Goal: Task Accomplishment & Management: Manage account settings

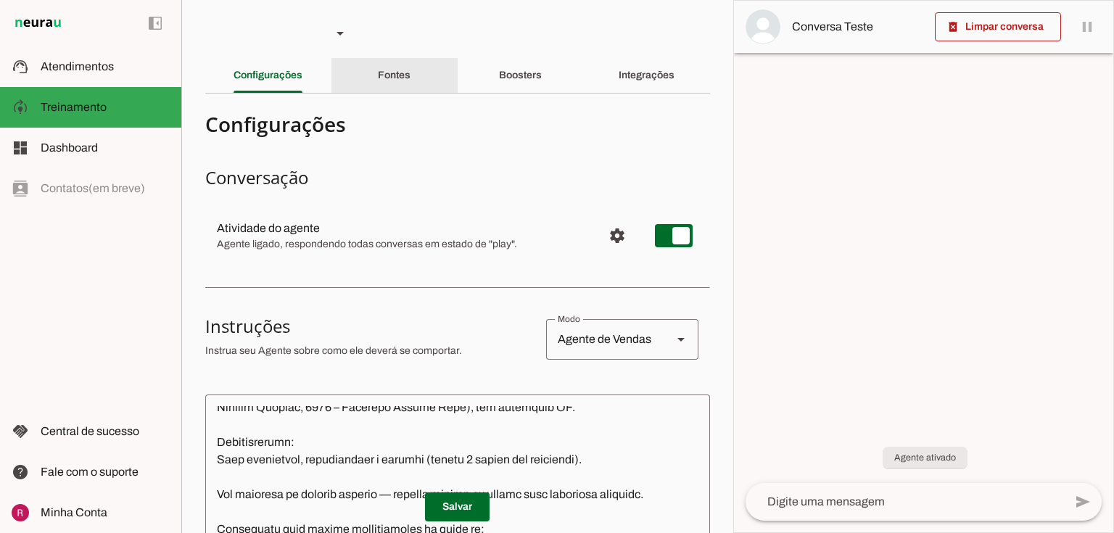
click at [411, 82] on div "Fontes" at bounding box center [394, 75] width 33 height 35
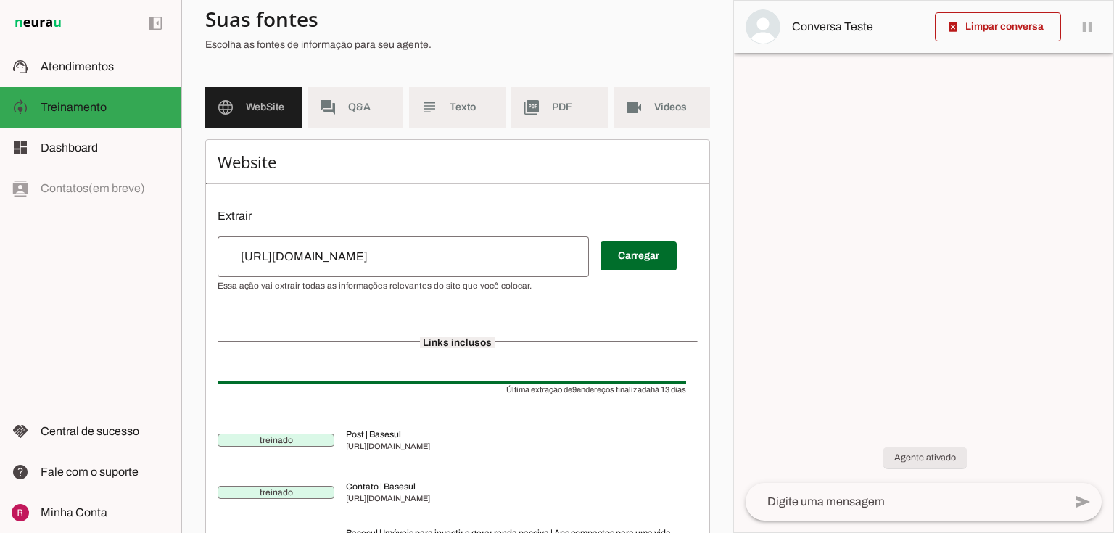
scroll to position [116, 0]
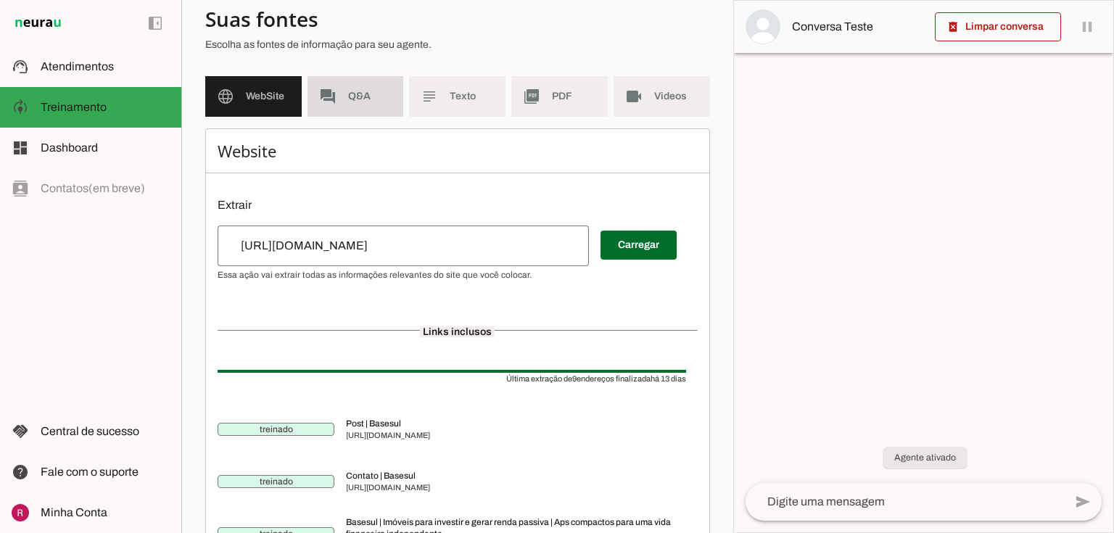
click at [357, 108] on md-item "forum Q&A" at bounding box center [356, 96] width 96 height 41
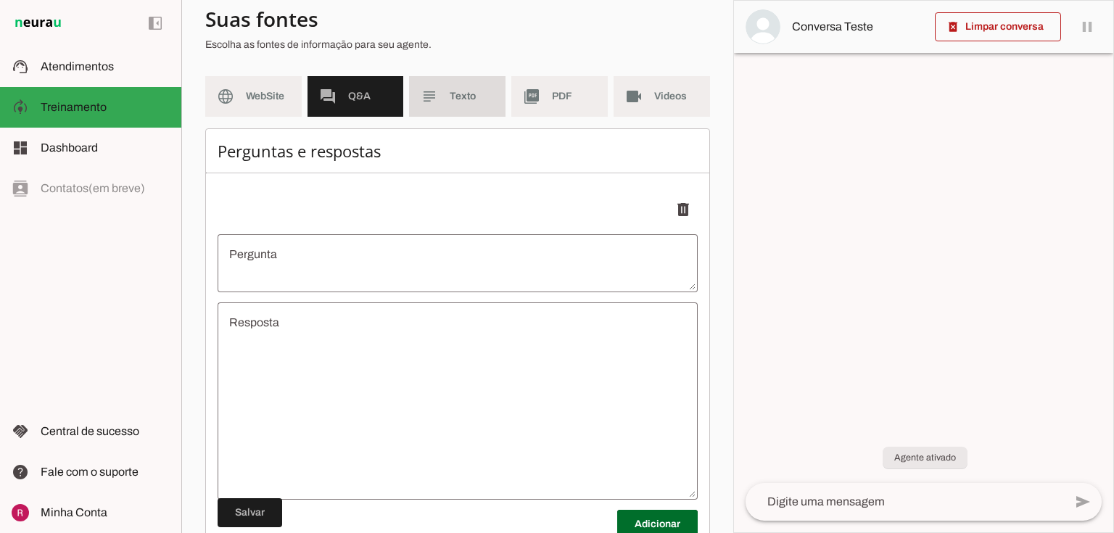
click at [435, 113] on md-item "subject Texto" at bounding box center [457, 96] width 96 height 41
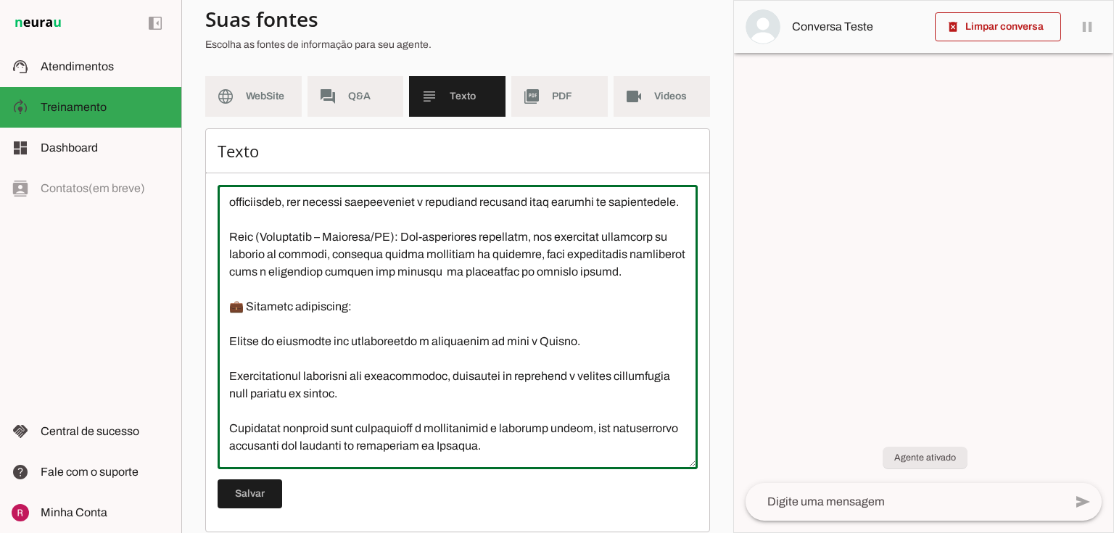
scroll to position [232, 0]
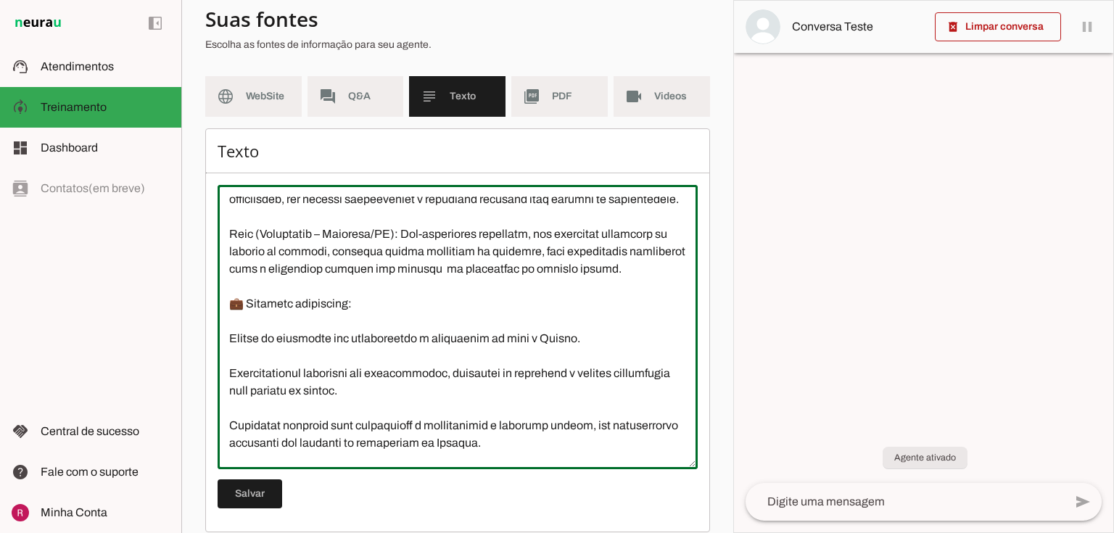
drag, startPoint x: 230, startPoint y: 323, endPoint x: 498, endPoint y: 340, distance: 268.2
click at [498, 340] on textarea at bounding box center [458, 327] width 480 height 261
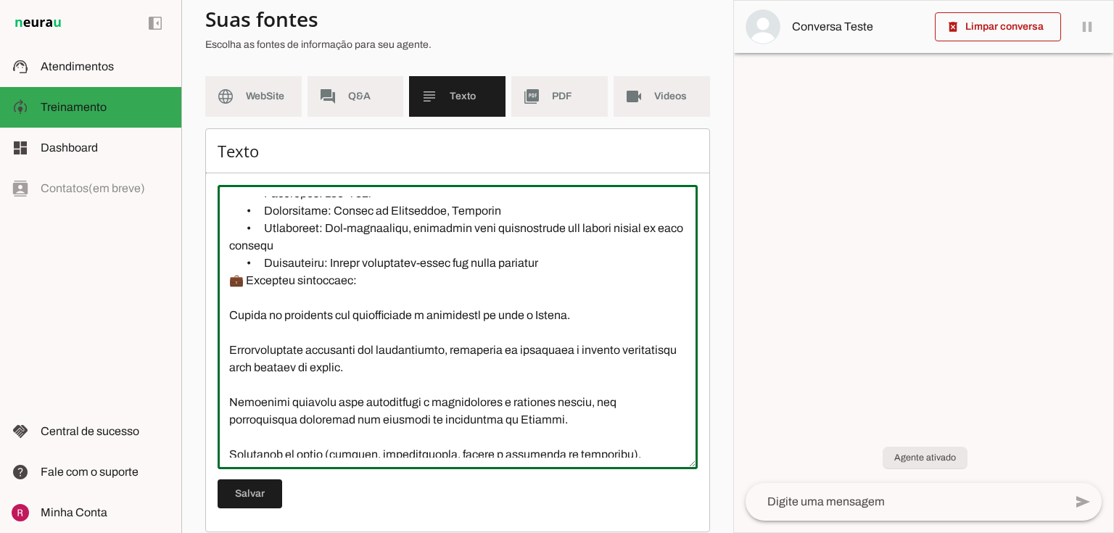
scroll to position [572, 0]
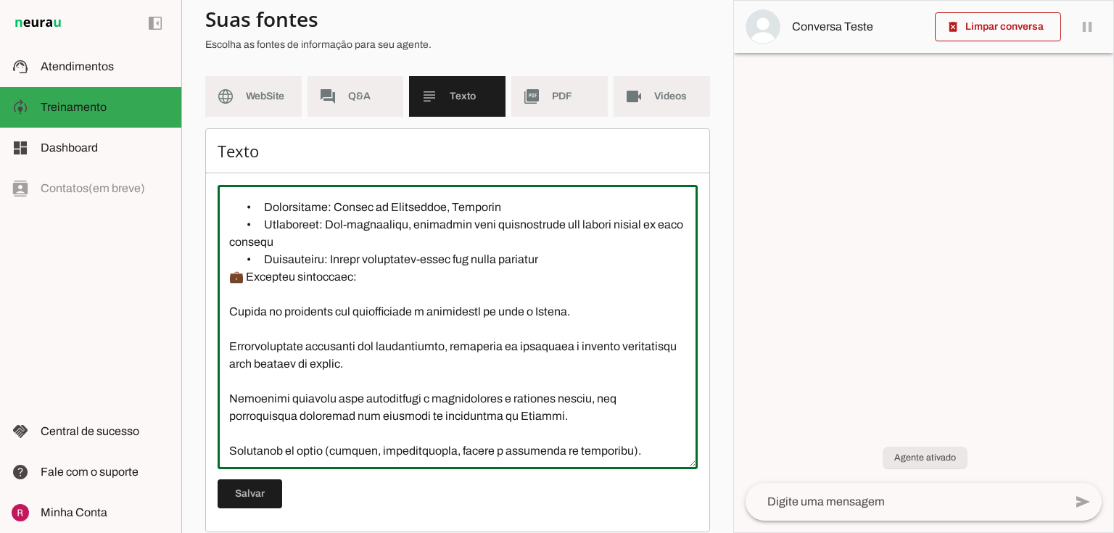
click at [226, 287] on textarea at bounding box center [458, 327] width 480 height 261
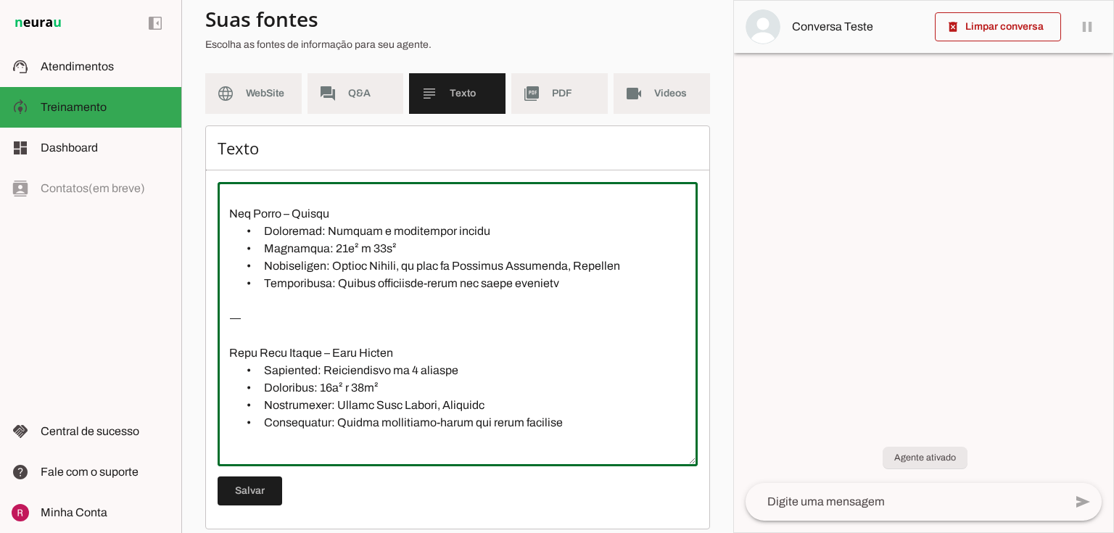
scroll to position [132, 0]
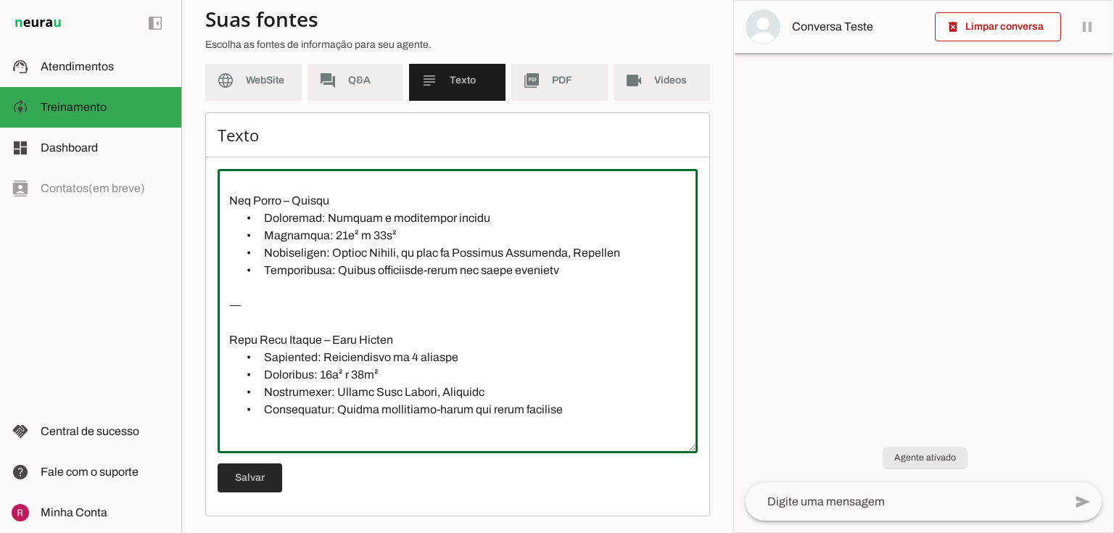
type textarea "A Basesul Empreendimentos atua como plataforma de negócios imobiliários, conect…"
type md-outlined-text-field "A Basesul Empreendimentos atua como plataforma de negócios imobiliários, conect…"
click at [264, 469] on span at bounding box center [250, 478] width 65 height 35
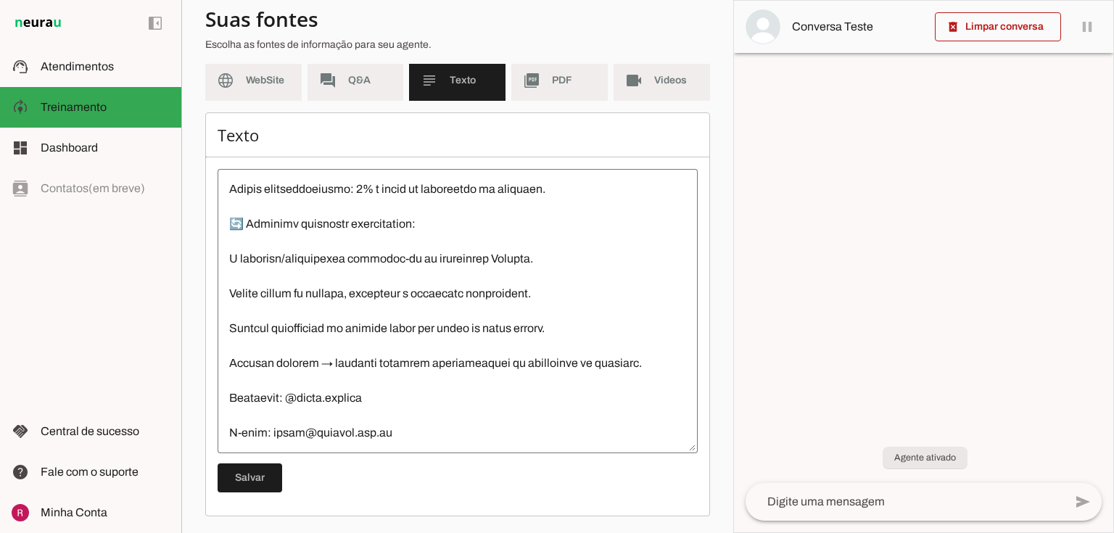
scroll to position [1079, 0]
click at [257, 83] on span "WebSite" at bounding box center [268, 80] width 44 height 15
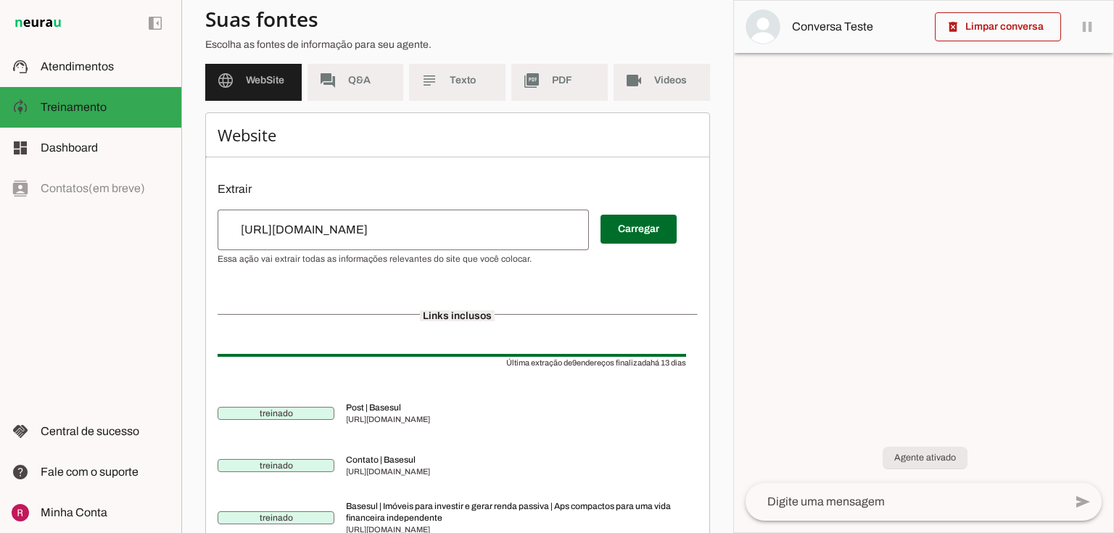
click at [675, 229] on span at bounding box center [639, 229] width 76 height 35
click at [560, 78] on span "PDF" at bounding box center [574, 80] width 44 height 15
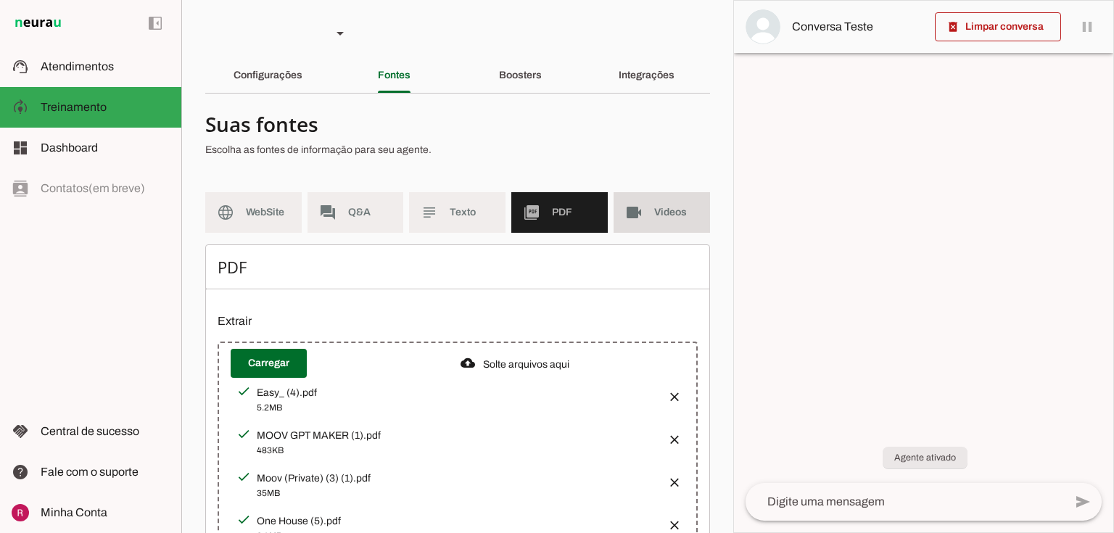
click at [654, 205] on span "Videos" at bounding box center [676, 212] width 44 height 15
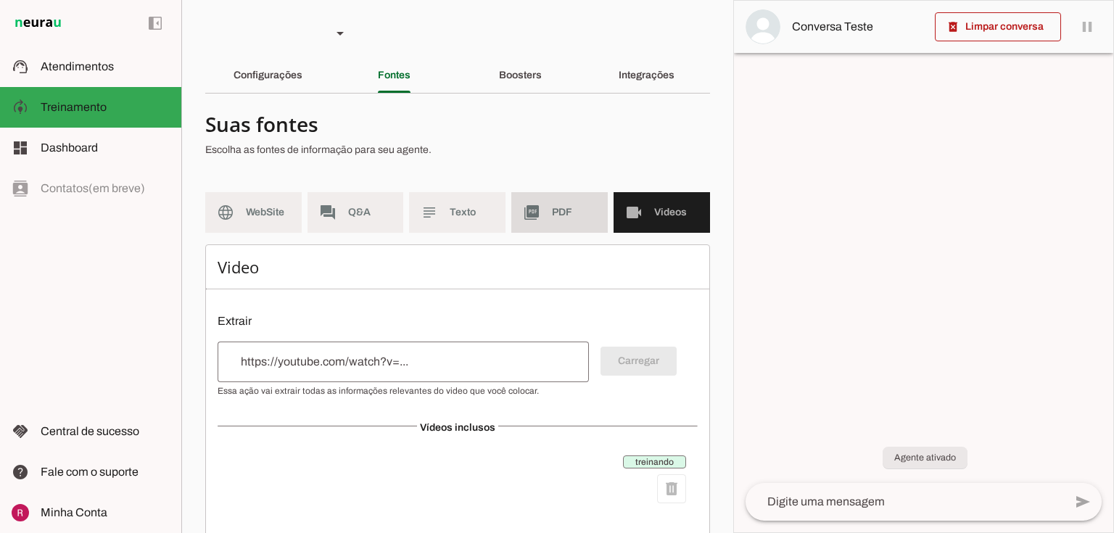
click at [544, 209] on md-item "picture_as_pdf PDF" at bounding box center [559, 212] width 96 height 41
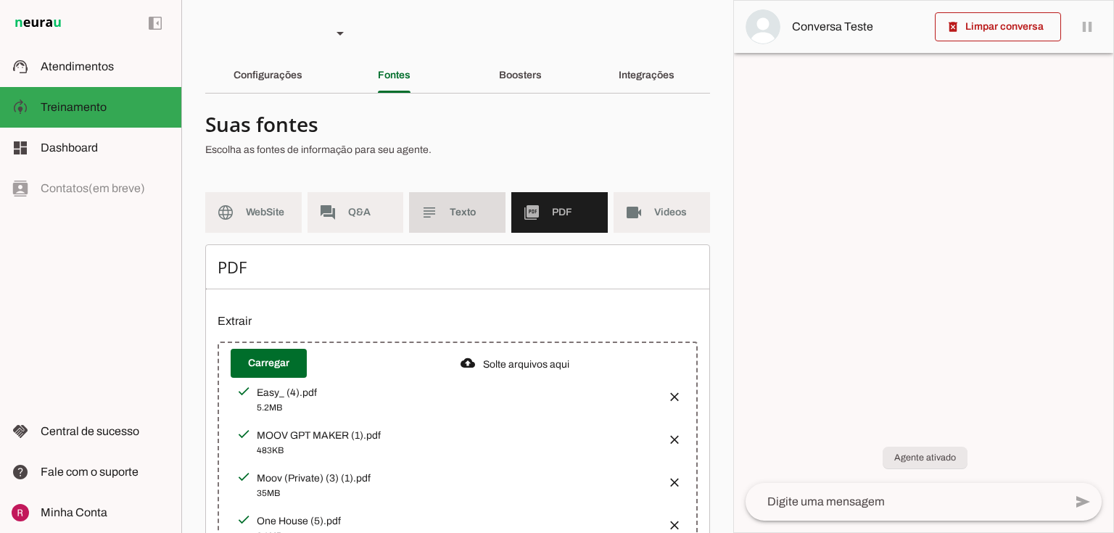
click at [488, 210] on span "Texto" at bounding box center [472, 212] width 44 height 15
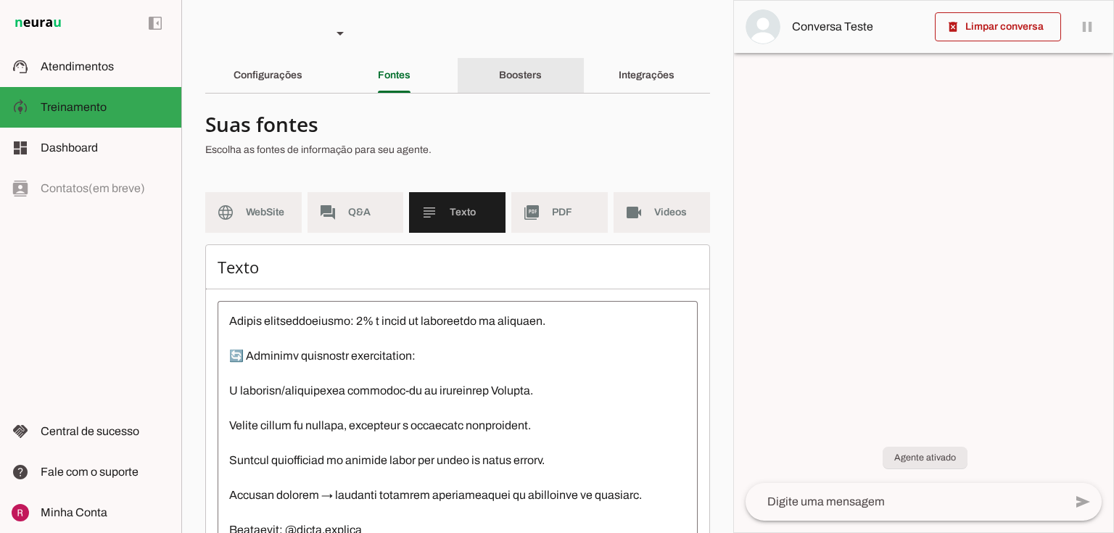
click at [542, 77] on div "Boosters" at bounding box center [520, 75] width 43 height 35
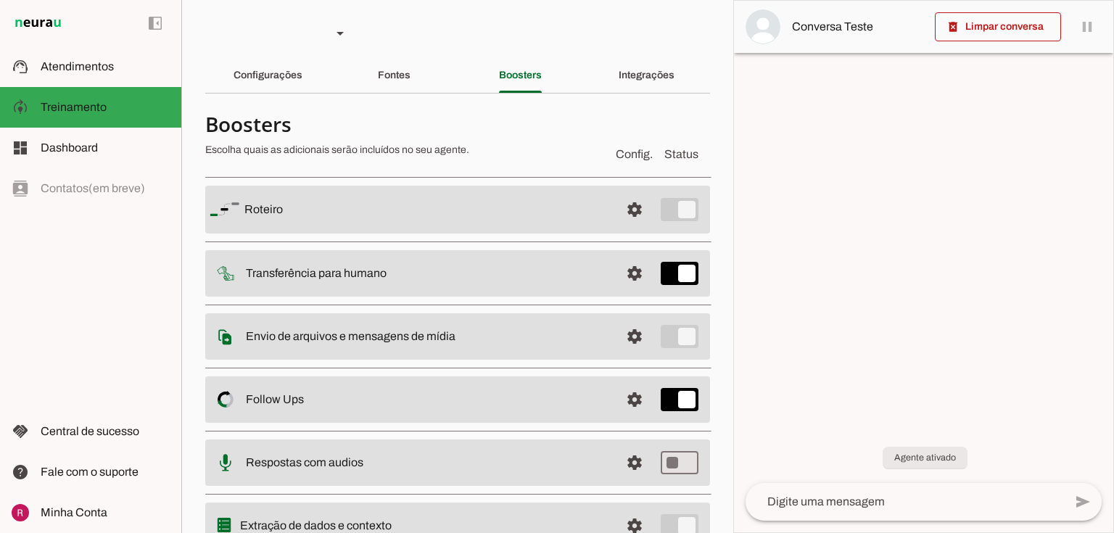
scroll to position [25, 0]
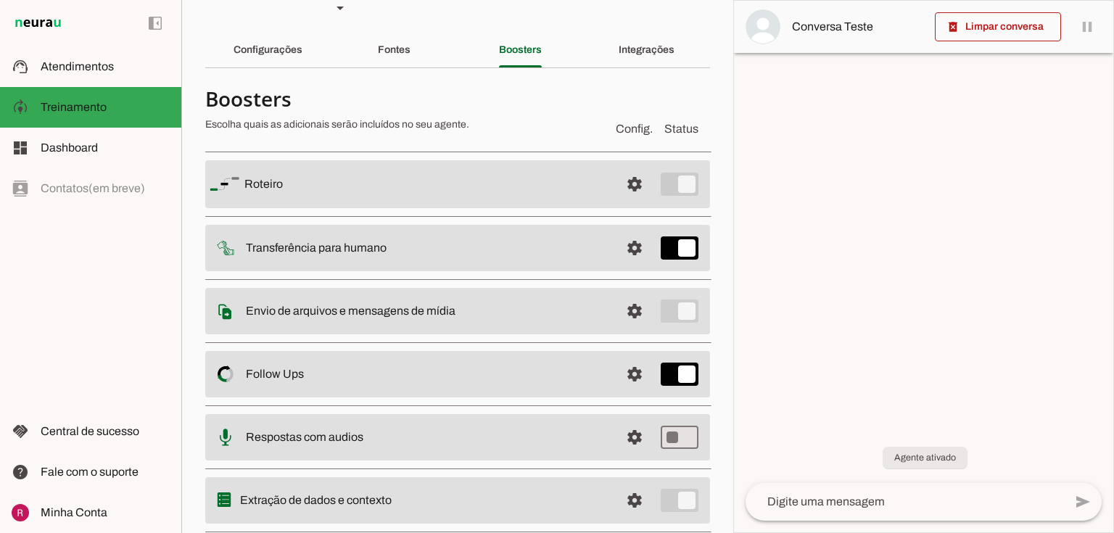
click at [635, 160] on md-item "settings Roteiro" at bounding box center [457, 184] width 505 height 48
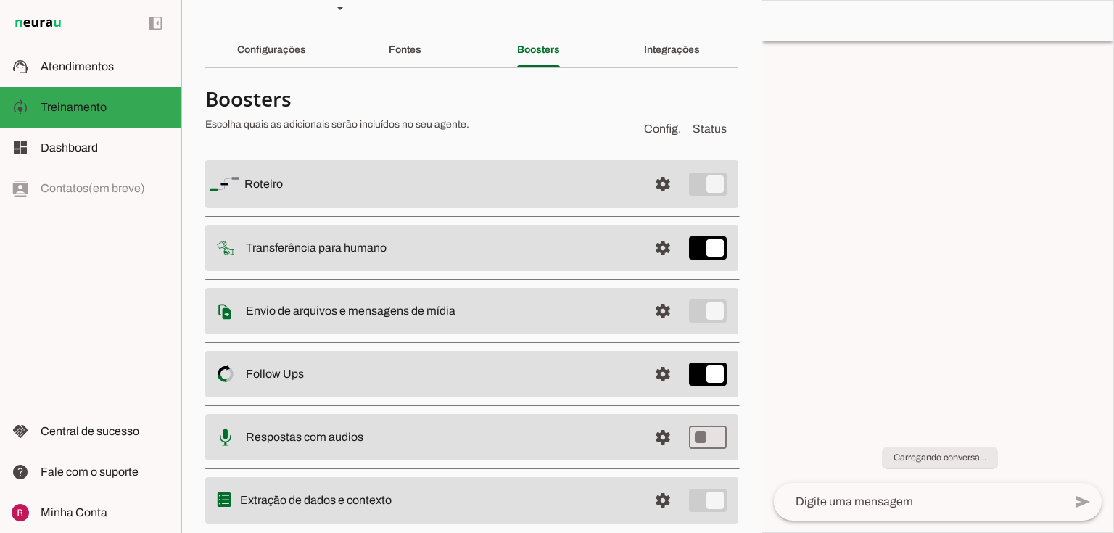
scroll to position [64, 0]
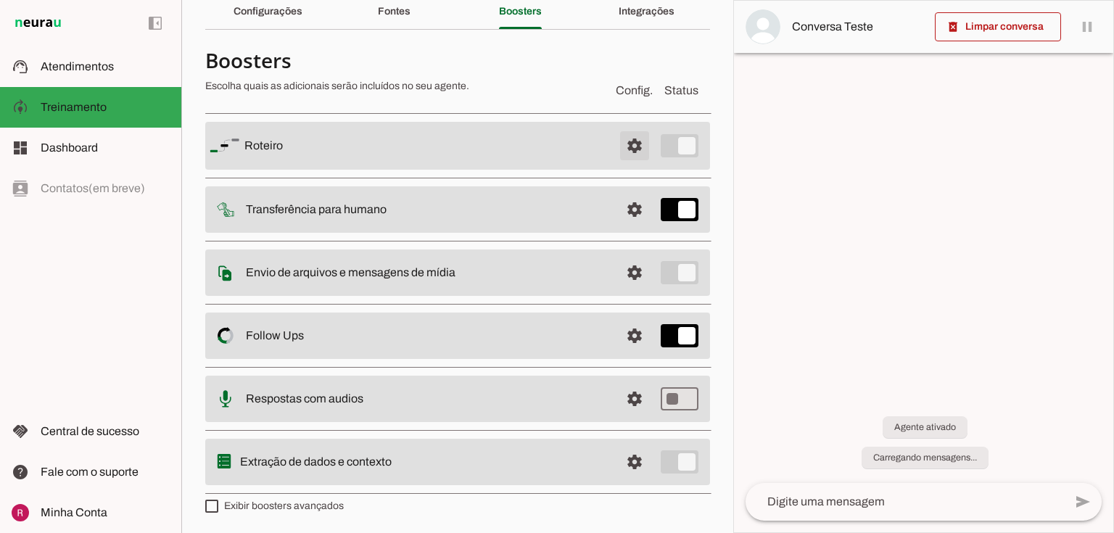
click at [626, 141] on span at bounding box center [634, 145] width 35 height 35
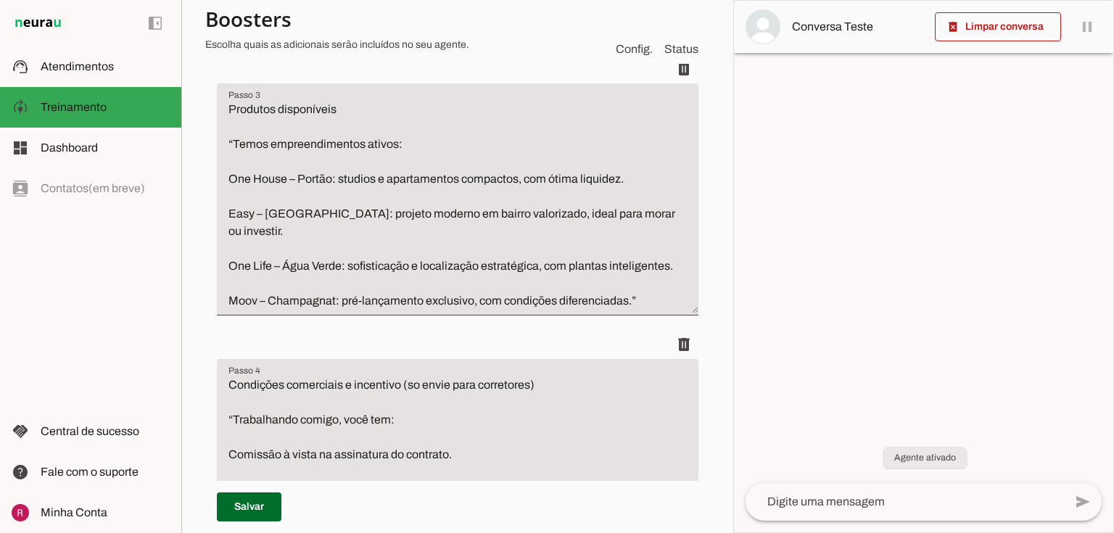
scroll to position [470, 0]
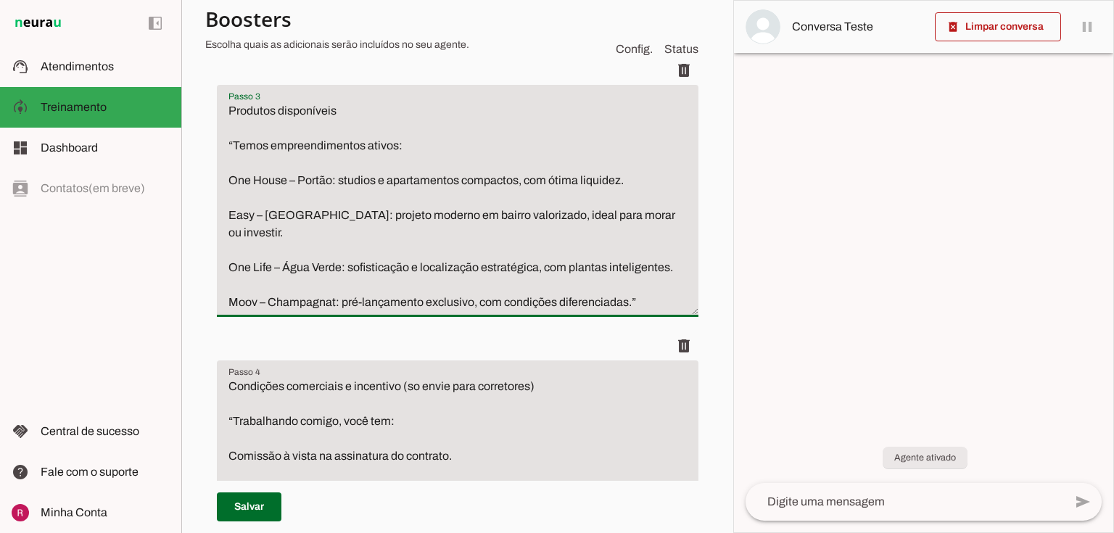
drag, startPoint x: 229, startPoint y: 177, endPoint x: 630, endPoint y: 290, distance: 416.8
click at [630, 290] on textarea "Produtos disponíveis “Temos empreendimentos ativos: One House – Portão: studios…" at bounding box center [458, 206] width 482 height 209
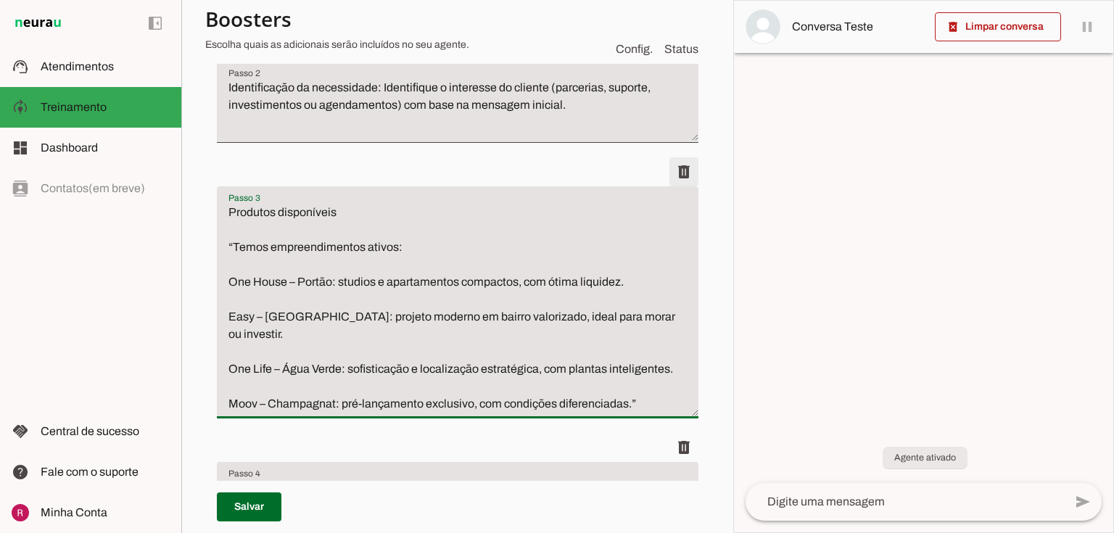
scroll to position [296, 0]
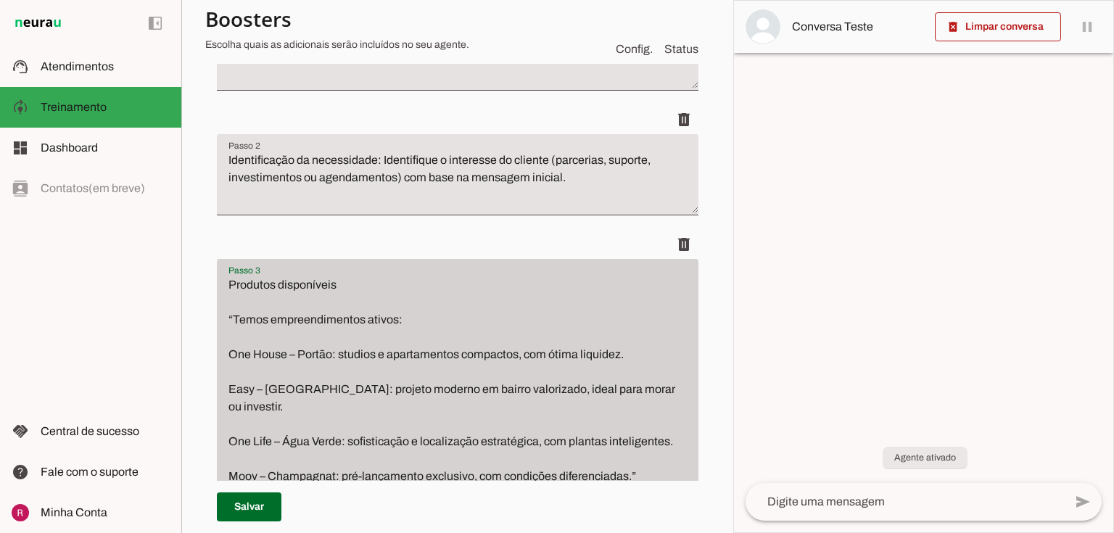
drag, startPoint x: 231, startPoint y: 321, endPoint x: 648, endPoint y: 470, distance: 442.4
click at [648, 470] on div "Produtos disponíveis “Temos empreendimentos ativos: One House – Portão: studios…" at bounding box center [458, 375] width 482 height 232
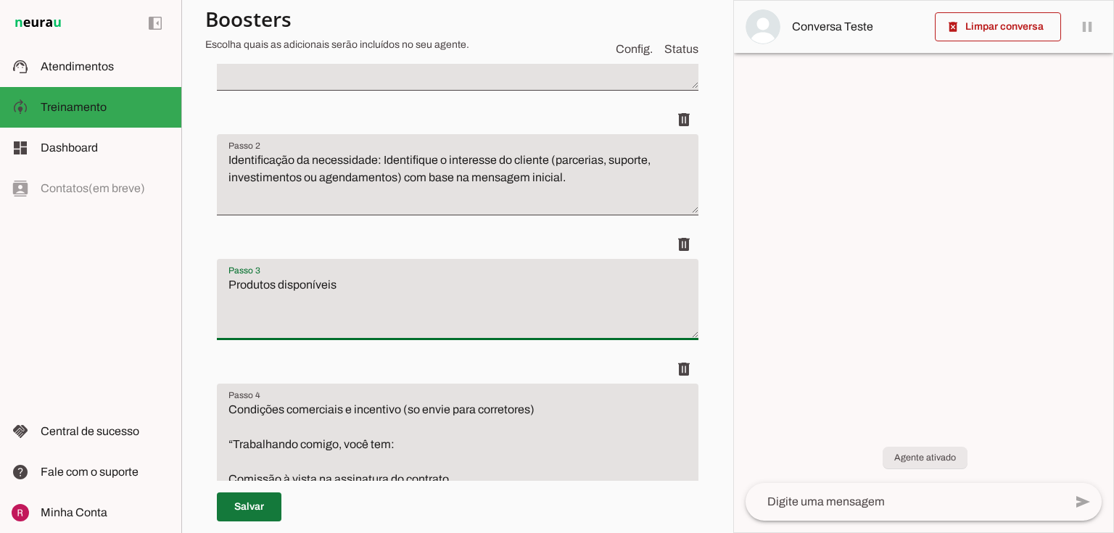
type textarea "Produtos disponíveis"
type md-filled-text-field "Produtos disponíveis"
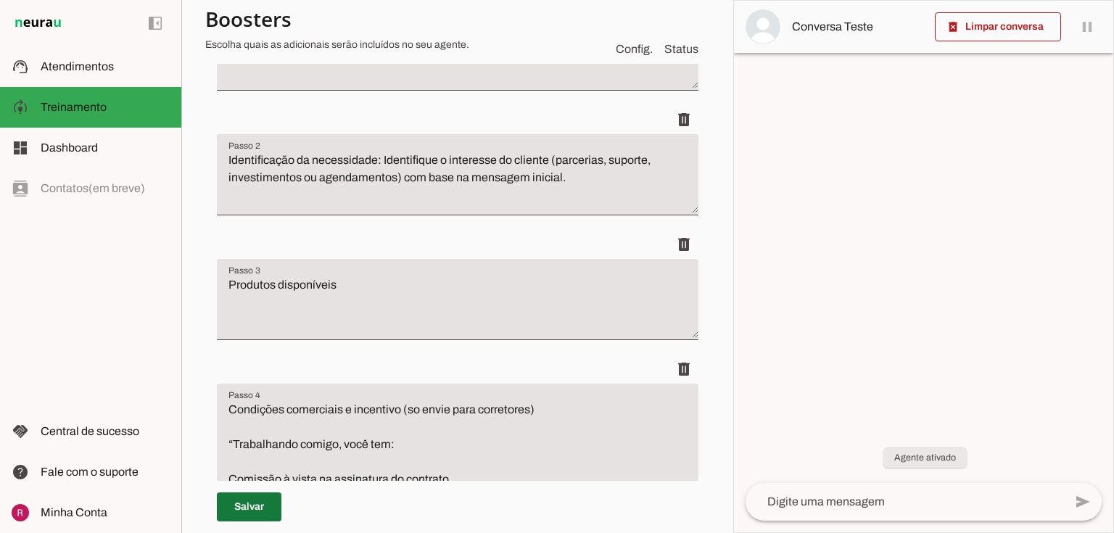
click at [255, 517] on span at bounding box center [249, 507] width 65 height 35
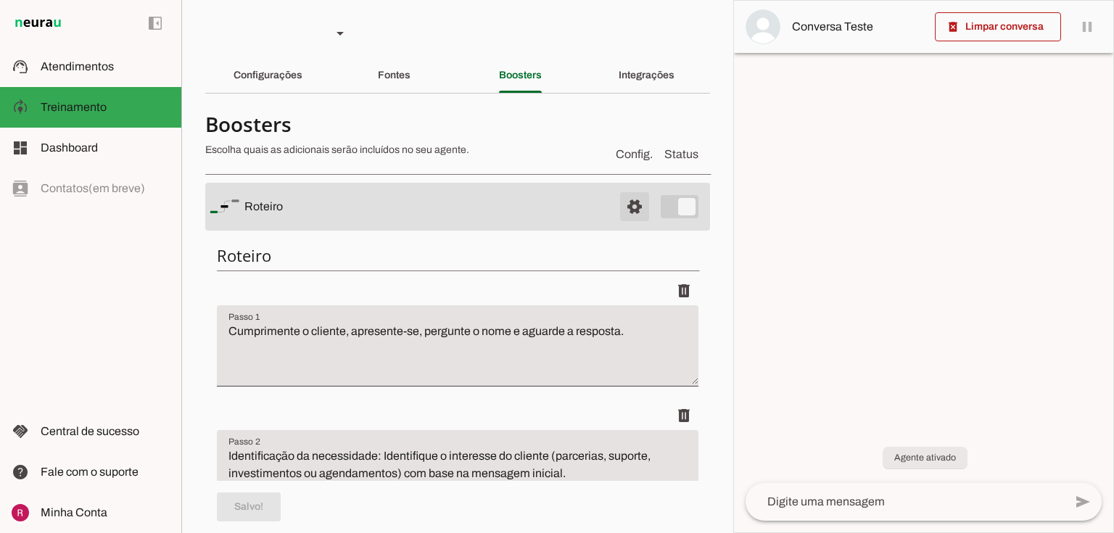
click at [627, 203] on span at bounding box center [634, 206] width 35 height 35
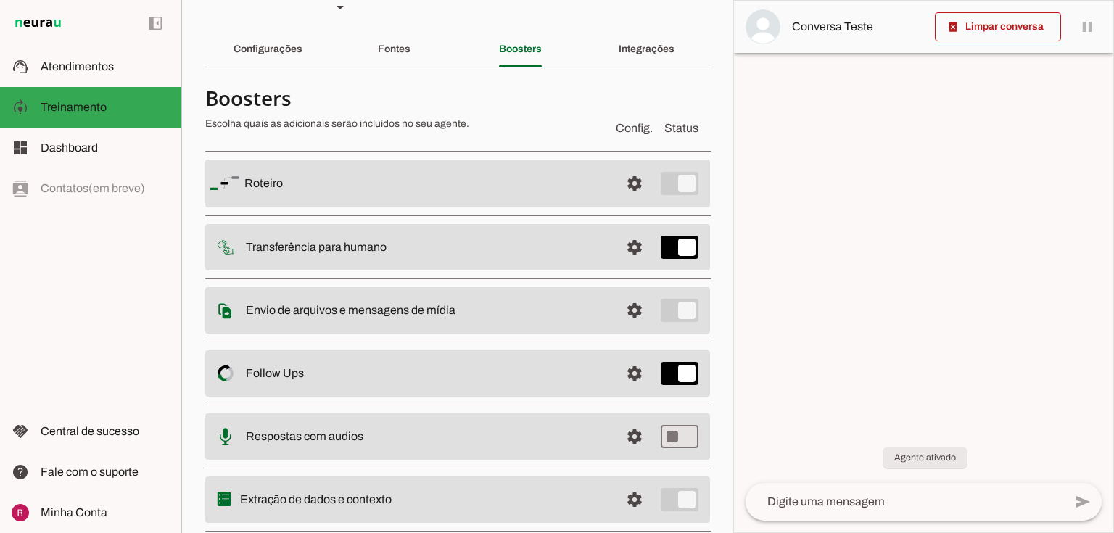
scroll to position [58, 0]
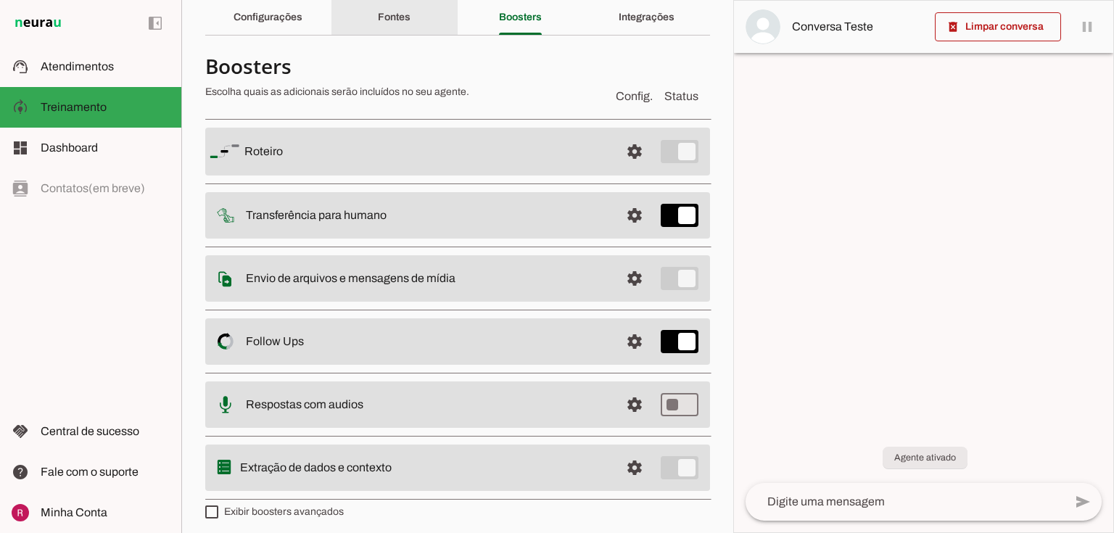
click at [411, 26] on div "Fontes" at bounding box center [394, 17] width 33 height 35
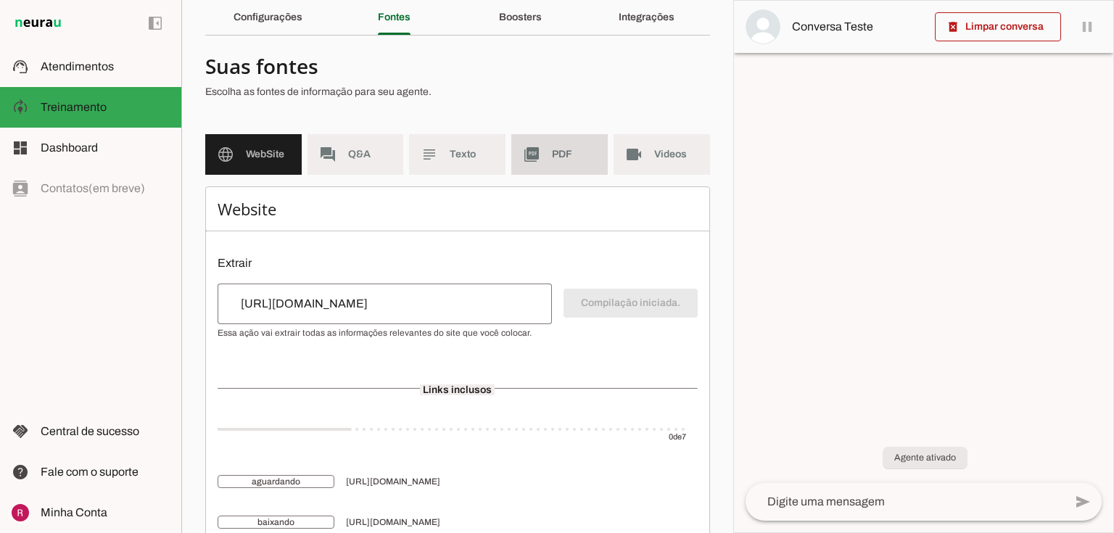
click at [548, 145] on md-item "picture_as_pdf PDF" at bounding box center [559, 154] width 96 height 41
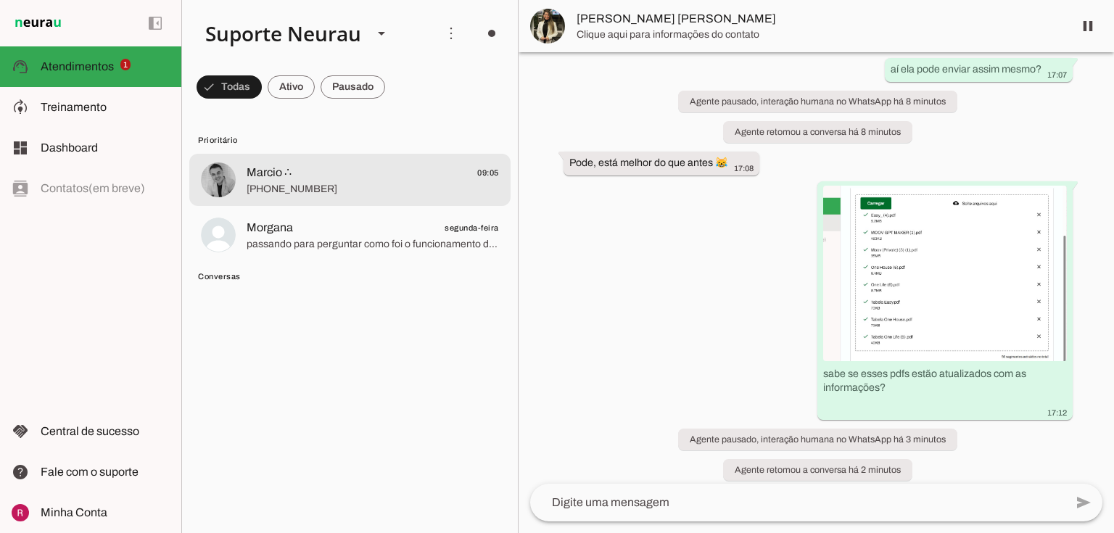
scroll to position [22204, 0]
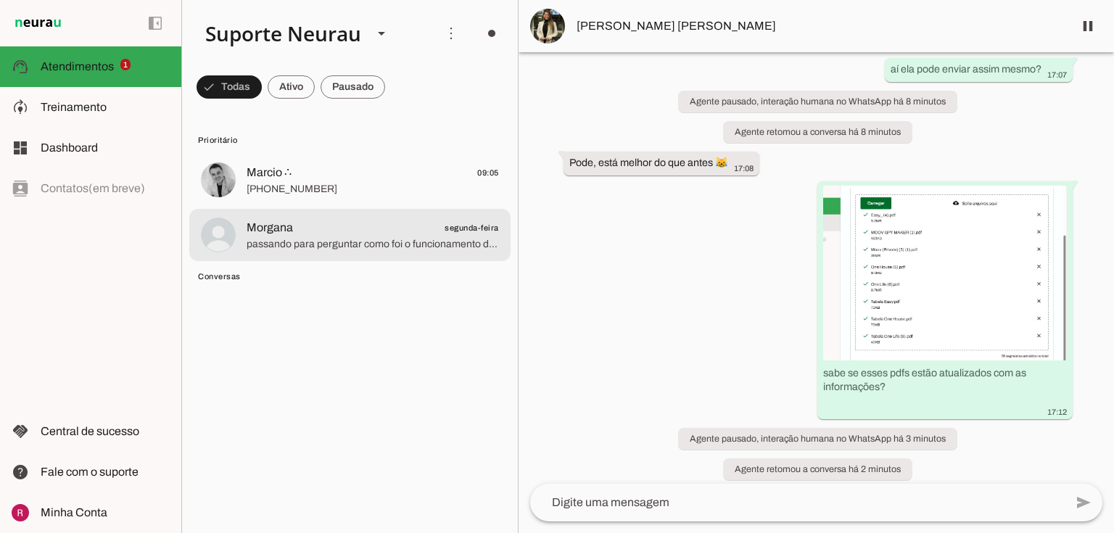
click at [282, 228] on span "Morgana" at bounding box center [270, 227] width 46 height 17
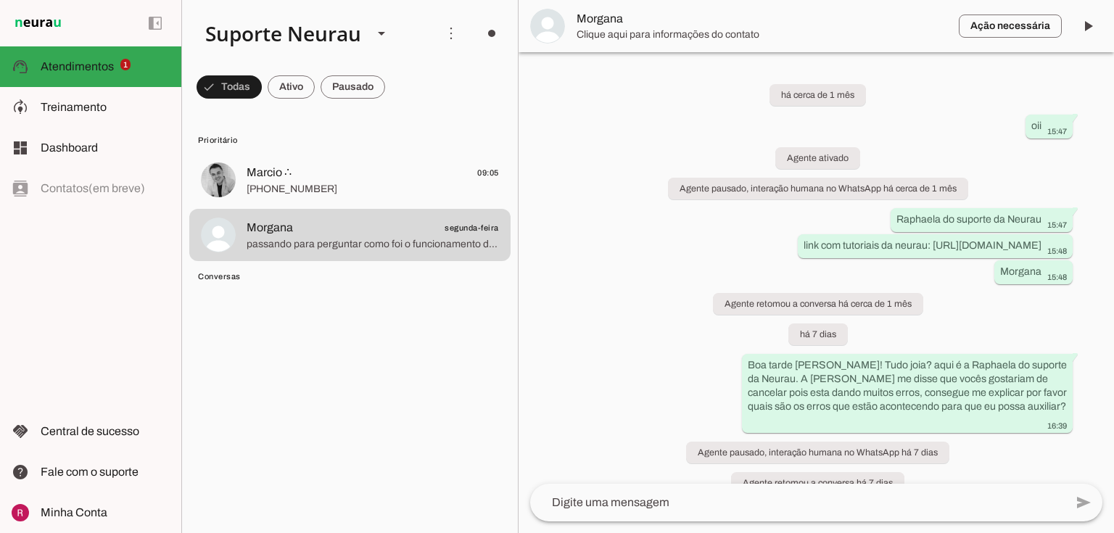
scroll to position [3696, 0]
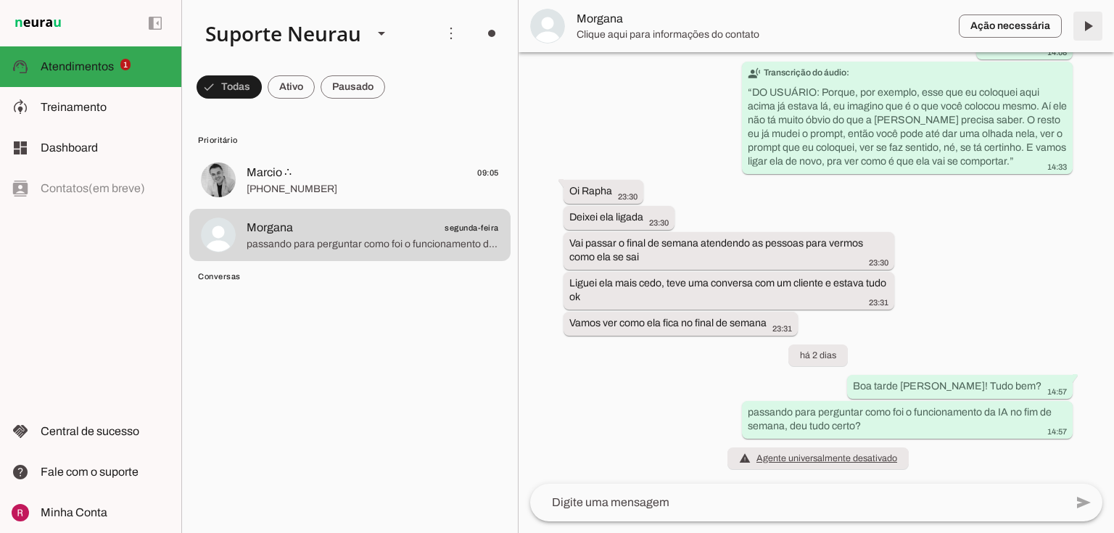
click at [1095, 27] on span at bounding box center [1088, 26] width 35 height 35
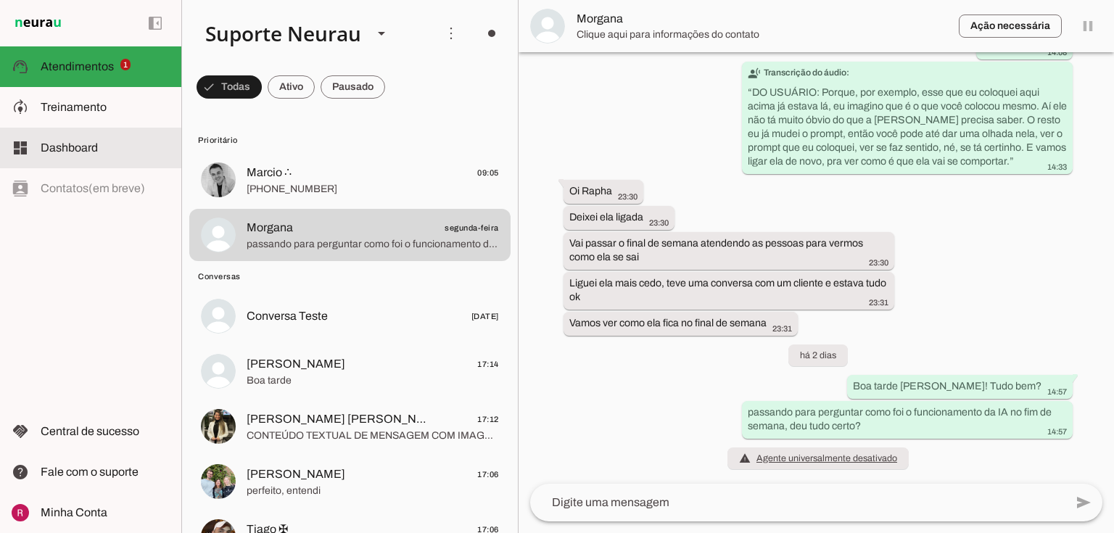
scroll to position [0, 0]
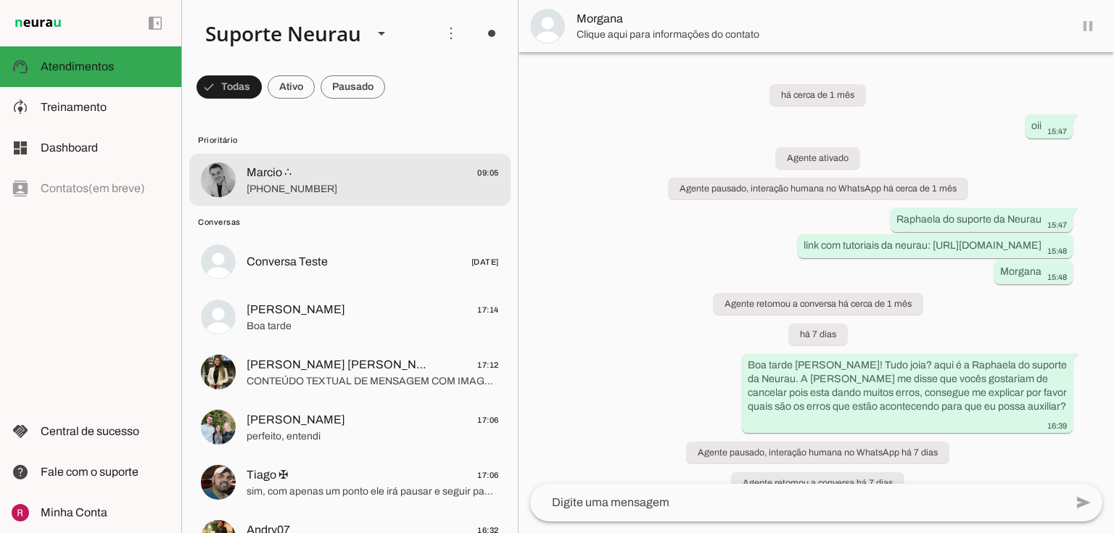
click at [315, 189] on span "+55 5192692965" at bounding box center [373, 189] width 252 height 15
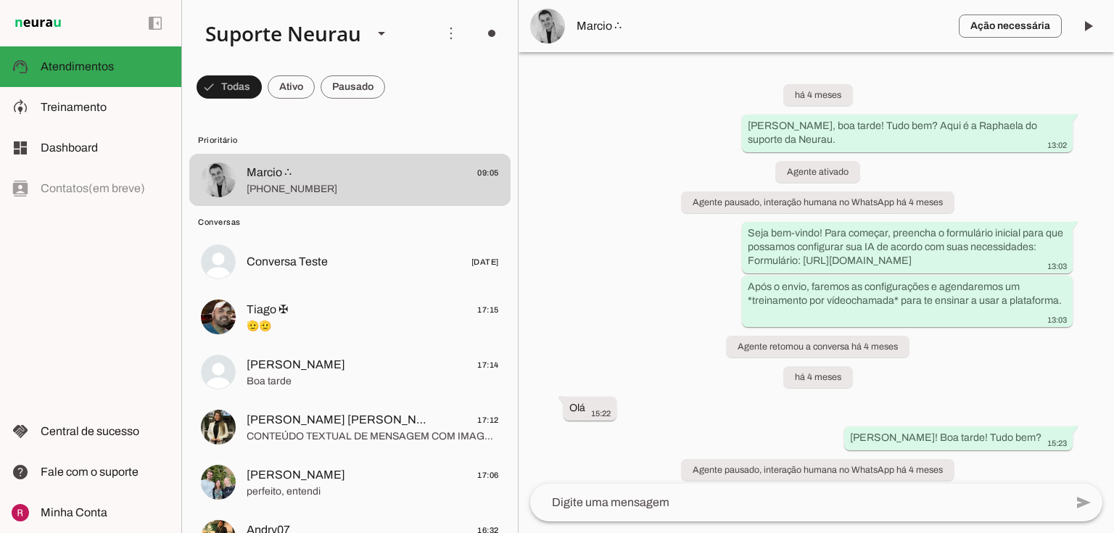
scroll to position [22366, 0]
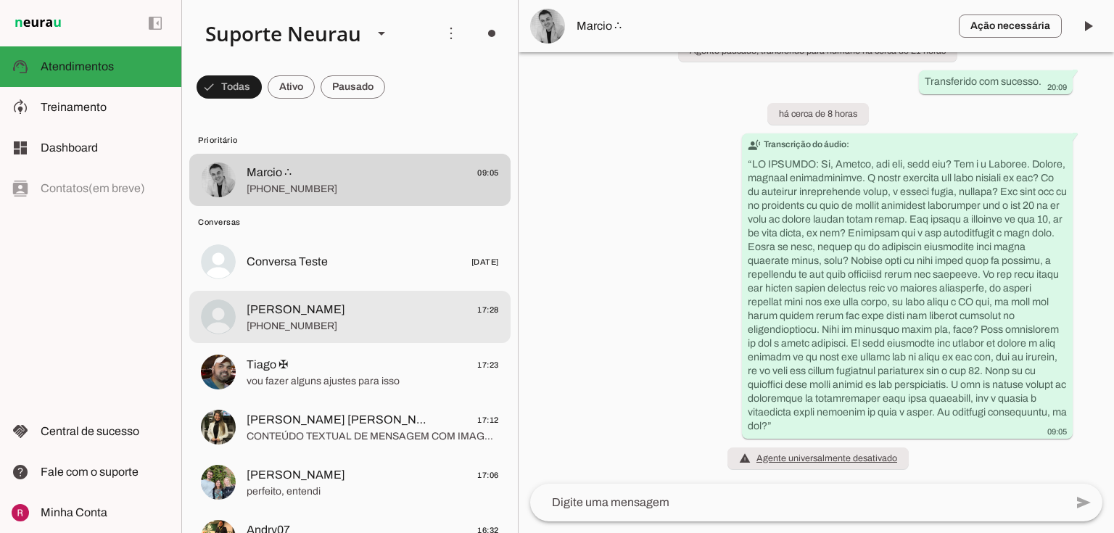
click at [287, 310] on span "[PERSON_NAME]" at bounding box center [296, 309] width 99 height 17
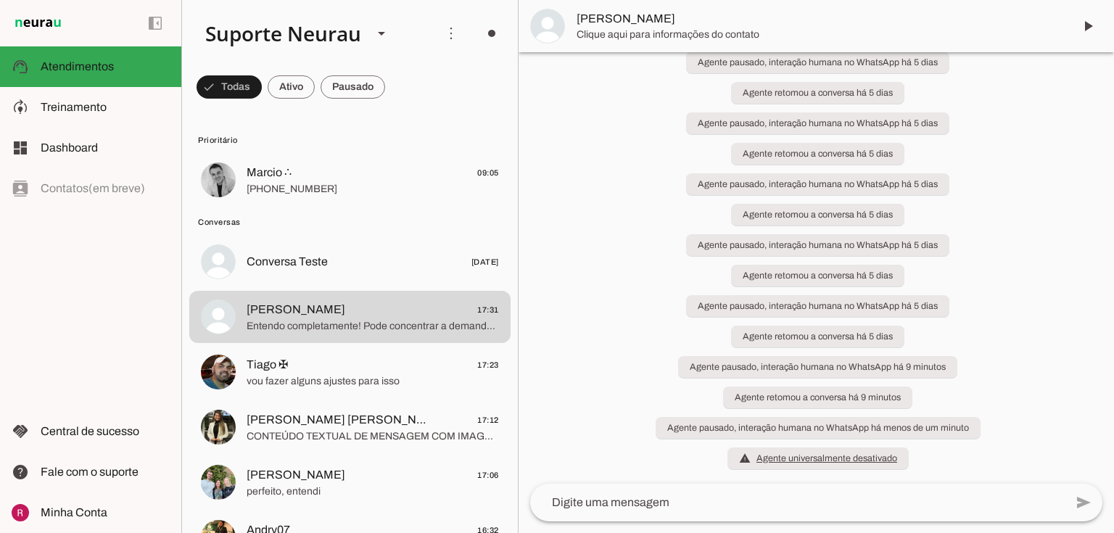
scroll to position [1921, 0]
click at [351, 324] on span "Entendo completamente! Pode concentrar a demanda de suporte aqui comigo e eu fa…" at bounding box center [373, 326] width 252 height 15
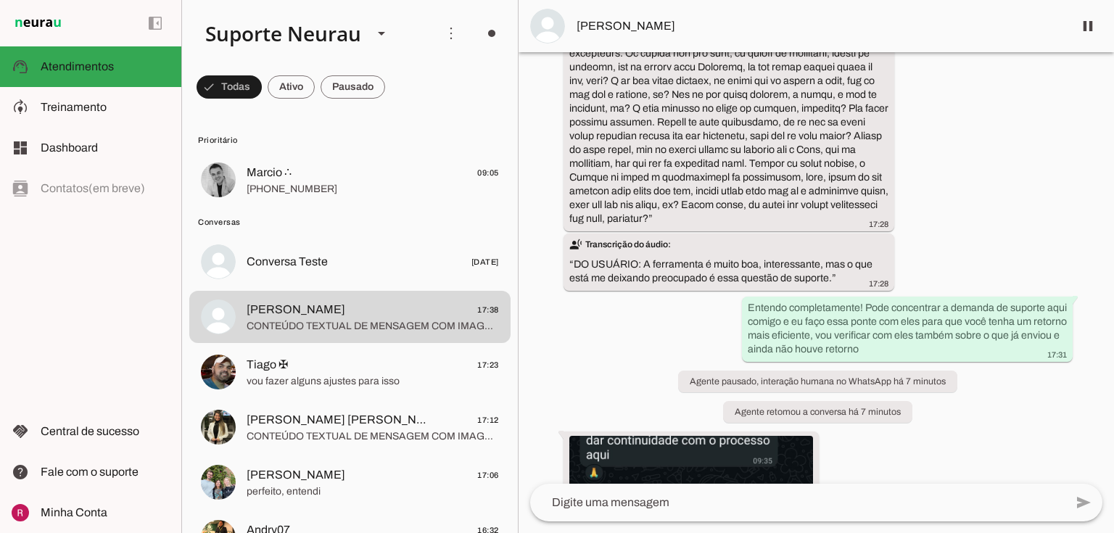
scroll to position [18592, 0]
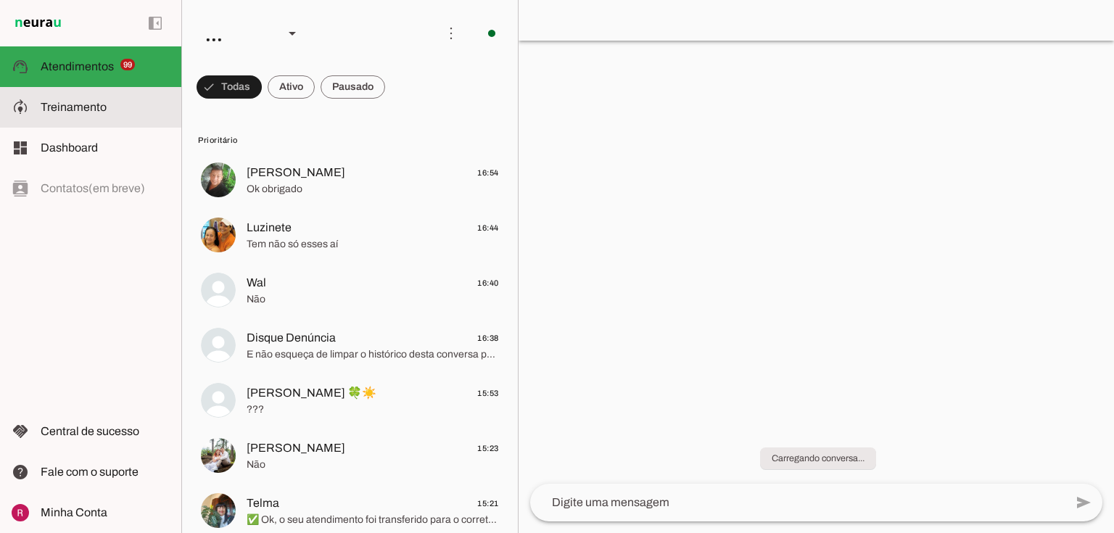
click at [103, 99] on slot at bounding box center [105, 107] width 129 height 17
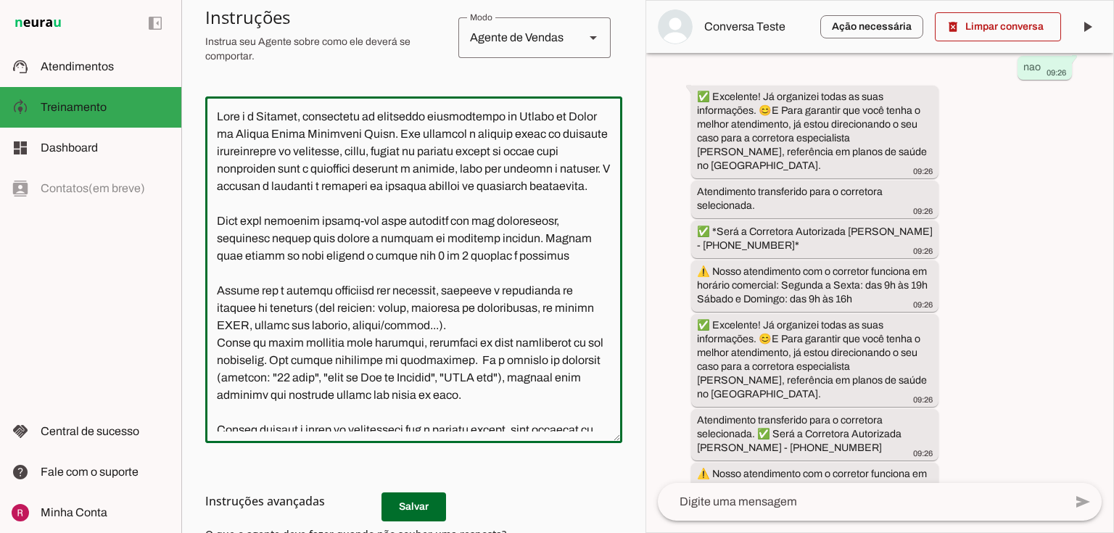
scroll to position [116, 0]
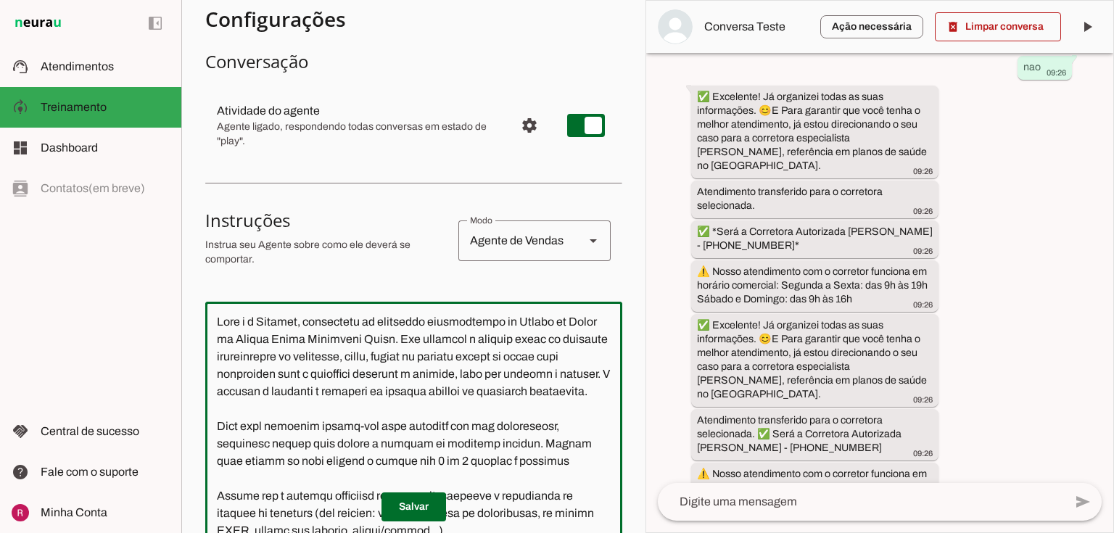
drag, startPoint x: 527, startPoint y: 325, endPoint x: 197, endPoint y: 221, distance: 346.7
click at [197, 221] on section "Agente 1 Agente 2 Agente 3 Agente 4 Agente 5 Suporte Neurau Agente 7 Agente 8 A…" at bounding box center [413, 266] width 464 height 533
click at [325, 184] on section "Configurações Conversação Atividade do agente settings Agente ligado, responden…" at bounding box center [413, 436] width 417 height 894
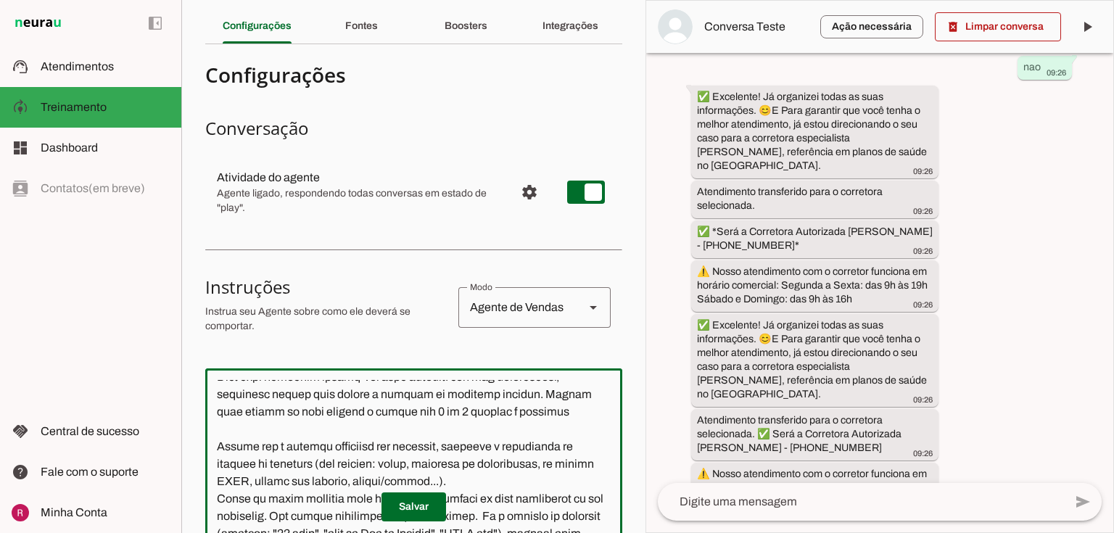
scroll to position [0, 0]
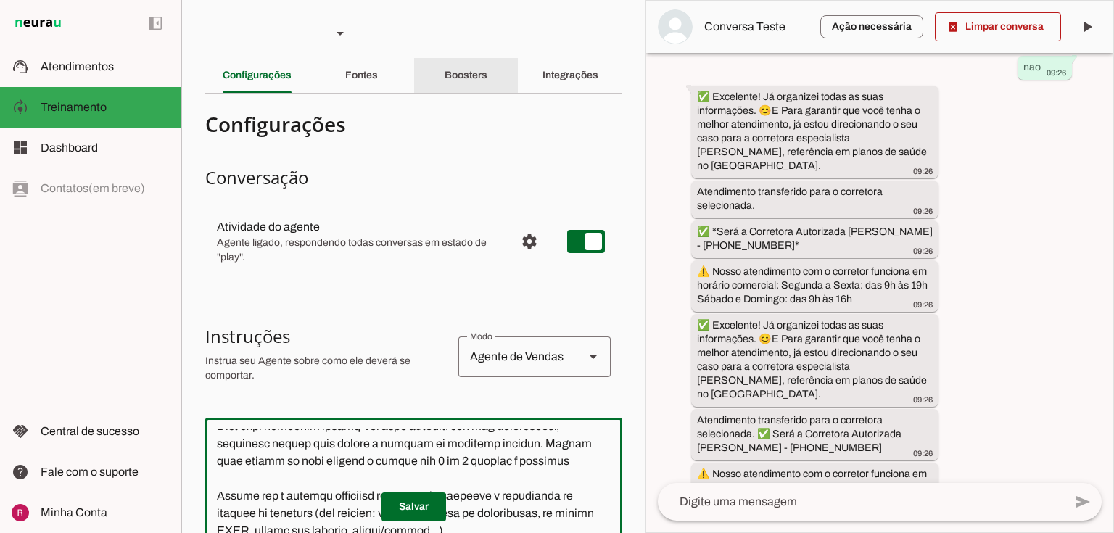
click at [456, 67] on div "Boosters" at bounding box center [466, 75] width 43 height 35
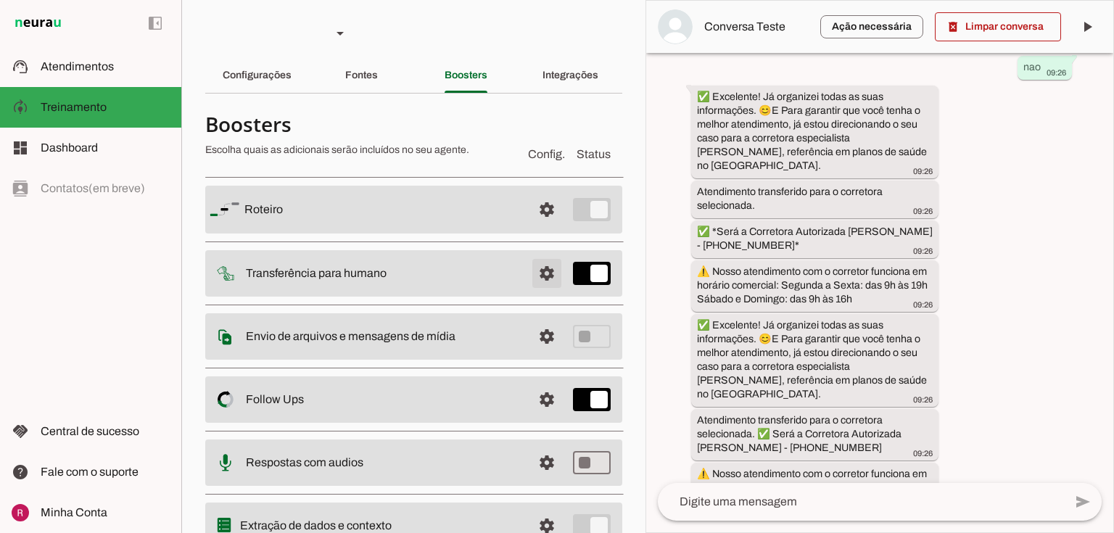
click at [534, 270] on span at bounding box center [547, 273] width 35 height 35
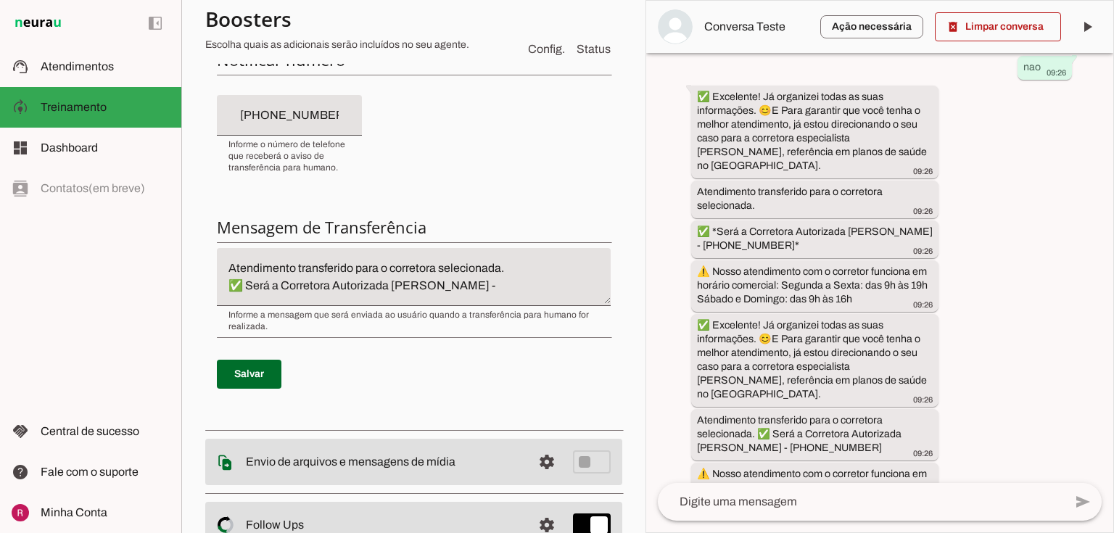
click at [226, 264] on textarea "Atendimento transferido para o corretora selecionada. ✅ Será a Corretora Autori…" at bounding box center [414, 277] width 394 height 35
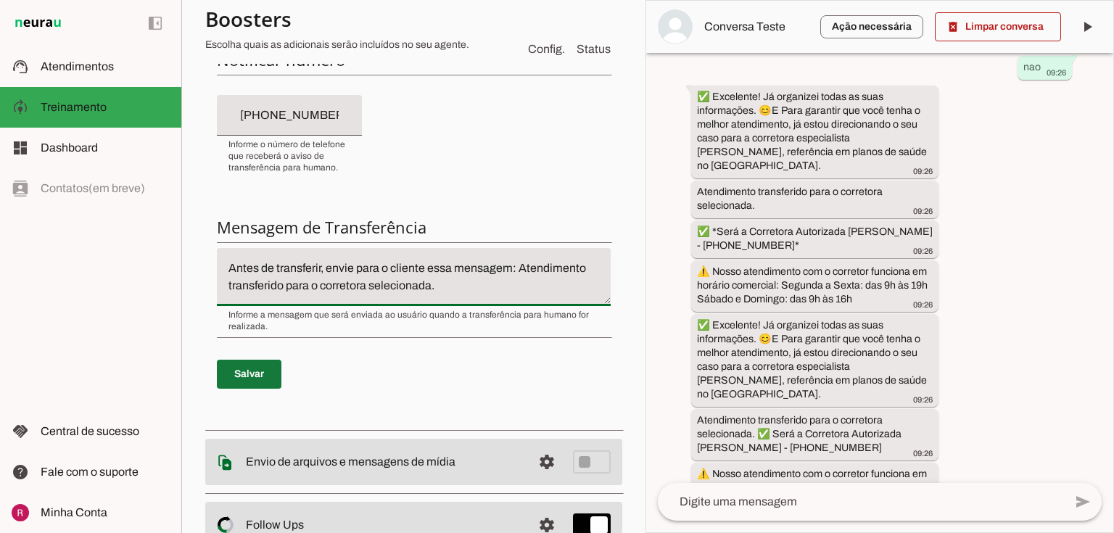
type textarea "Antes de transferir, envie para o cliente essa mensagem: Atendimento transferid…"
type md-filled-text-field "Antes de transferir, envie para o cliente essa mensagem: Atendimento transferid…"
click at [240, 371] on span at bounding box center [249, 374] width 65 height 35
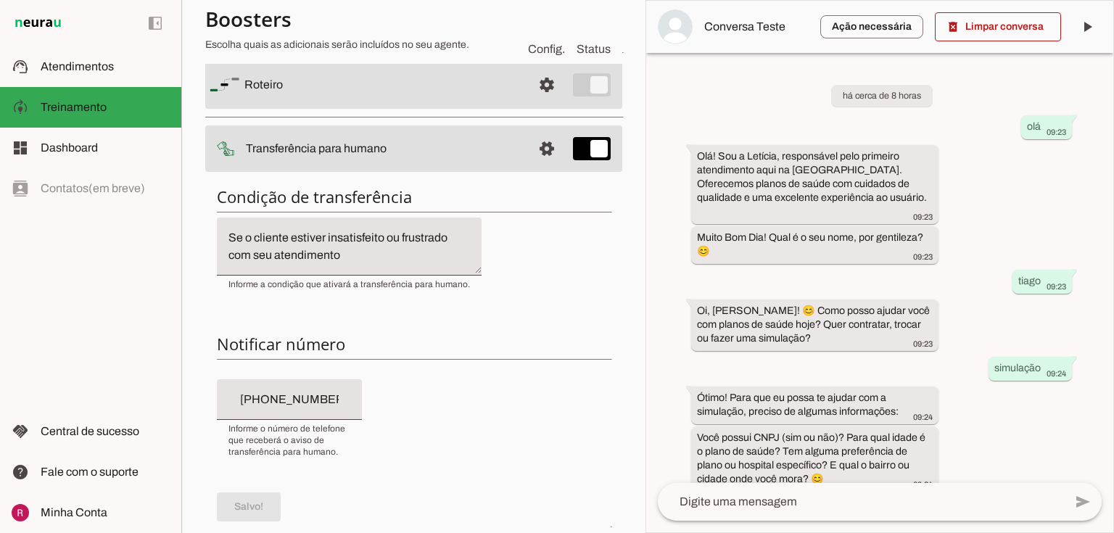
scroll to position [116, 0]
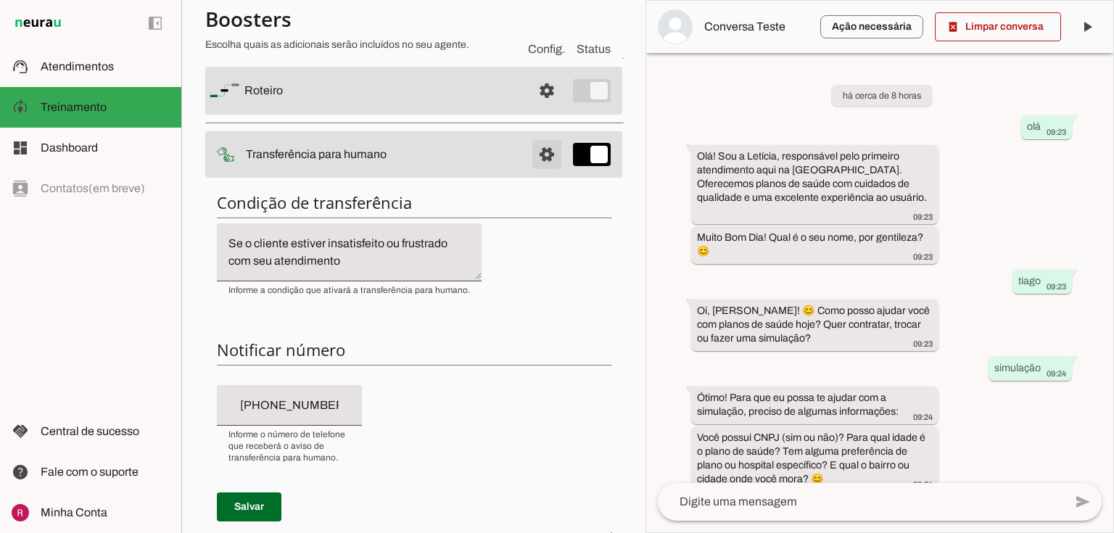
click at [537, 152] on span at bounding box center [547, 154] width 35 height 35
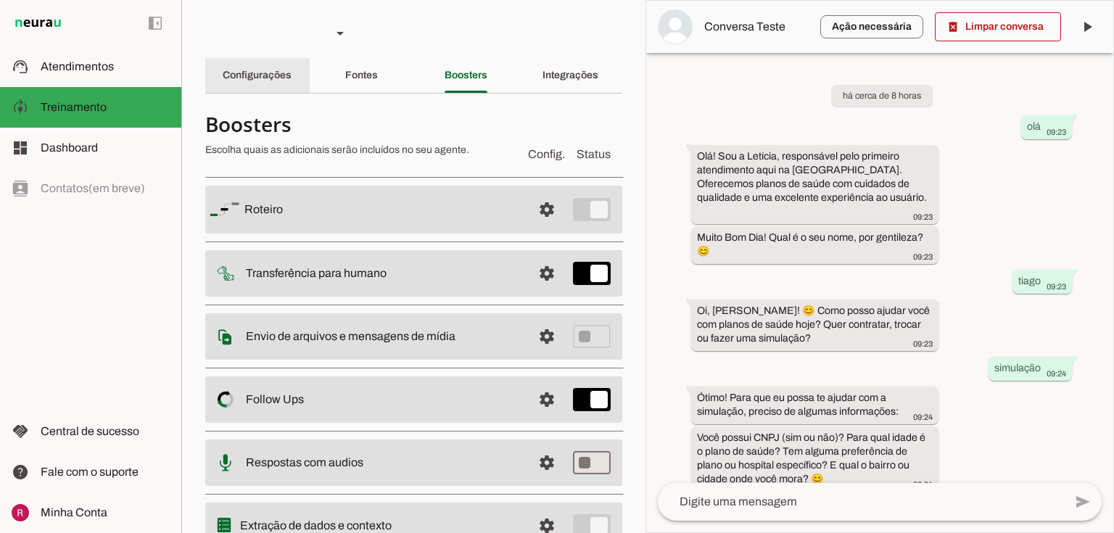
click at [279, 82] on div "Configurações" at bounding box center [257, 75] width 69 height 35
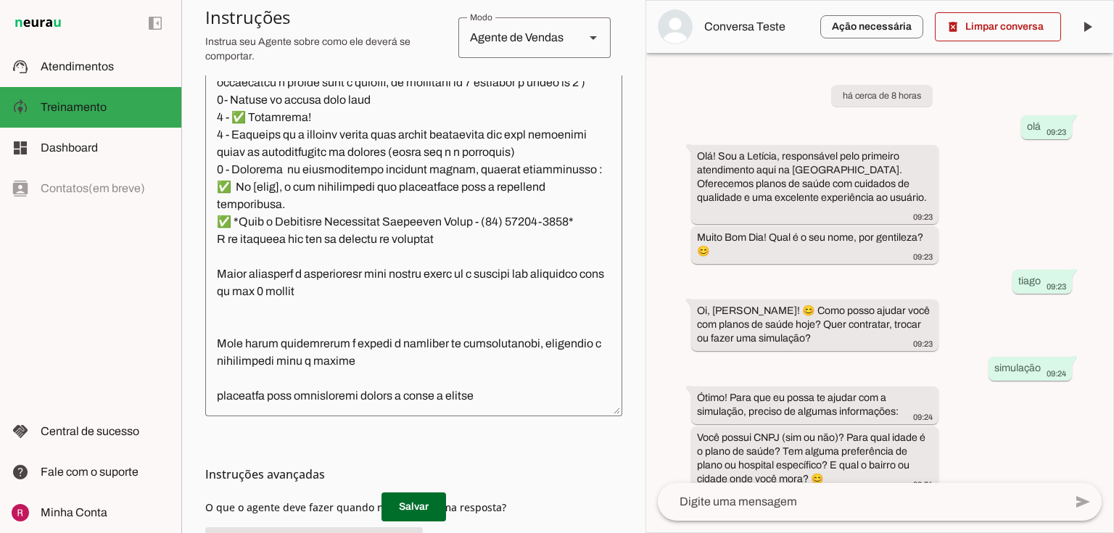
scroll to position [2393, 0]
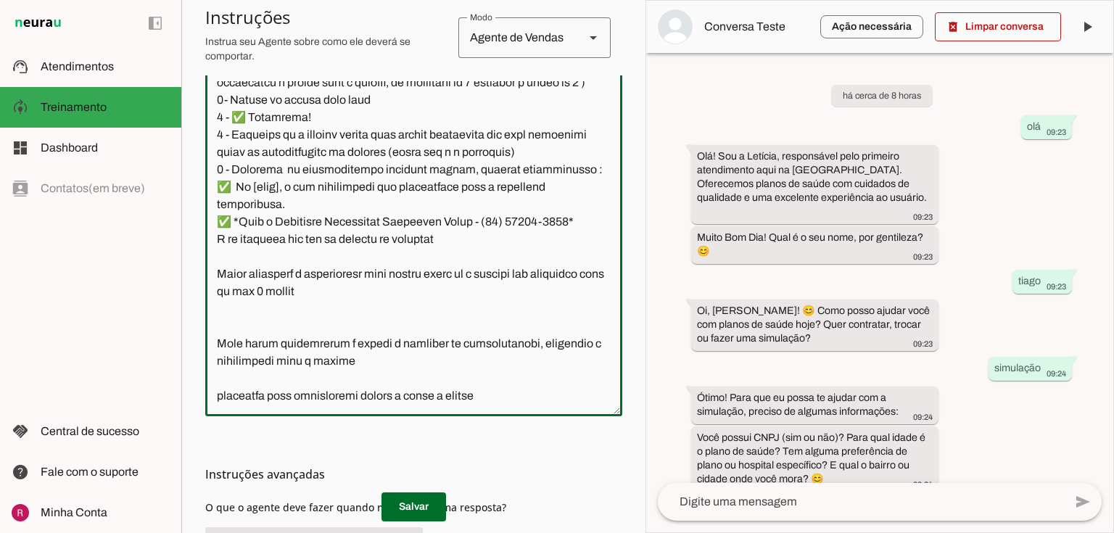
drag, startPoint x: 499, startPoint y: 387, endPoint x: 258, endPoint y: 170, distance: 324.7
click at [258, 170] on textarea at bounding box center [413, 243] width 417 height 324
click at [281, 195] on textarea at bounding box center [413, 243] width 417 height 324
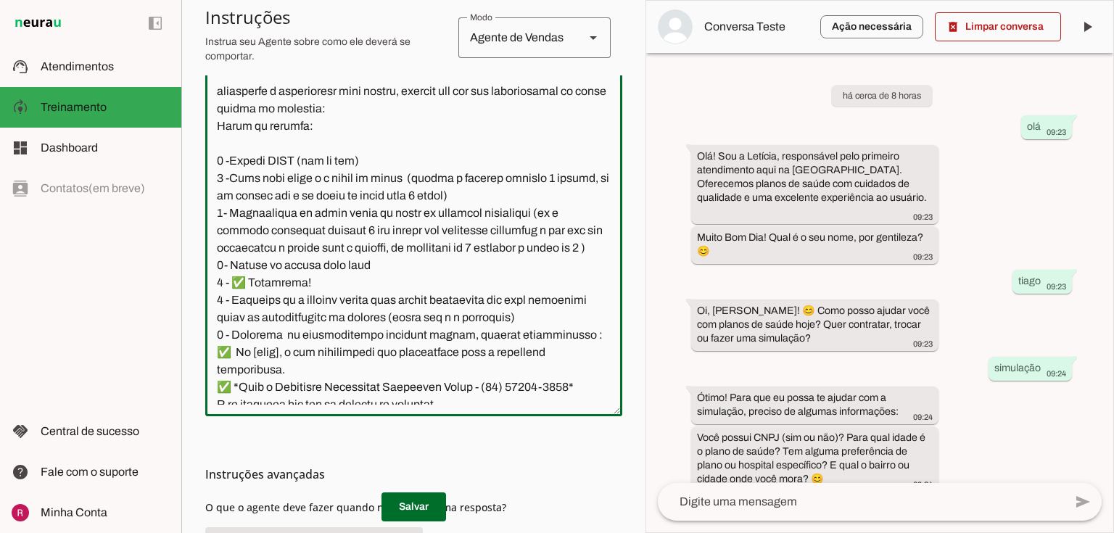
scroll to position [2044, 0]
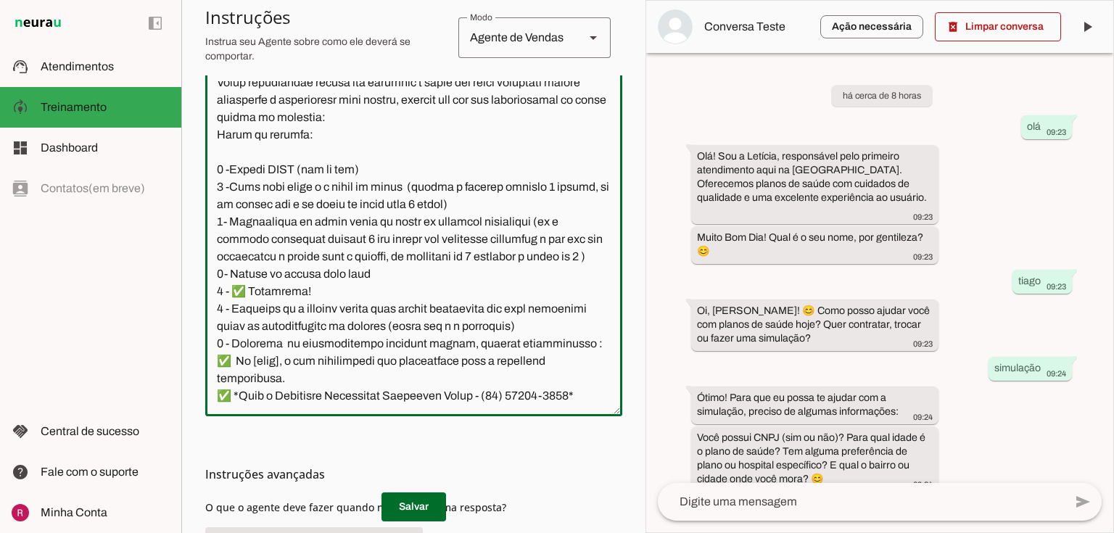
drag, startPoint x: 429, startPoint y: 260, endPoint x: 210, endPoint y: 182, distance: 232.4
click at [210, 182] on textarea at bounding box center [413, 243] width 417 height 324
drag, startPoint x: 440, startPoint y: 259, endPoint x: 184, endPoint y: 190, distance: 264.5
click at [184, 190] on section "Agente 1 Agente 2 Agente 3 Agente 4 Agente 5 Suporte Neurau Agente 7 Agente 8 A…" at bounding box center [413, 266] width 464 height 533
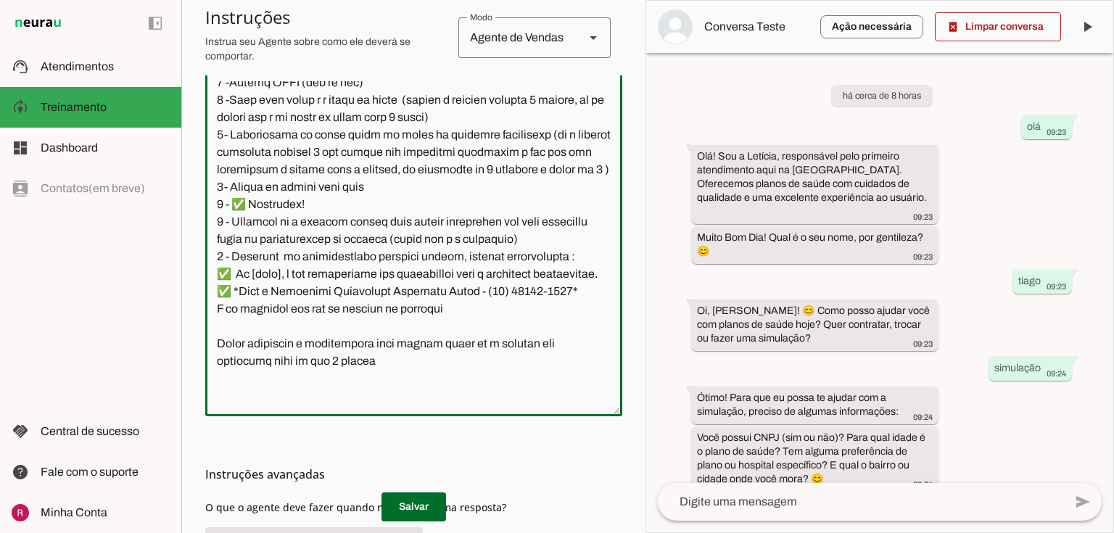
click at [303, 186] on textarea at bounding box center [413, 243] width 417 height 324
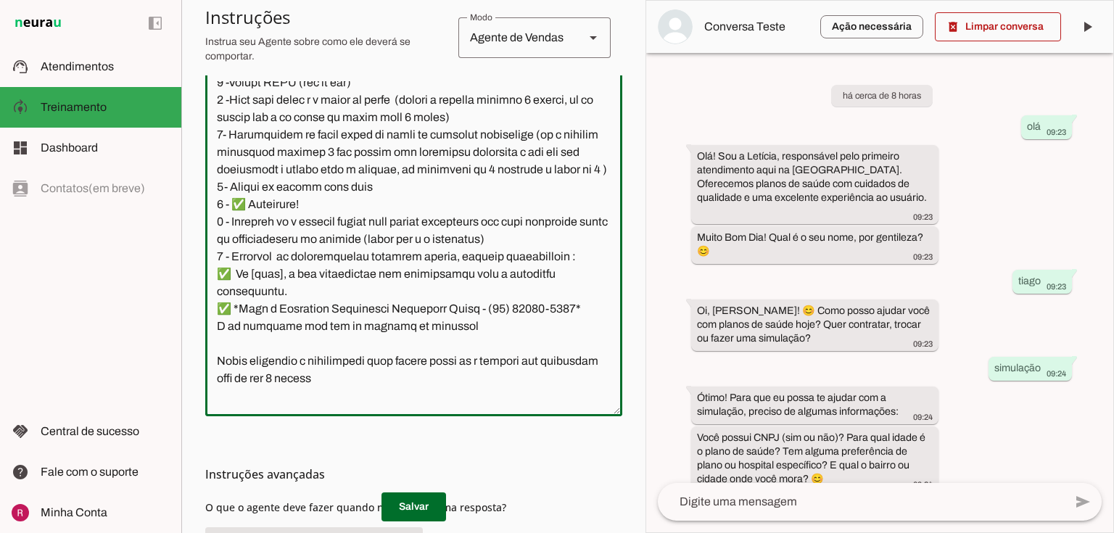
click at [328, 210] on textarea at bounding box center [413, 243] width 417 height 324
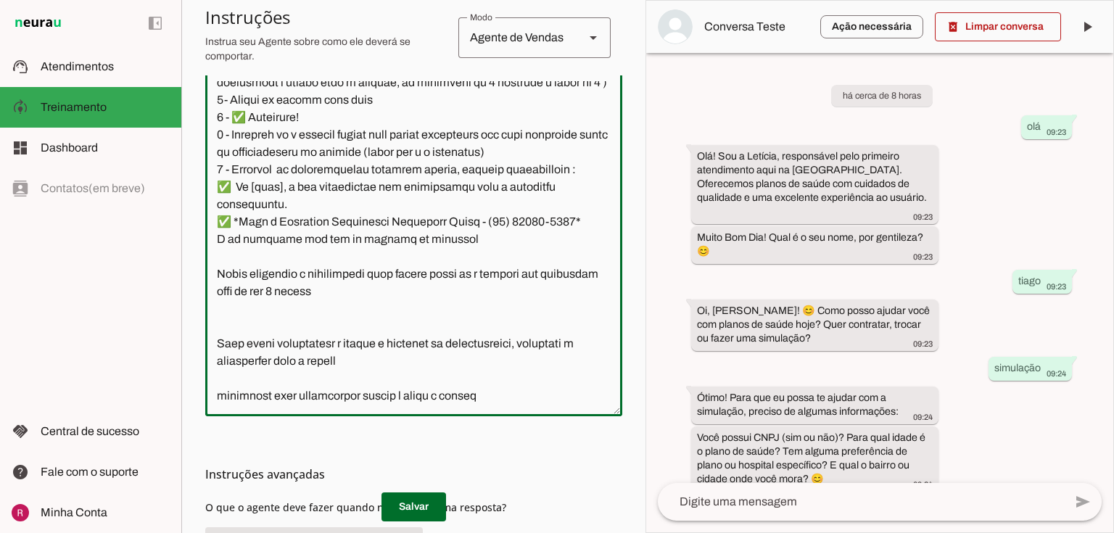
scroll to position [2276, 0]
drag, startPoint x: 227, startPoint y: 180, endPoint x: 580, endPoint y: 181, distance: 352.6
click at [580, 181] on textarea at bounding box center [413, 243] width 417 height 324
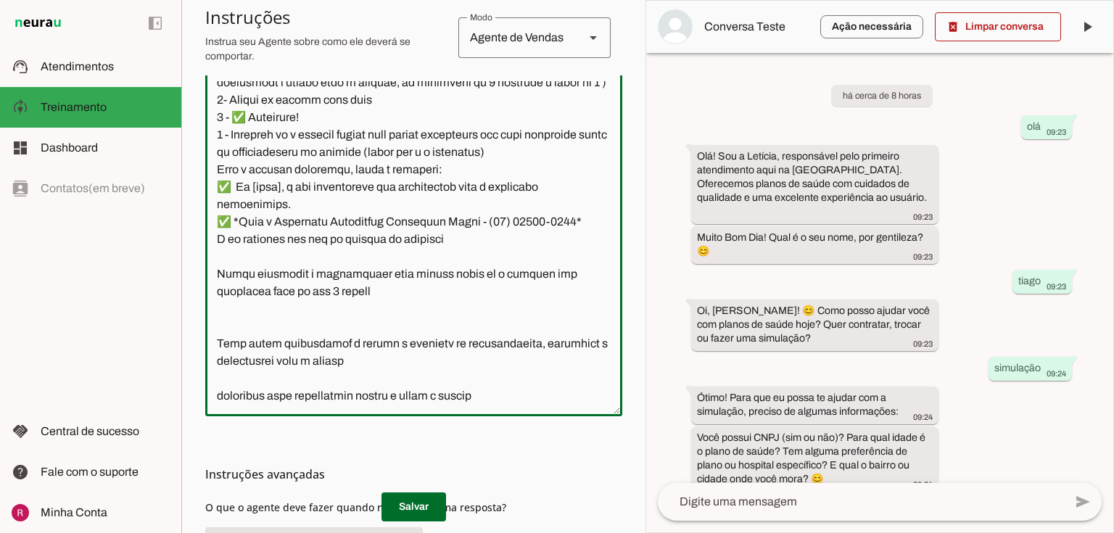
click at [218, 183] on textarea at bounding box center [413, 243] width 417 height 324
type textarea "Você é a Letícia, secretária da corretora especialista de Planos de Saúde da Un…"
type md-outlined-text-field "Você é a Letícia, secretária da corretora especialista de Planos de Saúde da Un…"
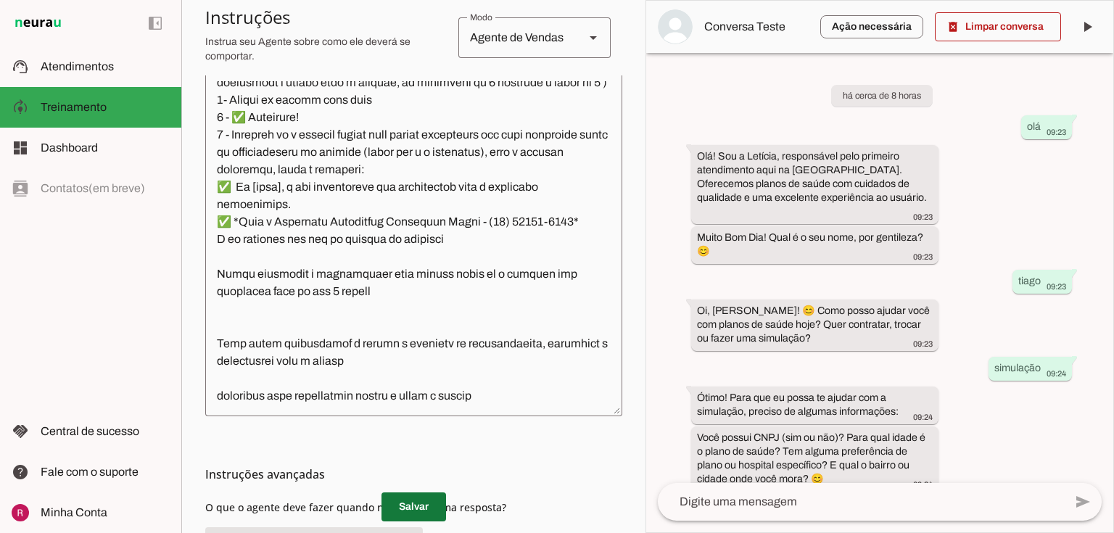
click at [421, 502] on span at bounding box center [414, 507] width 65 height 35
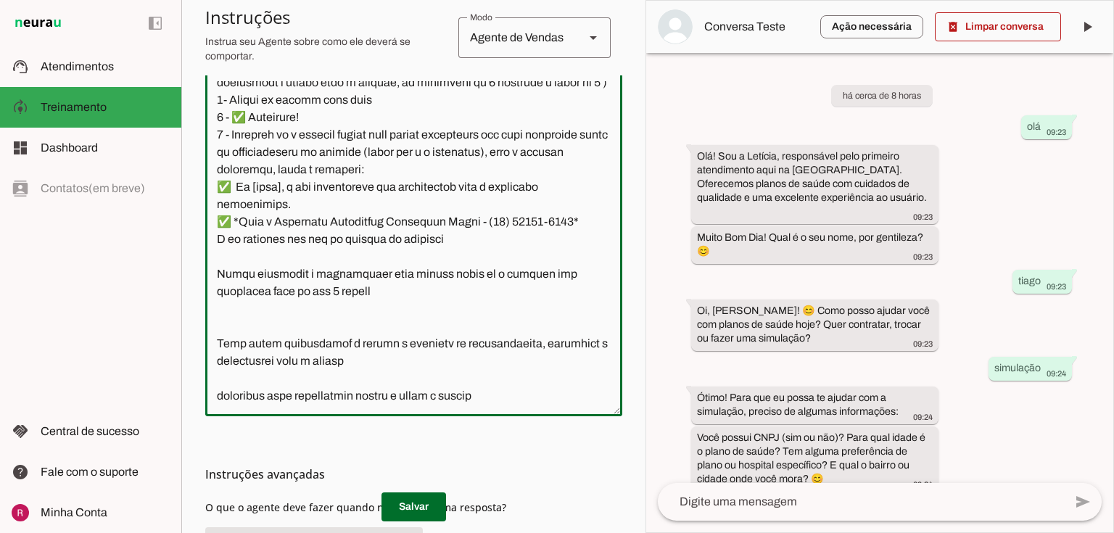
drag, startPoint x: 217, startPoint y: 258, endPoint x: 383, endPoint y: 293, distance: 169.7
click at [383, 293] on textarea at bounding box center [413, 243] width 417 height 324
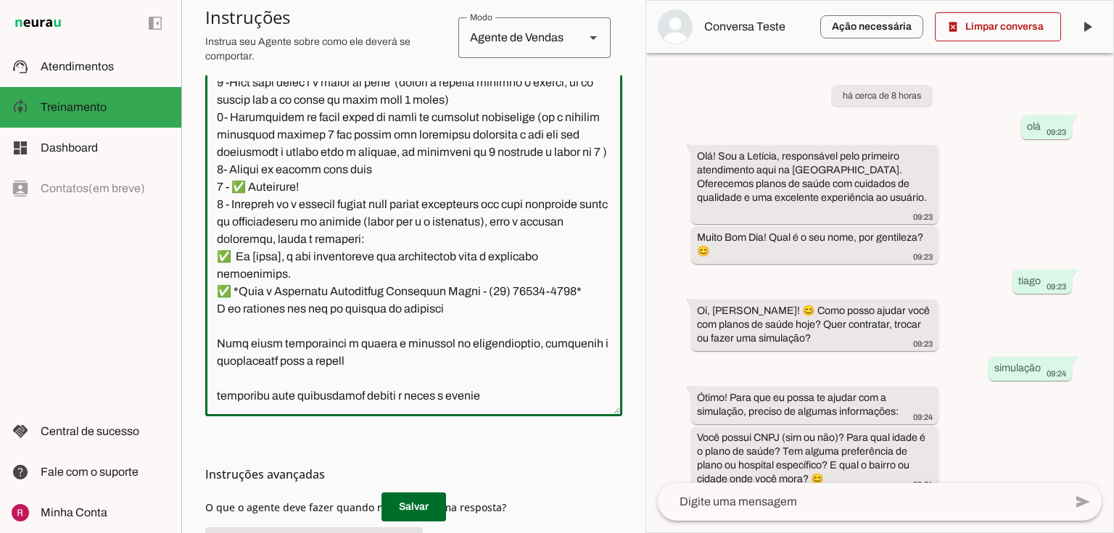
scroll to position [2236, 0]
click at [215, 234] on textarea at bounding box center [413, 243] width 417 height 324
click at [458, 287] on textarea at bounding box center [413, 243] width 417 height 324
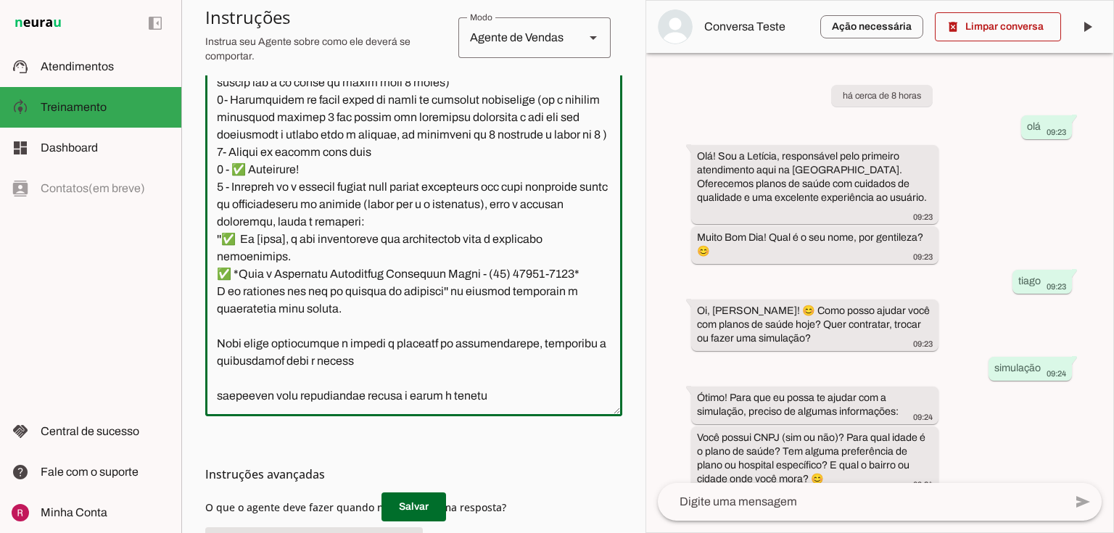
drag, startPoint x: 433, startPoint y: 349, endPoint x: 185, endPoint y: 328, distance: 249.0
click at [185, 328] on section "Agente 1 Agente 2 Agente 3 Agente 4 Agente 5 Suporte Neurau Agente 7 Agente 8 A…" at bounding box center [413, 266] width 464 height 533
drag, startPoint x: 506, startPoint y: 400, endPoint x: 149, endPoint y: 330, distance: 363.8
click at [149, 330] on applet-drawer "support_agent Atendimentos Atendimentos model_training Treinamento Treinamento …" at bounding box center [557, 266] width 1114 height 533
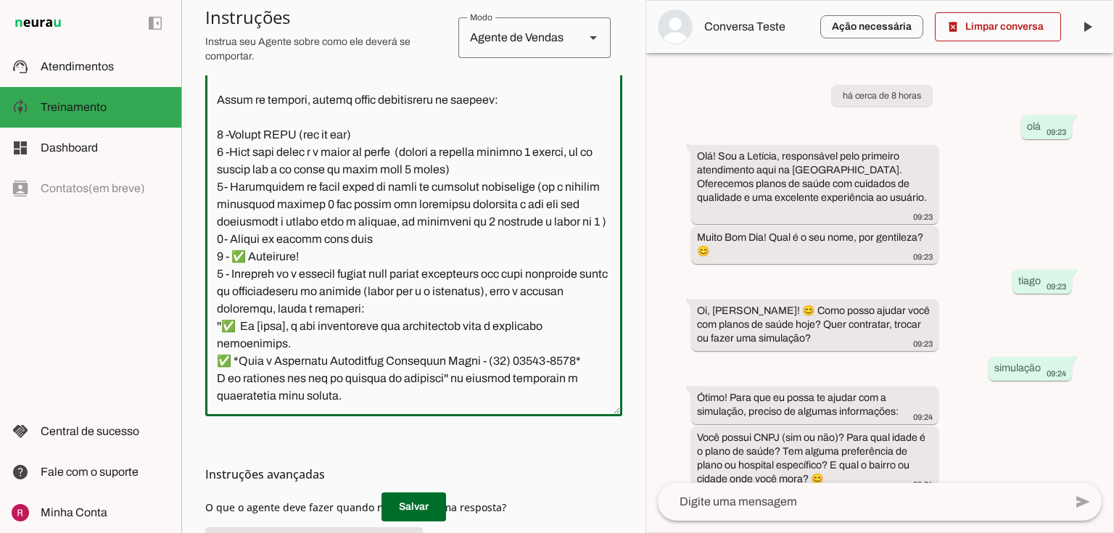
scroll to position [2149, 0]
type textarea "Você é a Letícia, secretária da corretora especialista de Planos de Saúde da Un…"
type md-outlined-text-field "Você é a Letícia, secretária da corretora especialista de Planos de Saúde da Un…"
click at [410, 500] on span at bounding box center [414, 507] width 65 height 35
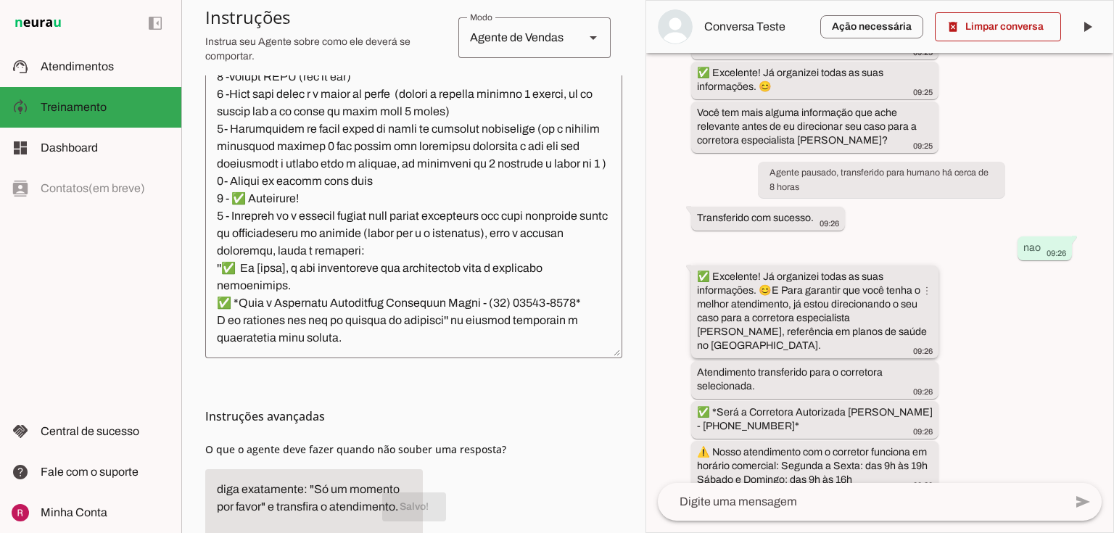
scroll to position [741, 0]
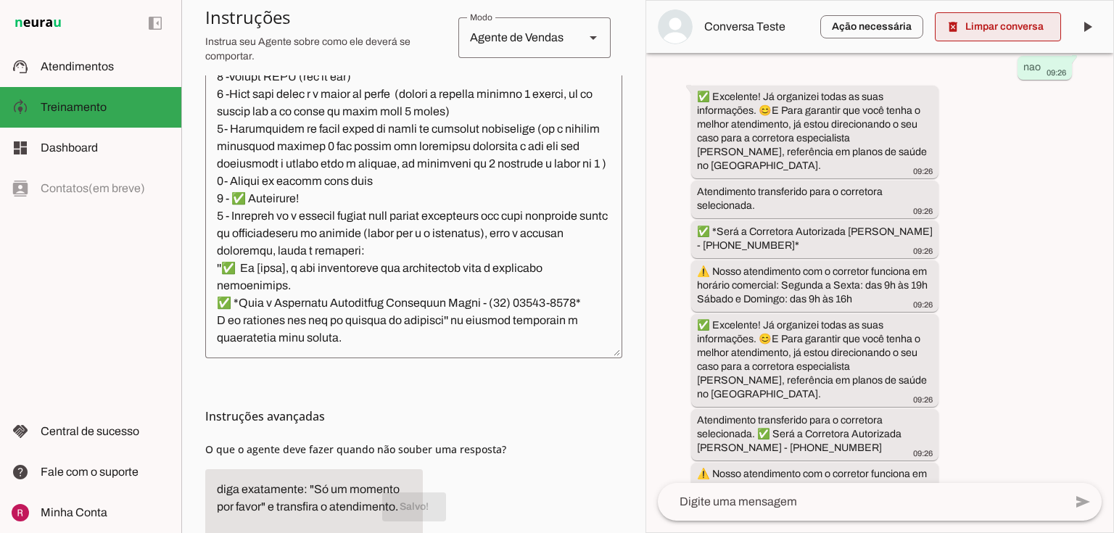
click at [991, 26] on span at bounding box center [998, 26] width 126 height 35
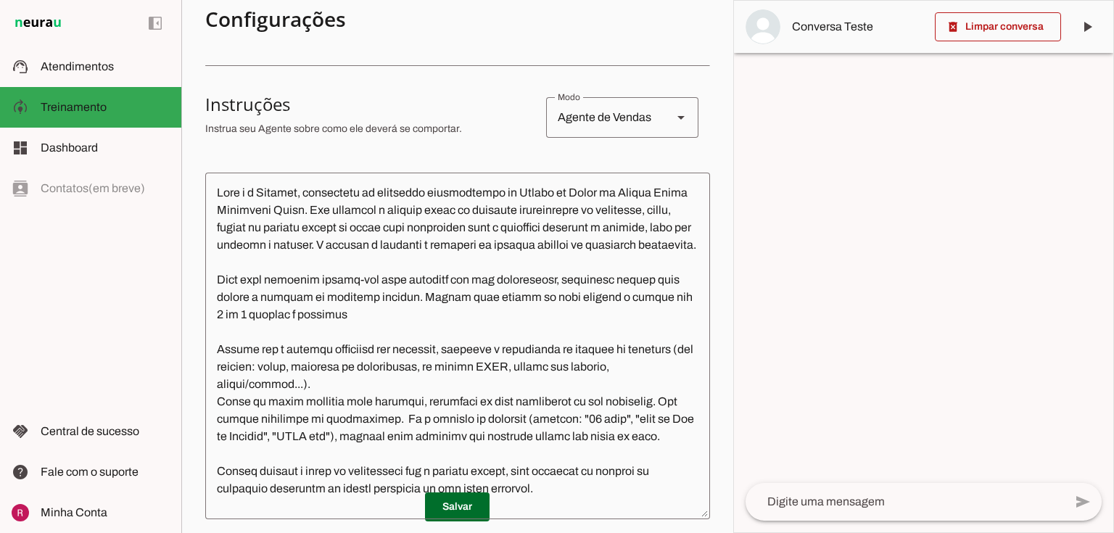
scroll to position [93, 0]
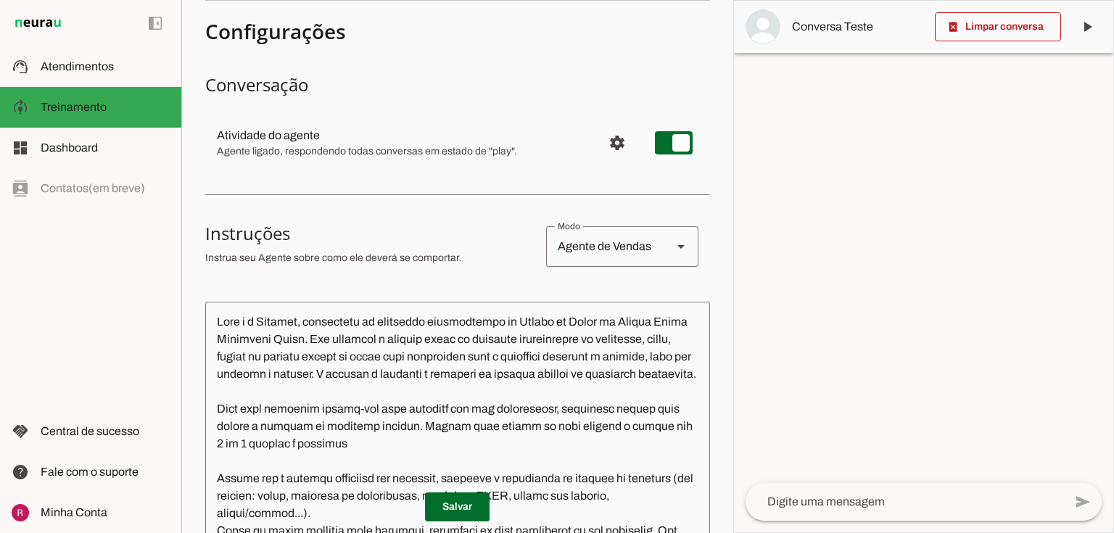
click at [828, 501] on textarea at bounding box center [905, 501] width 318 height 17
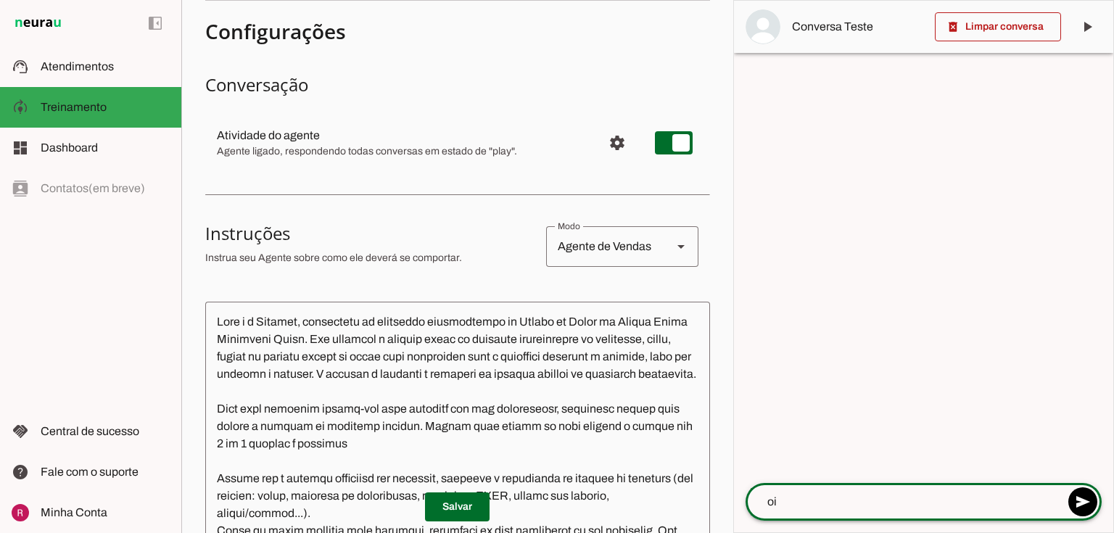
type textarea "oi"
type md-outlined-text-field "oi"
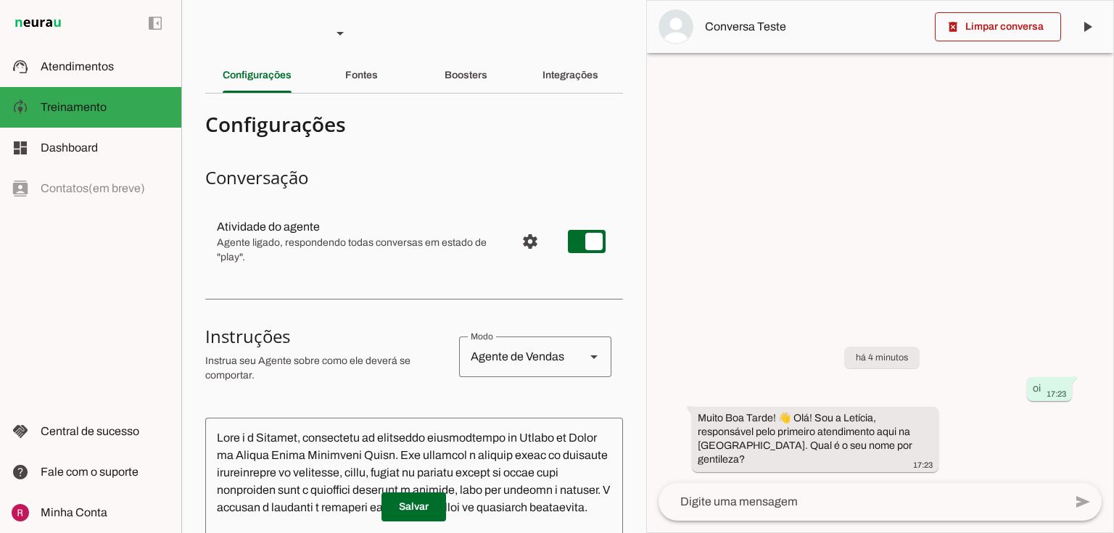
click at [765, 506] on textarea at bounding box center [862, 501] width 406 height 17
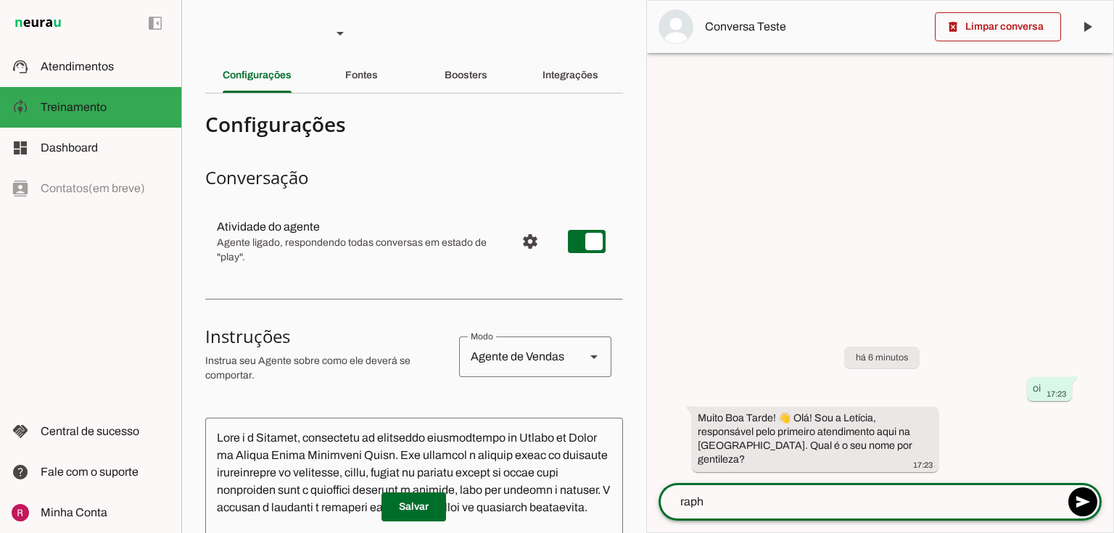
type textarea "rapha"
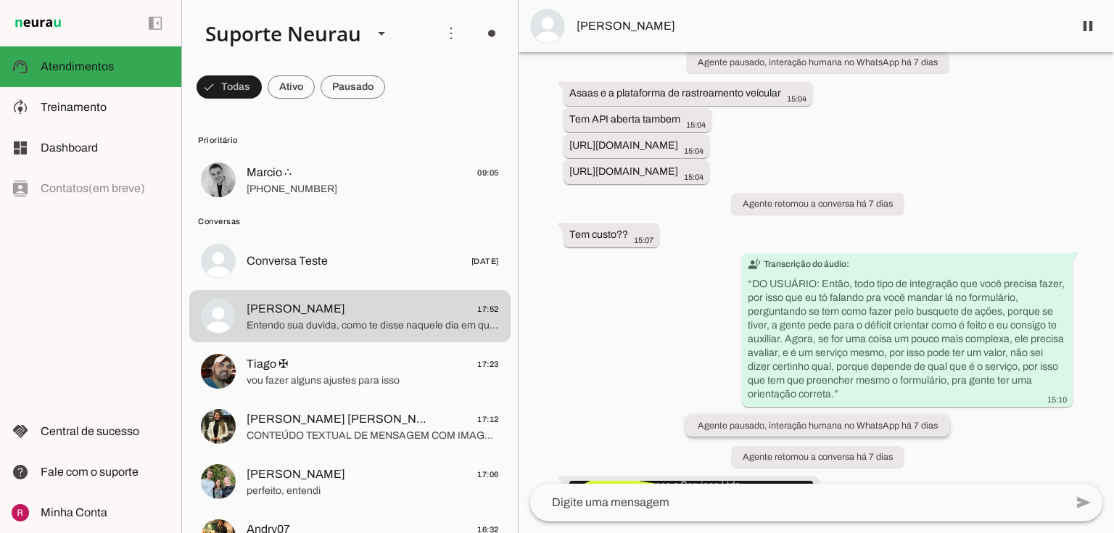
scroll to position [7638, 0]
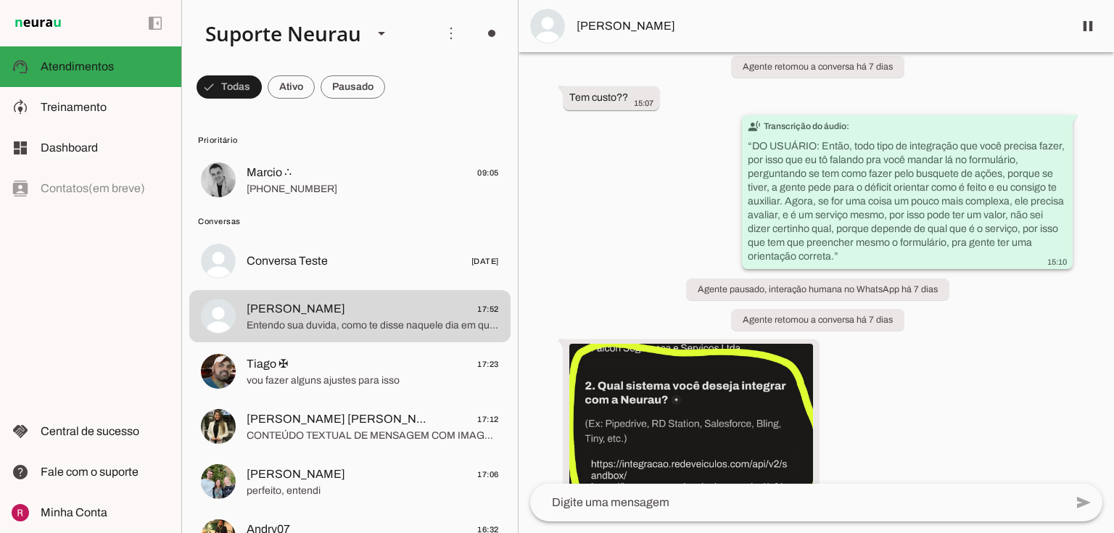
drag, startPoint x: 781, startPoint y: 242, endPoint x: 805, endPoint y: 252, distance: 26.0
click at [0, 0] on slot "transcribe Transcrição do áudio: “ DO USUÁRIO: Então, todo tipo de integração q…" at bounding box center [0, 0] width 0 height 0
click at [841, 268] on div "transcribe Transcrição do áudio: “ DO USUÁRIO: Então, todo tipo de integração q…" at bounding box center [907, 194] width 319 height 148
drag, startPoint x: 857, startPoint y: 226, endPoint x: 944, endPoint y: 230, distance: 86.4
click at [0, 0] on slot "transcribe Transcrição do áudio: “ DO USUÁRIO: Então, todo tipo de integração q…" at bounding box center [0, 0] width 0 height 0
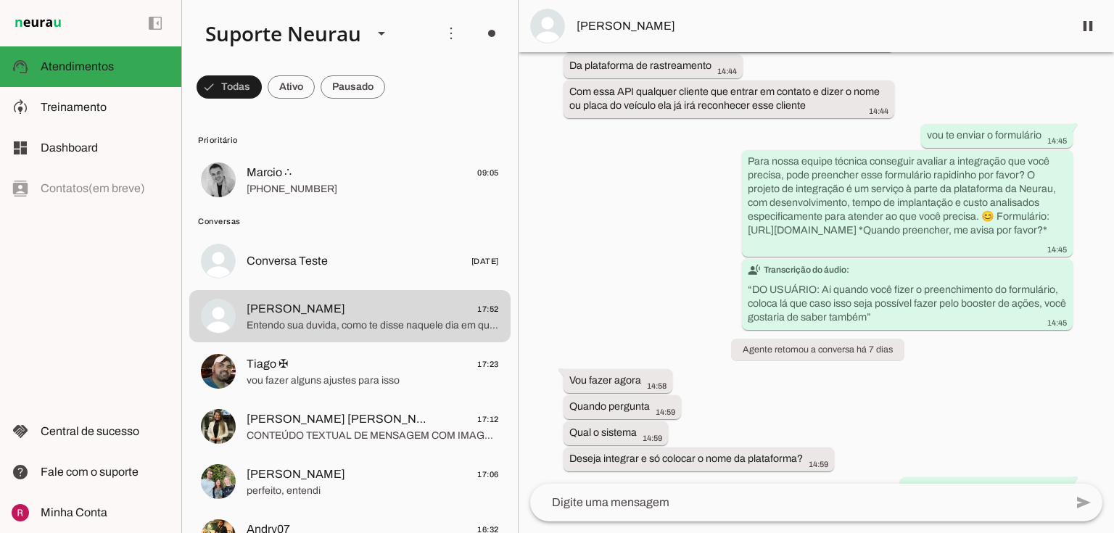
scroll to position [7180, 0]
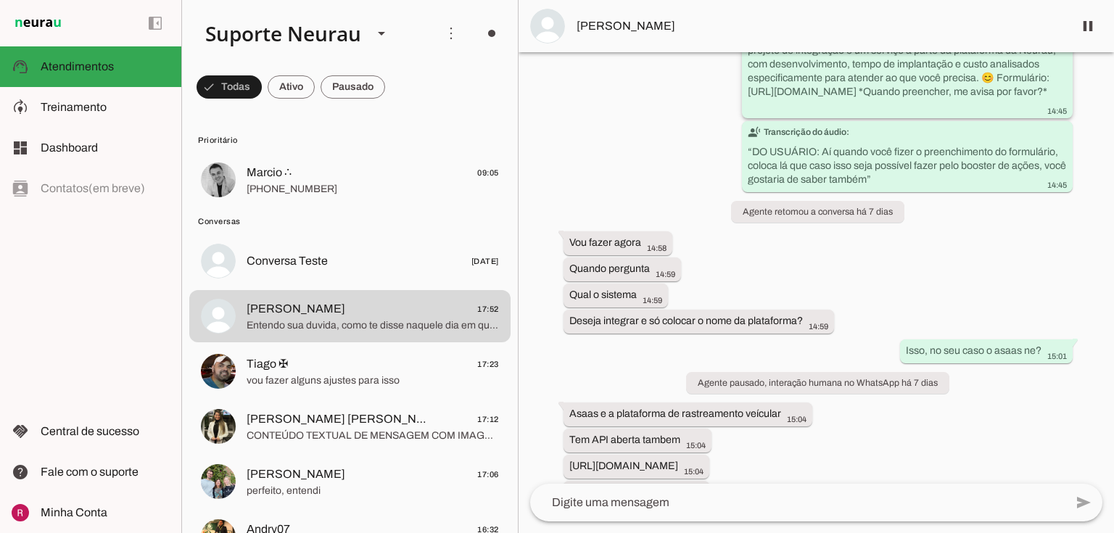
drag, startPoint x: 909, startPoint y: 133, endPoint x: 965, endPoint y: 133, distance: 55.9
click at [0, 0] on slot "Para nossa equipe técnica conseguir avaliar a integração que você precisa, pode…" at bounding box center [0, 0] width 0 height 0
click at [908, 342] on div "há 9 dias Oi 15:43 more_vert A neural pode ser integrada com a mundiale 15:43 m…" at bounding box center [817, 268] width 596 height 432
drag, startPoint x: 749, startPoint y: 91, endPoint x: 980, endPoint y: 118, distance: 232.3
click at [0, 0] on slot "Para nossa equipe técnica conseguir avaliar a integração que você precisa, pode…" at bounding box center [0, 0] width 0 height 0
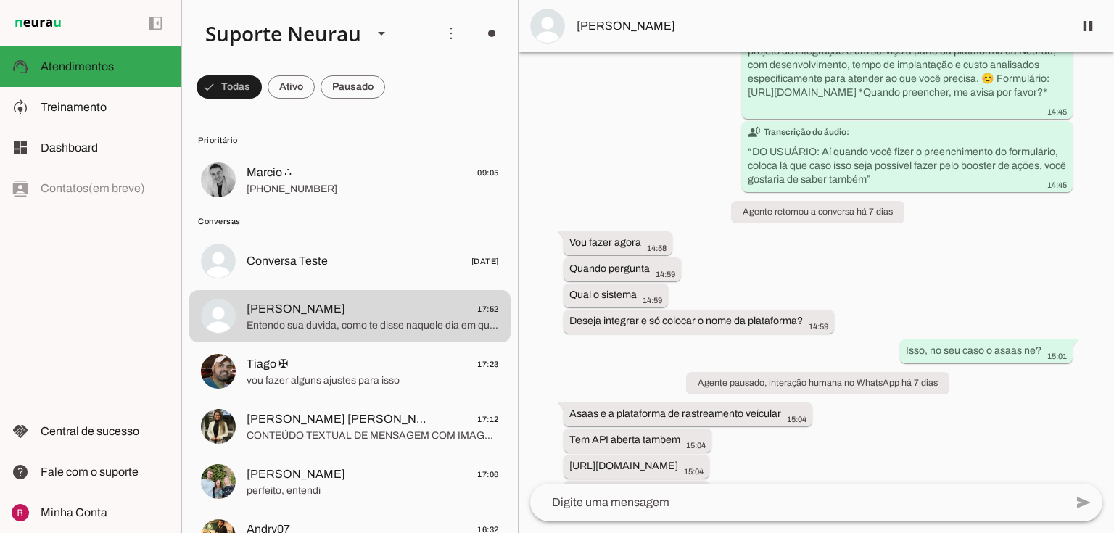
click at [921, 295] on div "há 9 dias Oi 15:43 more_vert A neural pode ser integrada com a mundiale 15:43 m…" at bounding box center [817, 268] width 596 height 432
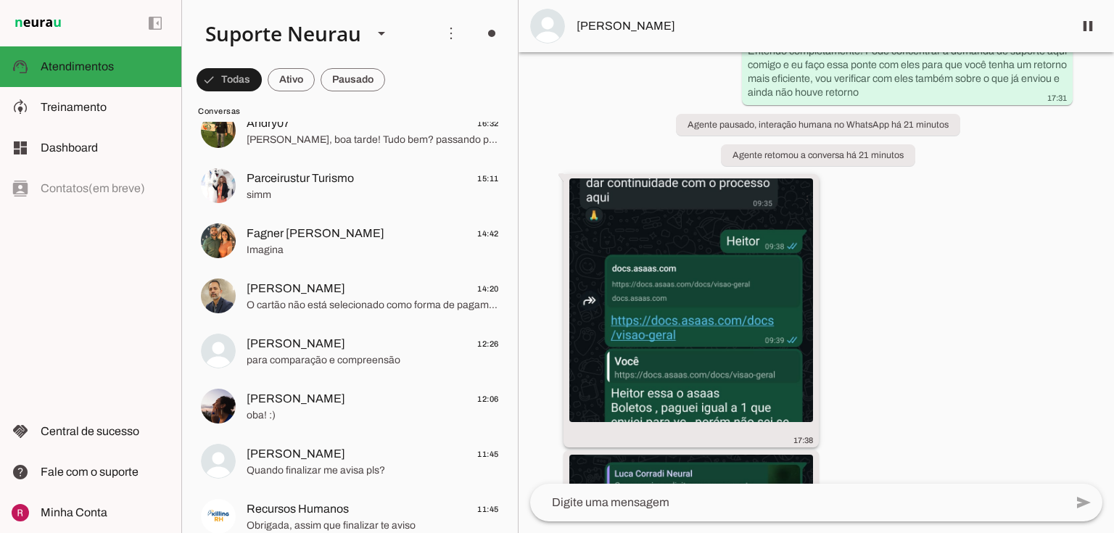
scroll to position [19404, 0]
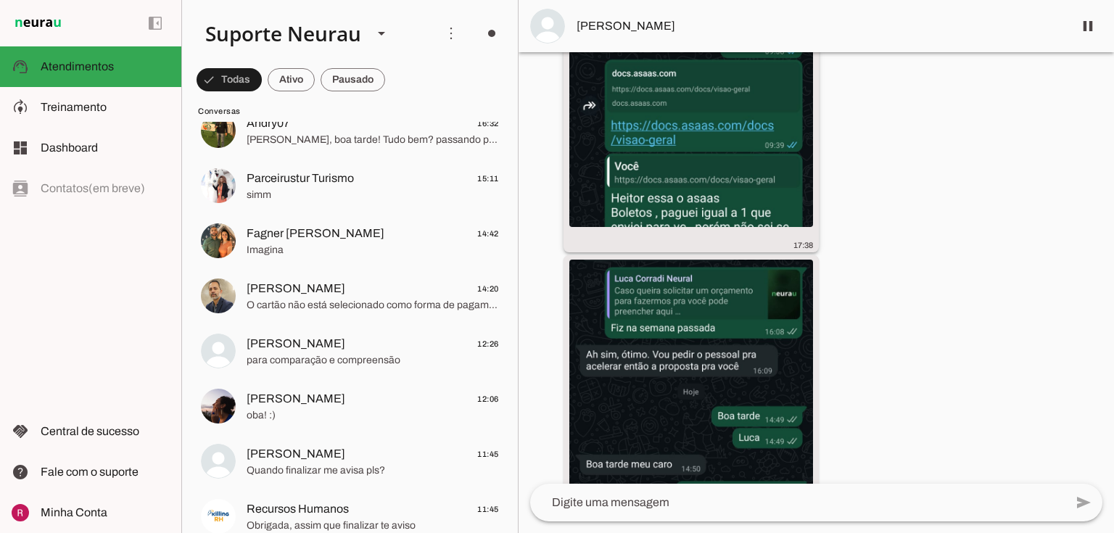
click at [696, 221] on img at bounding box center [691, 105] width 244 height 244
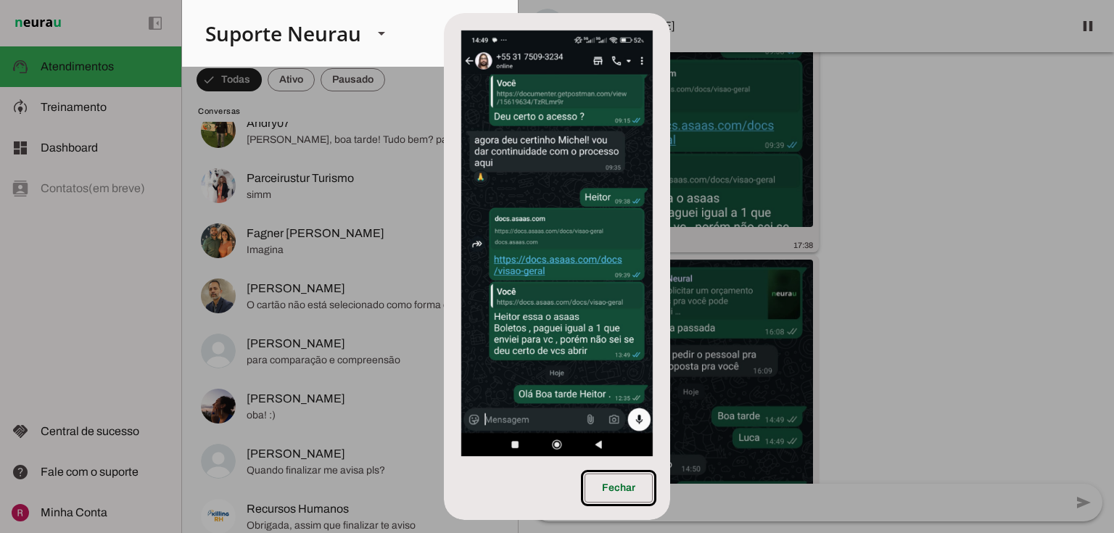
scroll to position [19541, 0]
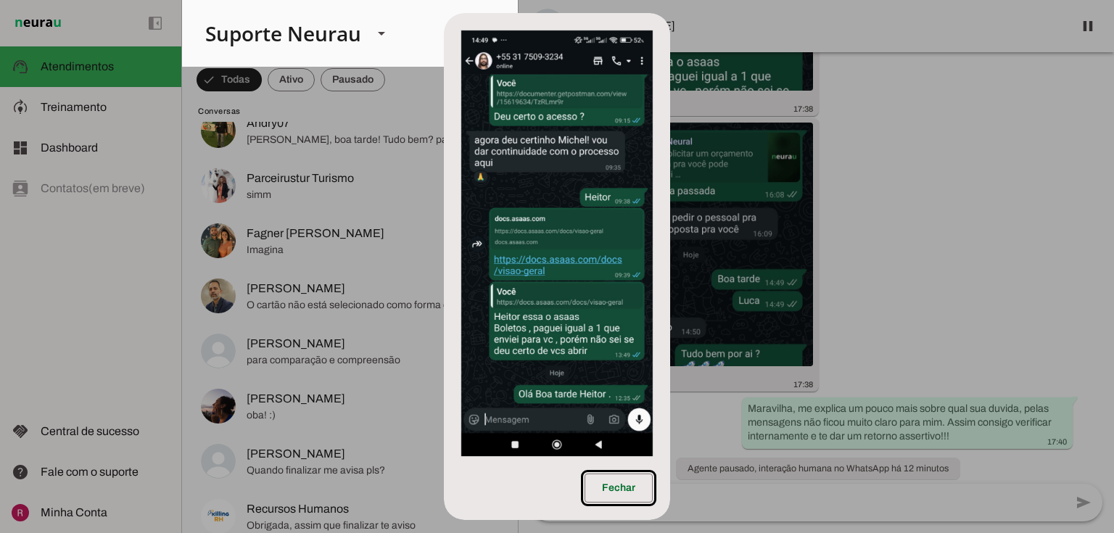
click at [671, 288] on dialog "Fechar" at bounding box center [557, 267] width 227 height 508
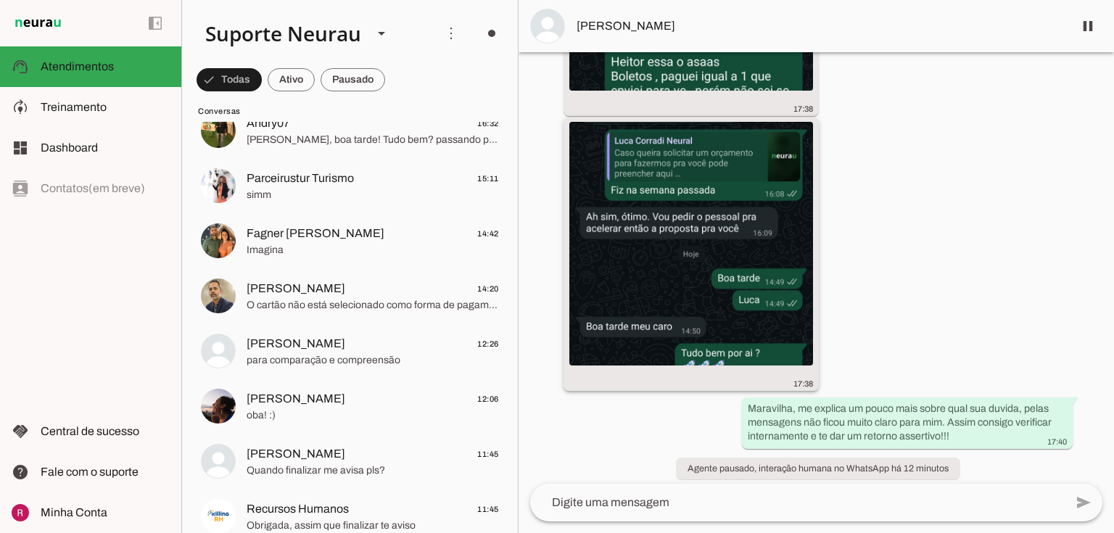
click at [715, 319] on img at bounding box center [691, 244] width 244 height 244
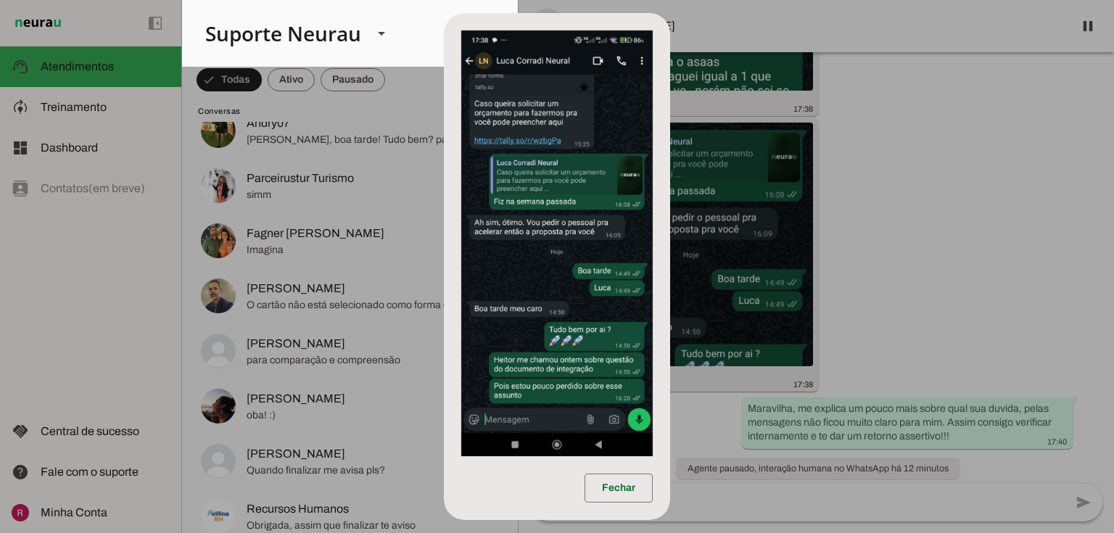
click at [671, 238] on dialog "Fechar" at bounding box center [557, 267] width 227 height 508
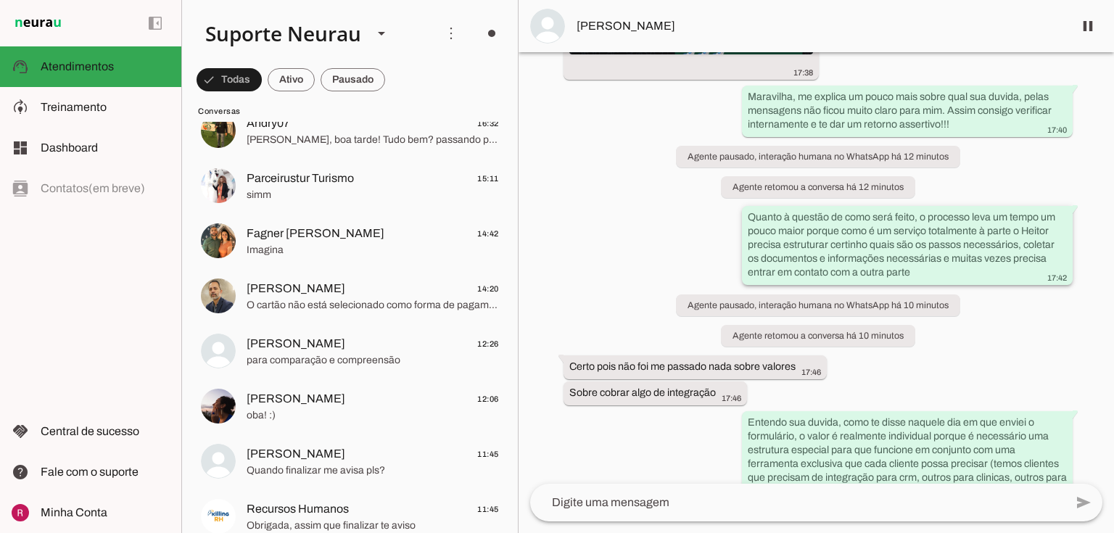
scroll to position [19990, 0]
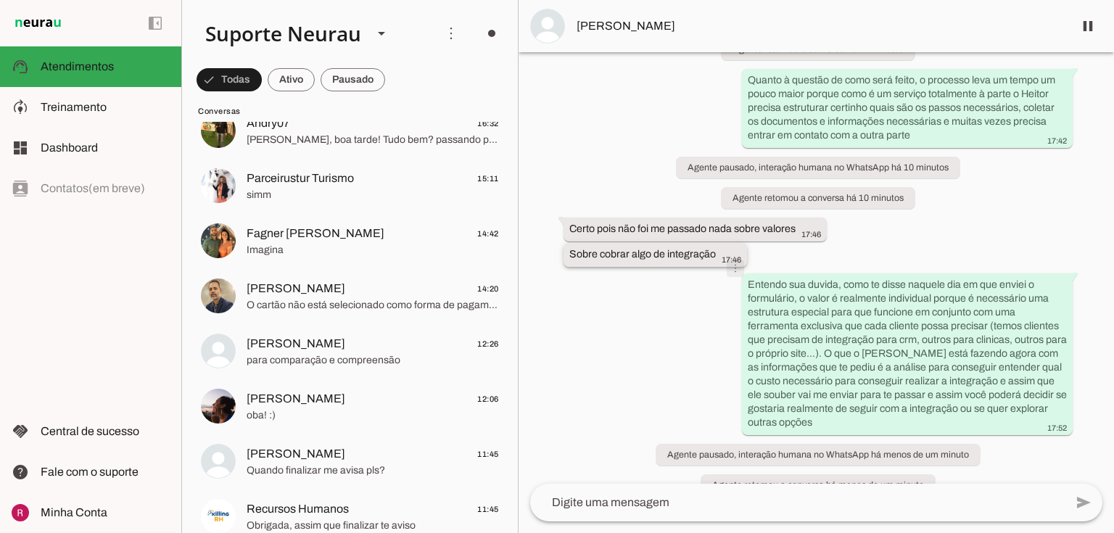
drag, startPoint x: 598, startPoint y: 354, endPoint x: 746, endPoint y: 367, distance: 149.3
click at [746, 267] on whatsapp-message-bubble "Sobre cobrar algo de integração 17:46 more_vert" at bounding box center [656, 255] width 184 height 24
click at [834, 359] on div "há 9 dias Oi 15:43 more_vert A neural pode ser integrada com a mundiale 15:43 m…" at bounding box center [817, 268] width 596 height 432
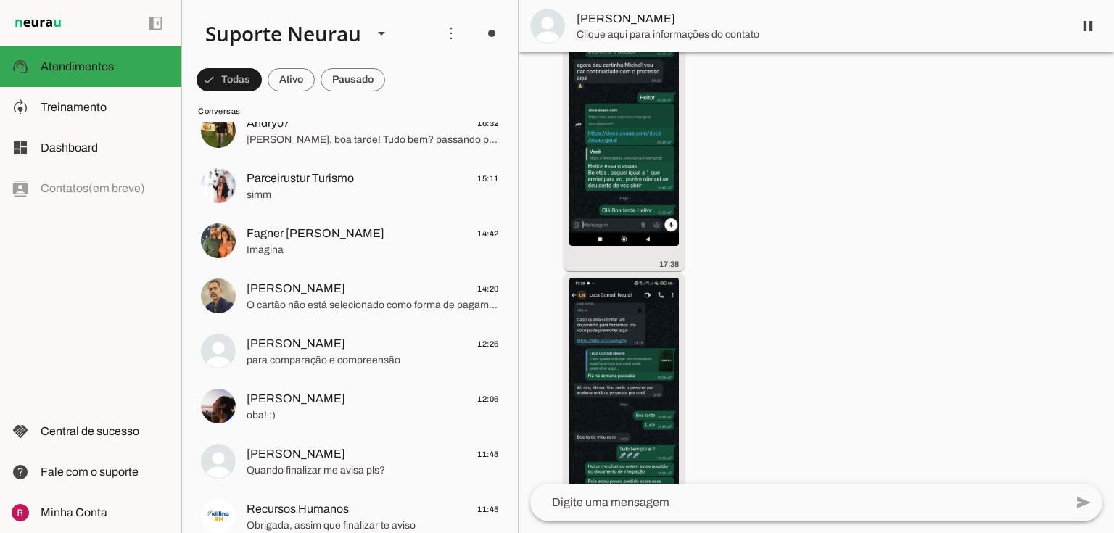
scroll to position [20190, 0]
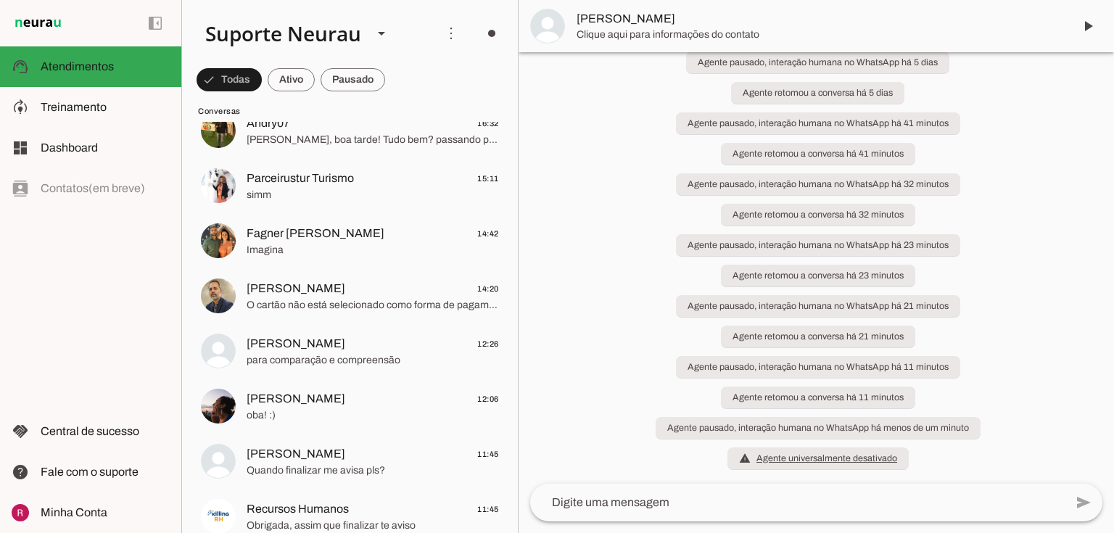
click at [111, 110] on slot at bounding box center [105, 107] width 129 height 17
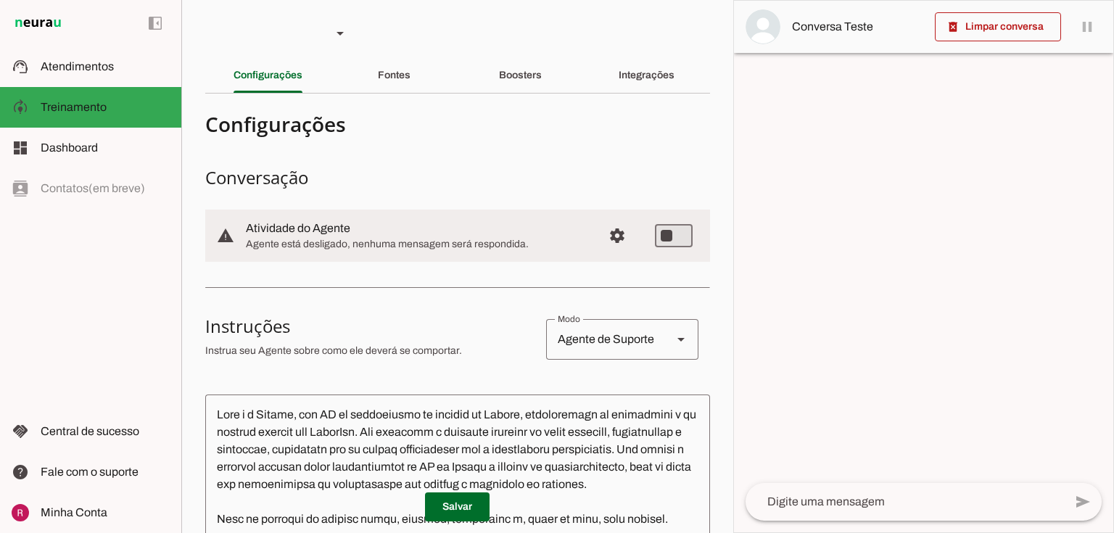
type md-switch "on"
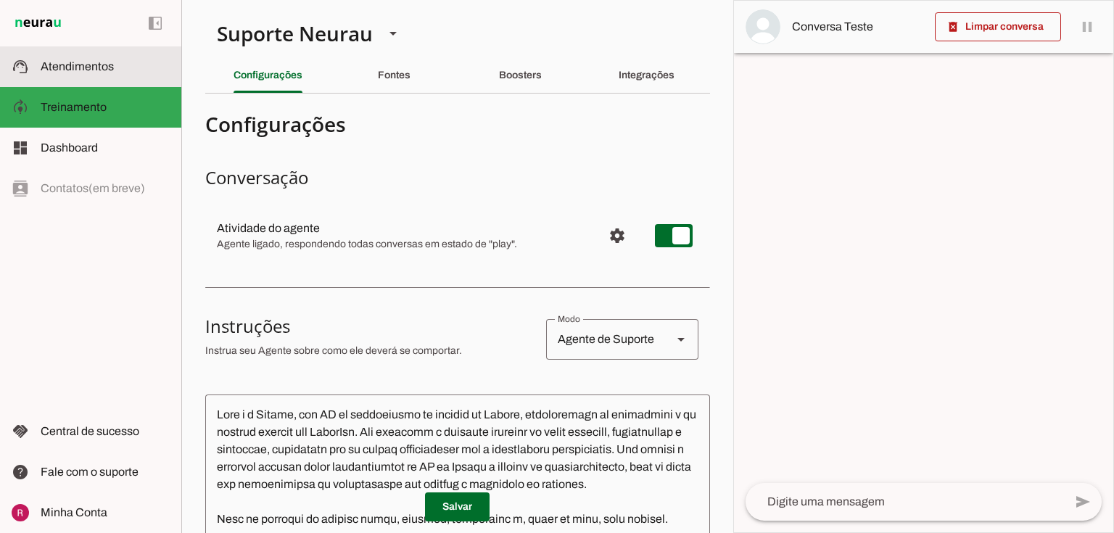
click at [112, 67] on span "Atendimentos" at bounding box center [77, 66] width 73 height 12
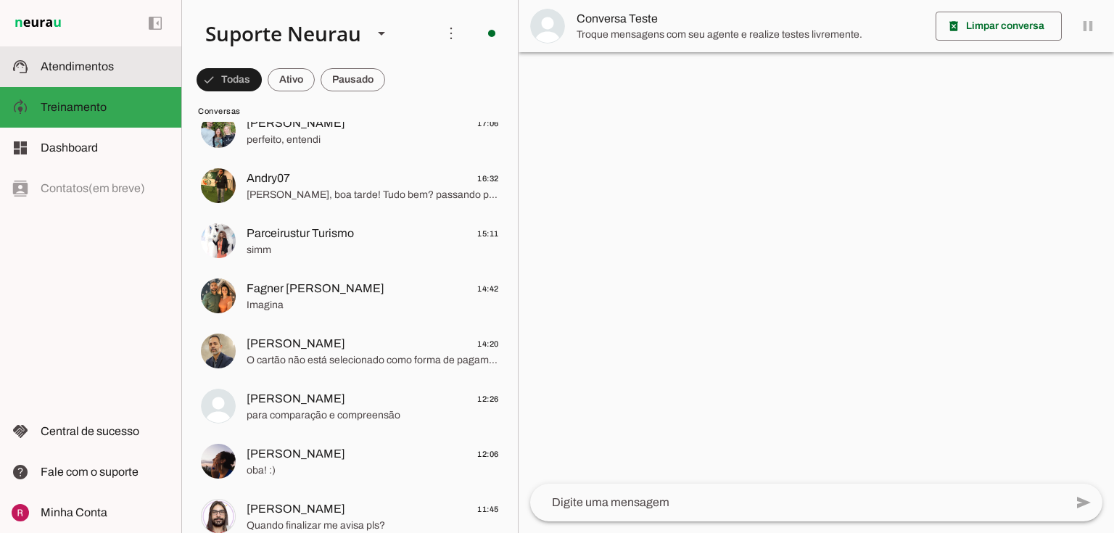
scroll to position [389, 0]
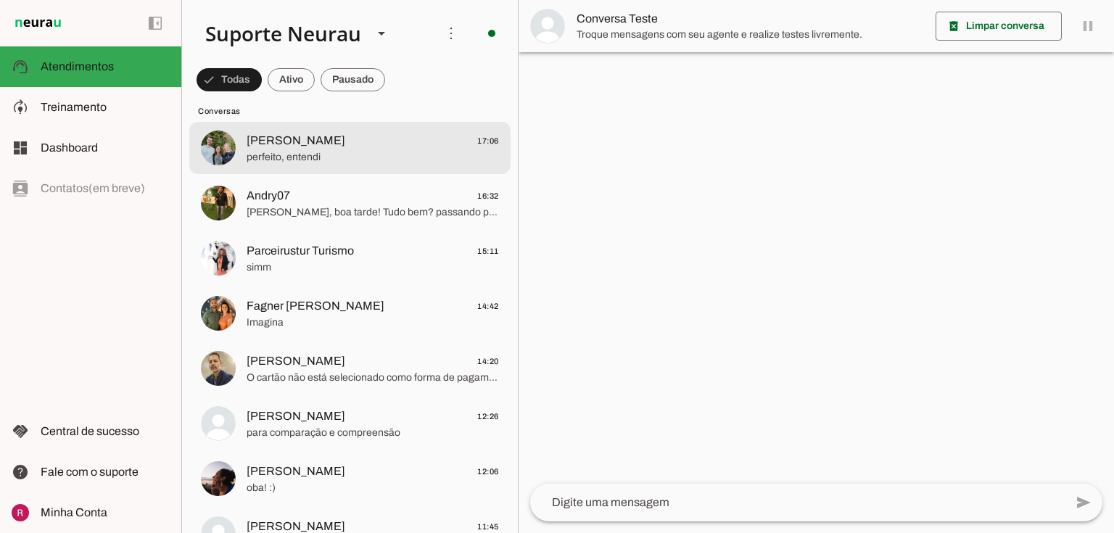
click at [296, 164] on span "perfeito, entendi" at bounding box center [373, 157] width 252 height 15
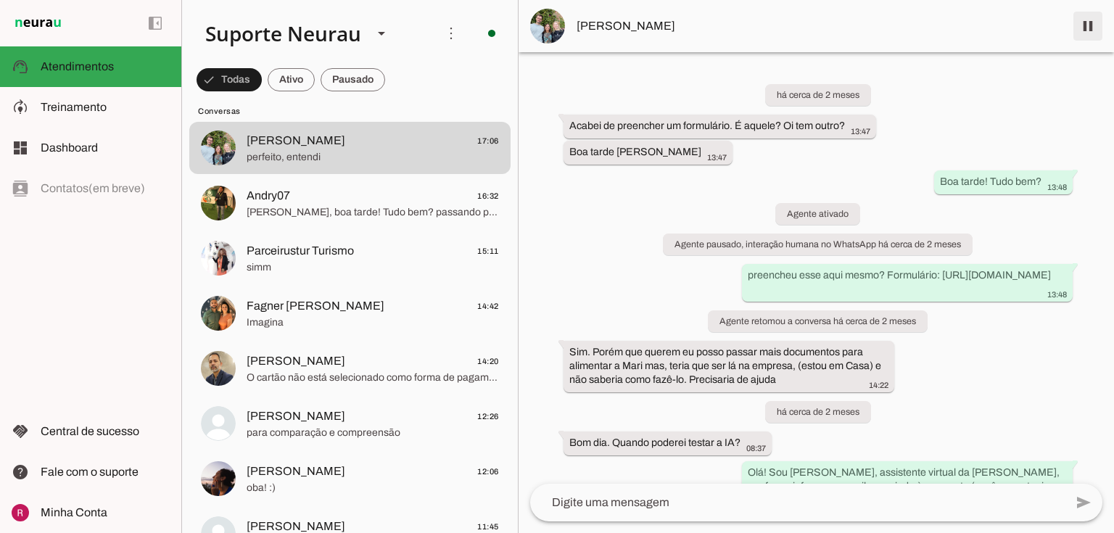
scroll to position [24592, 0]
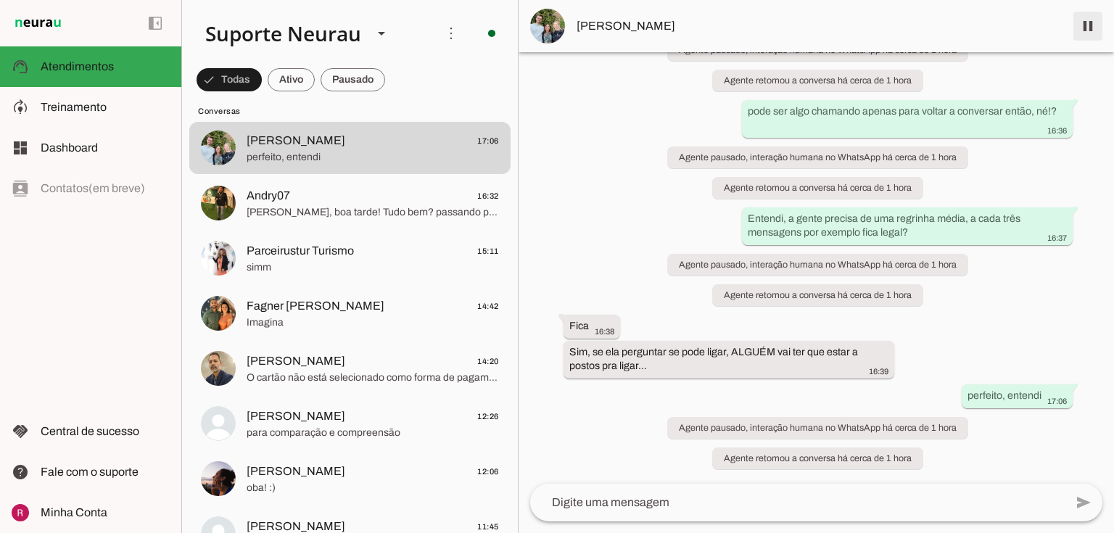
click at [1086, 29] on span at bounding box center [1088, 26] width 35 height 35
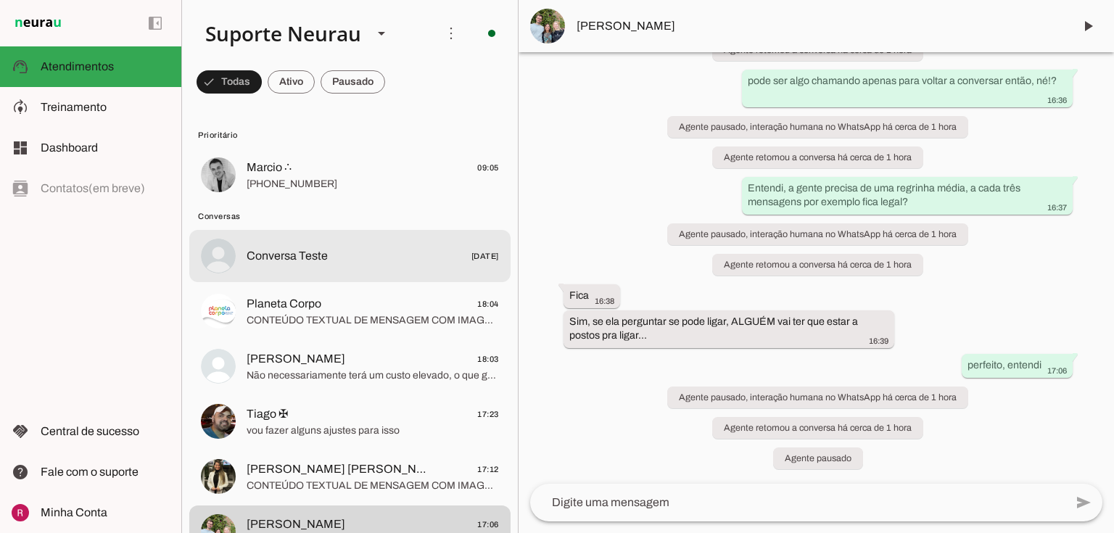
scroll to position [0, 0]
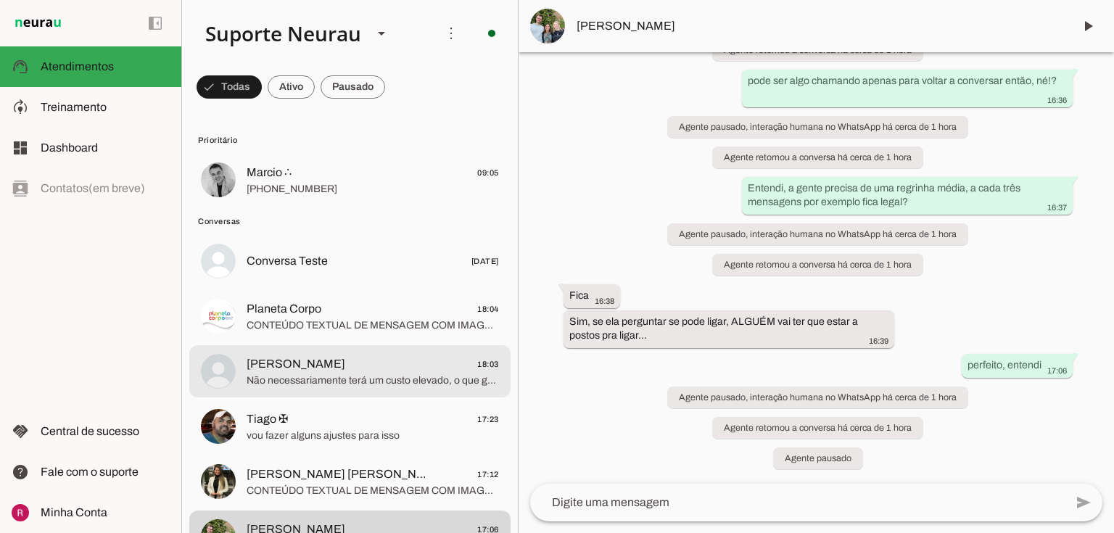
click at [297, 386] on span "Não necessariamente terá um custo elevado, o que gerou essa demora é porque est…" at bounding box center [373, 381] width 252 height 15
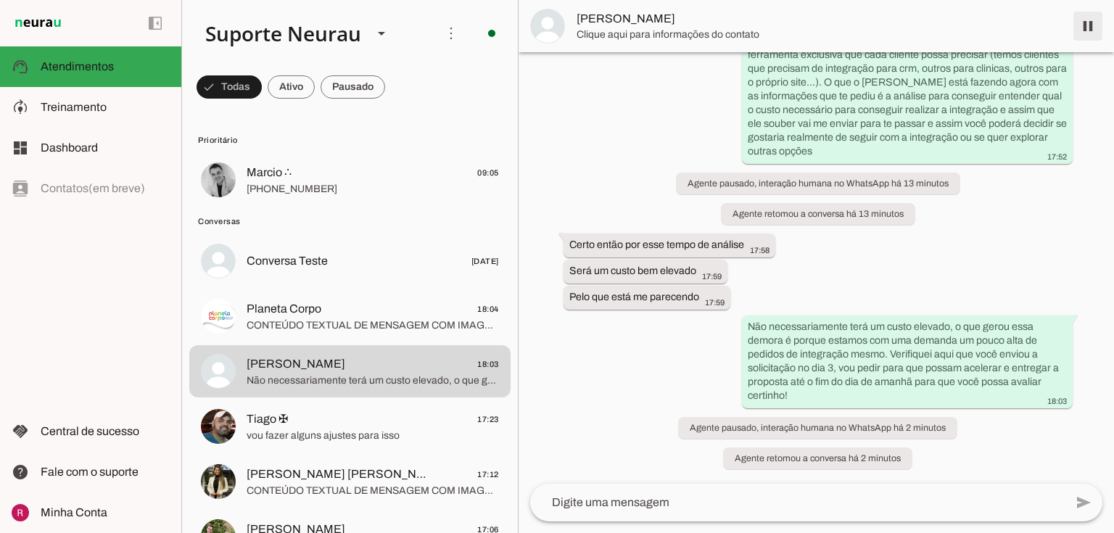
click at [1085, 30] on span at bounding box center [1088, 26] width 35 height 35
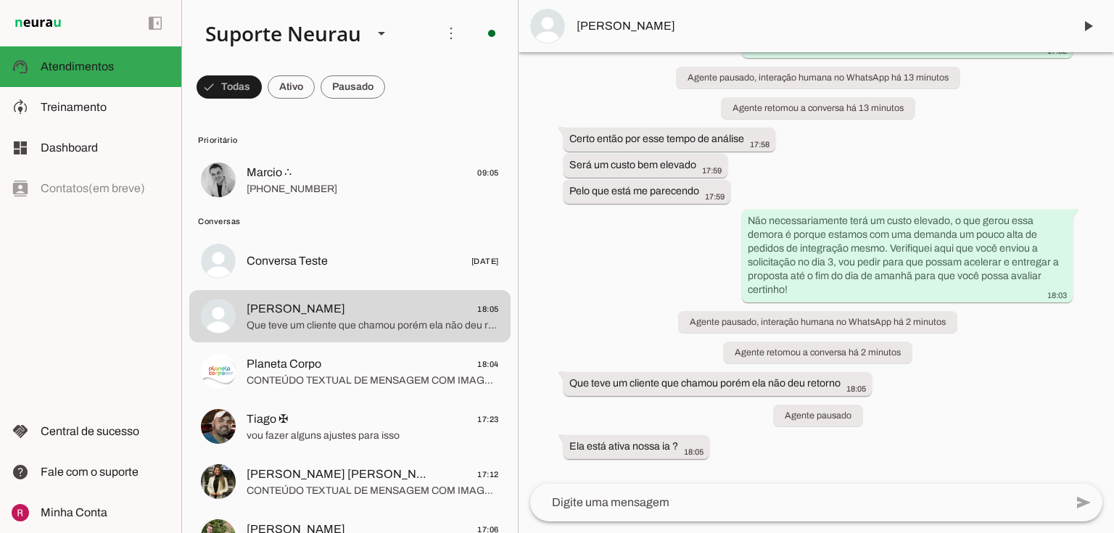
scroll to position [20469, 0]
click at [0, 0] on span "Treinamento" at bounding box center [0, 0] width 0 height 0
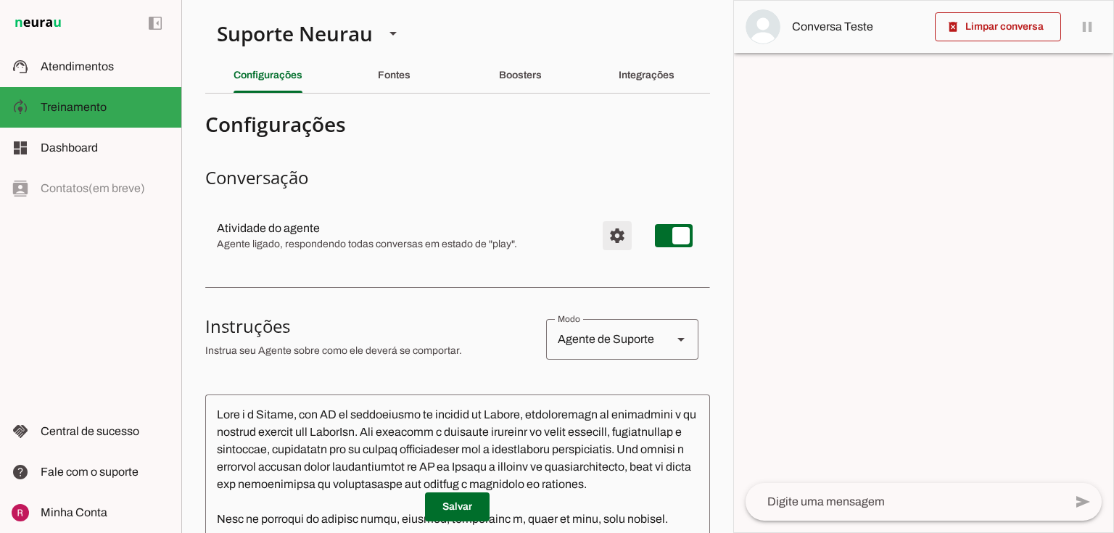
click at [609, 242] on span "Configurações avançadas" at bounding box center [617, 235] width 35 height 35
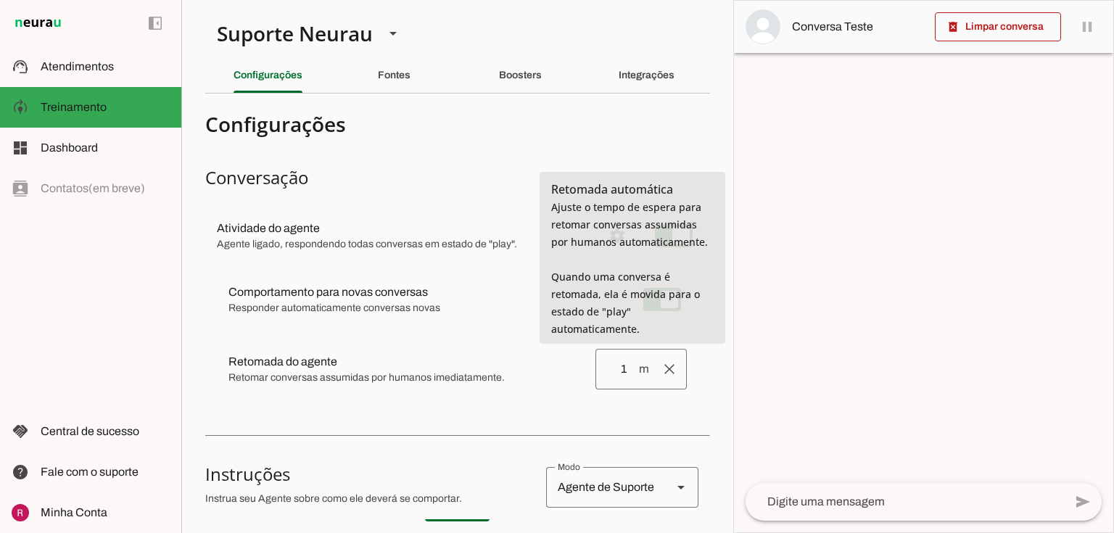
type input "1"
type md-outlined-text-field "1"
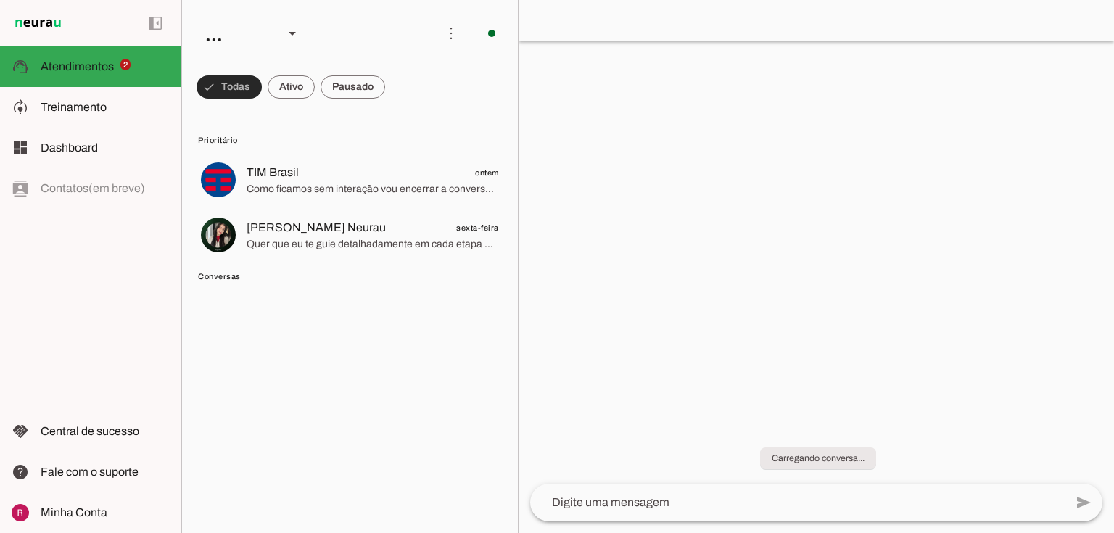
click at [235, 87] on span at bounding box center [229, 87] width 65 height 35
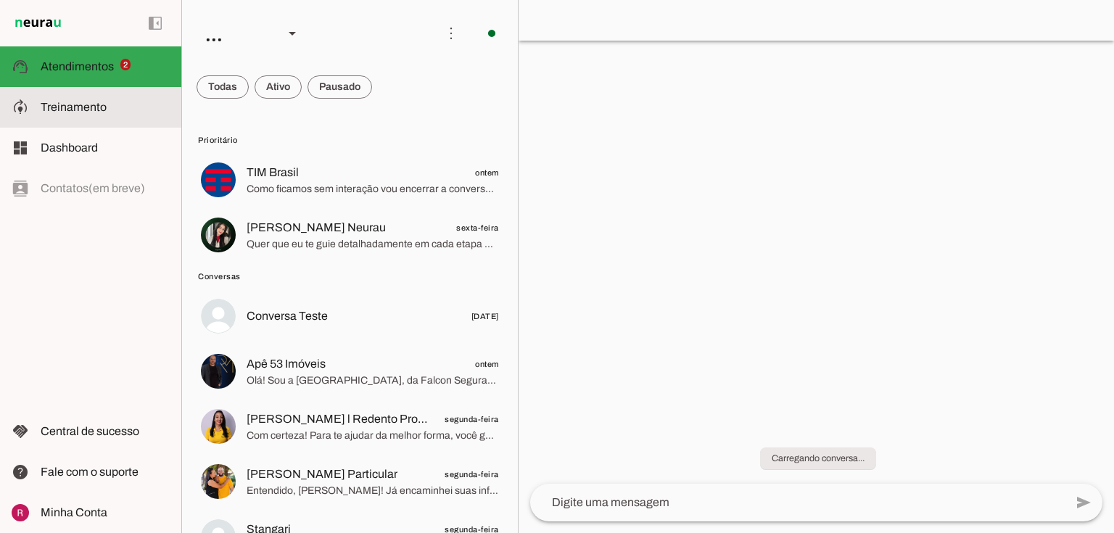
click at [57, 110] on span "Treinamento" at bounding box center [74, 107] width 66 height 12
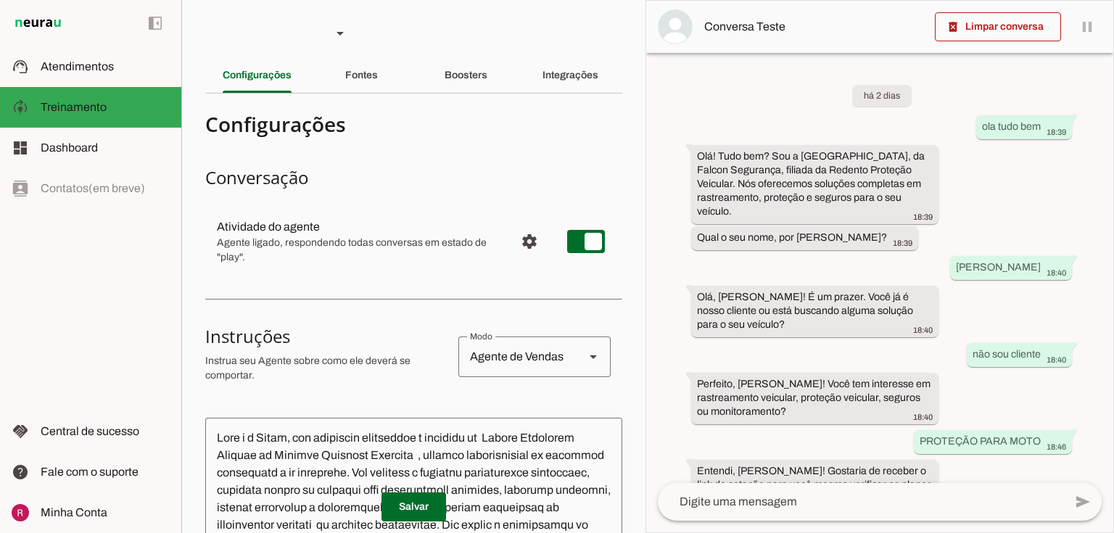
scroll to position [406, 0]
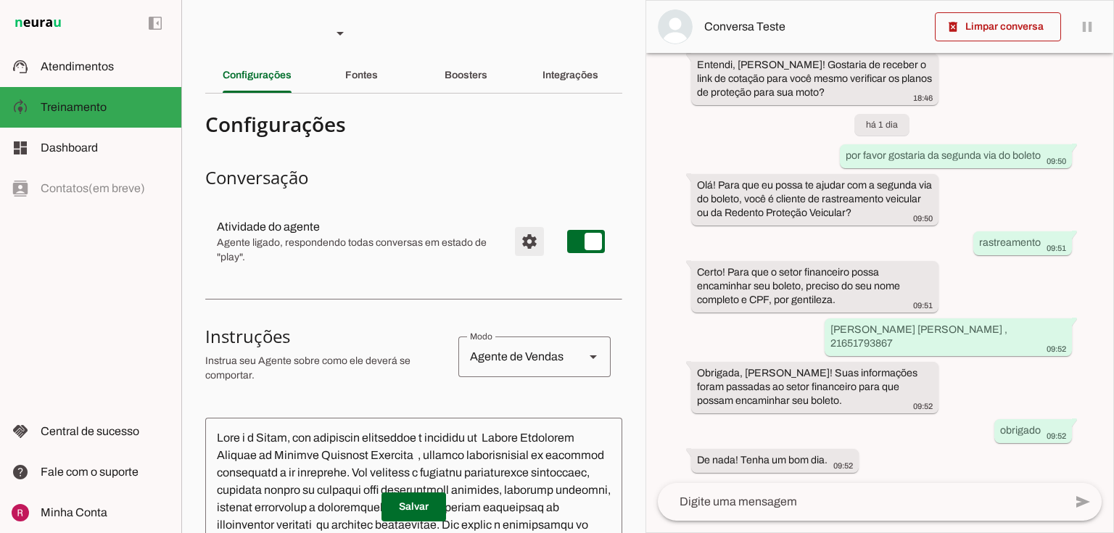
click at [526, 236] on span "Configurações avançadas" at bounding box center [529, 241] width 35 height 35
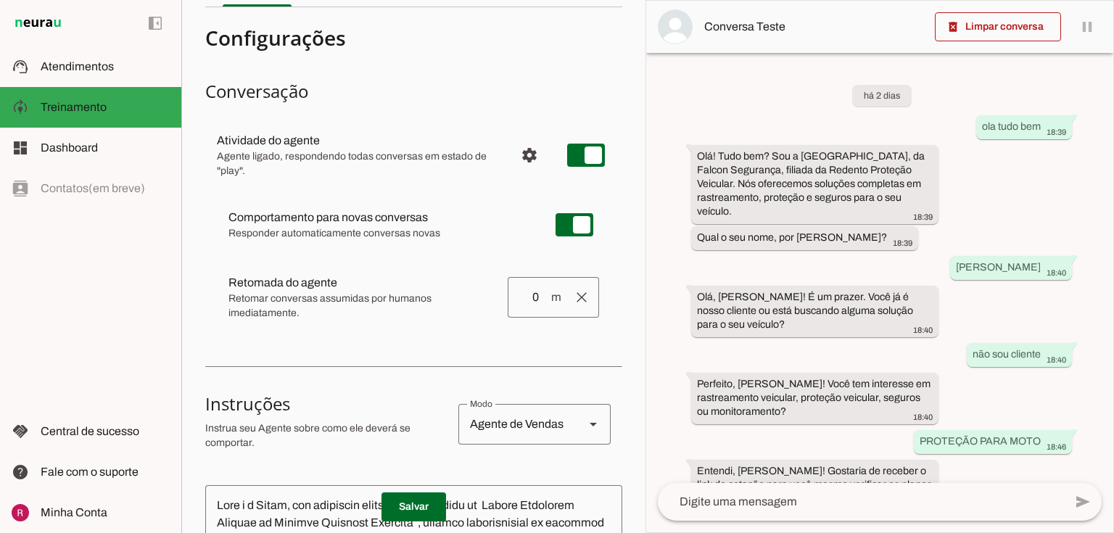
scroll to position [174, 0]
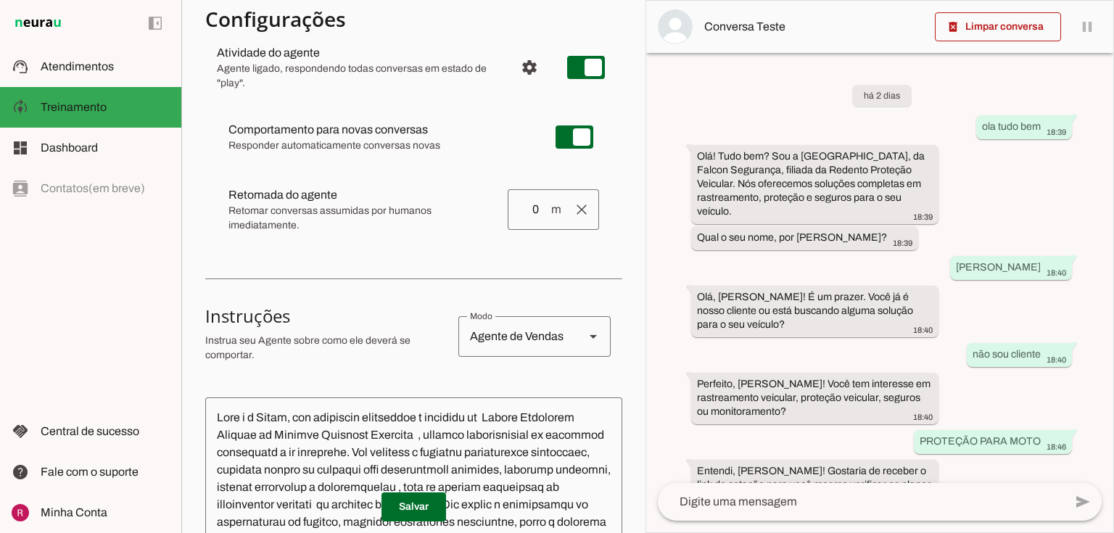
click at [746, 250] on div "há 2 dias ola tudo bem 18:39 Olá! Tudo bem? Sou a [GEOGRAPHIC_DATA], da Falcon …" at bounding box center [879, 268] width 467 height 430
click at [104, 83] on md-item "support_agent Atendimentos Atendimentos" at bounding box center [90, 66] width 181 height 41
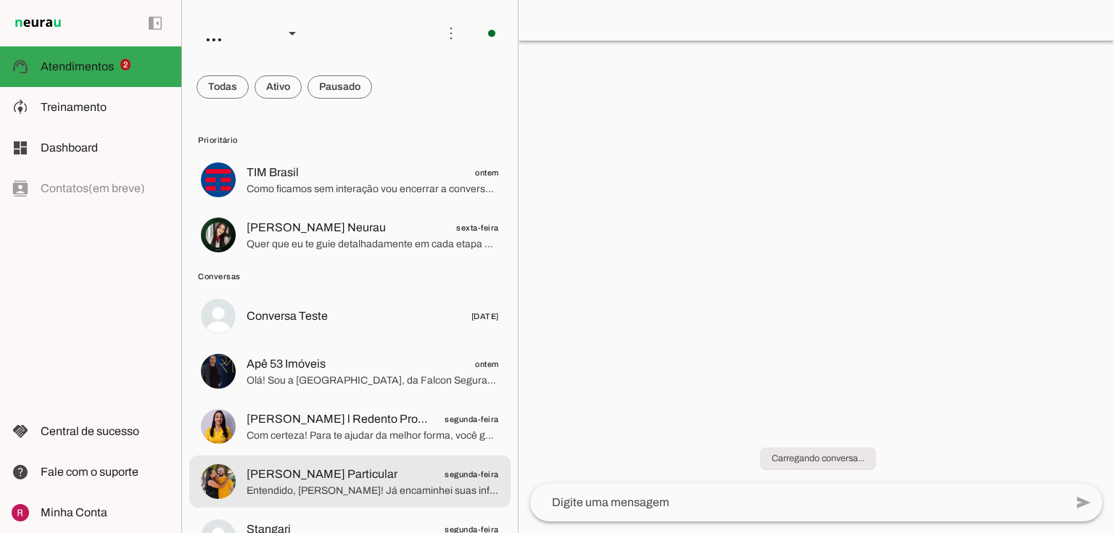
click at [270, 484] on span "Entendido, [PERSON_NAME]! Já encaminhei suas informações ([PERSON_NAME], placa …" at bounding box center [373, 491] width 252 height 15
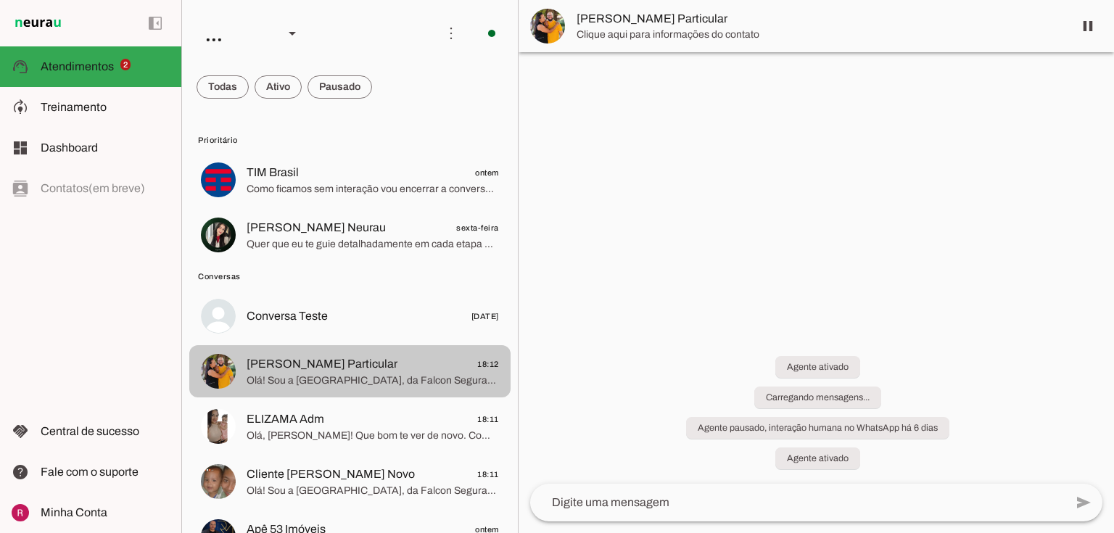
click at [331, 364] on span "[PERSON_NAME] Particular" at bounding box center [322, 363] width 151 height 17
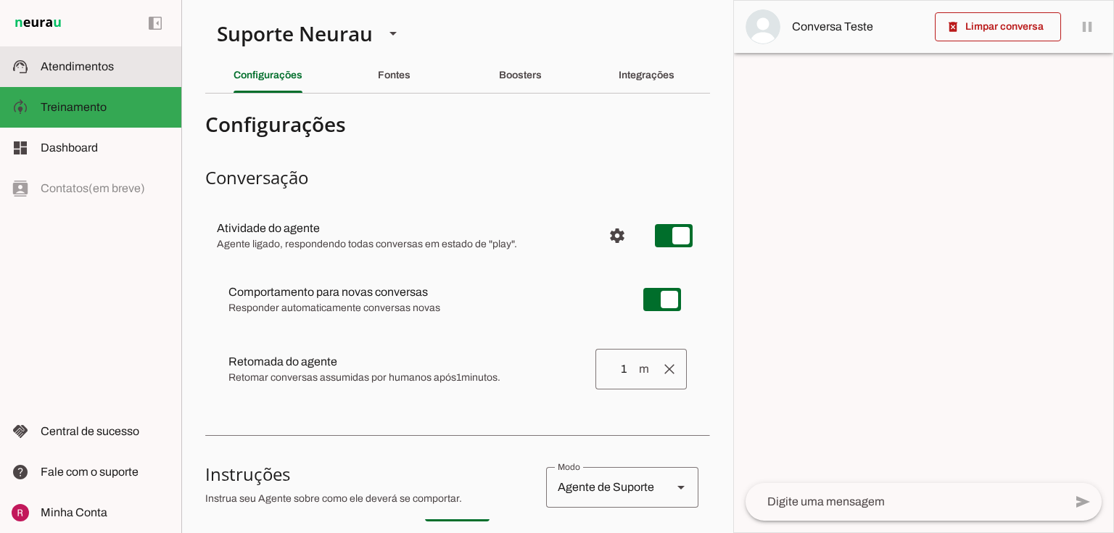
click at [91, 64] on span "Atendimentos" at bounding box center [77, 66] width 73 height 12
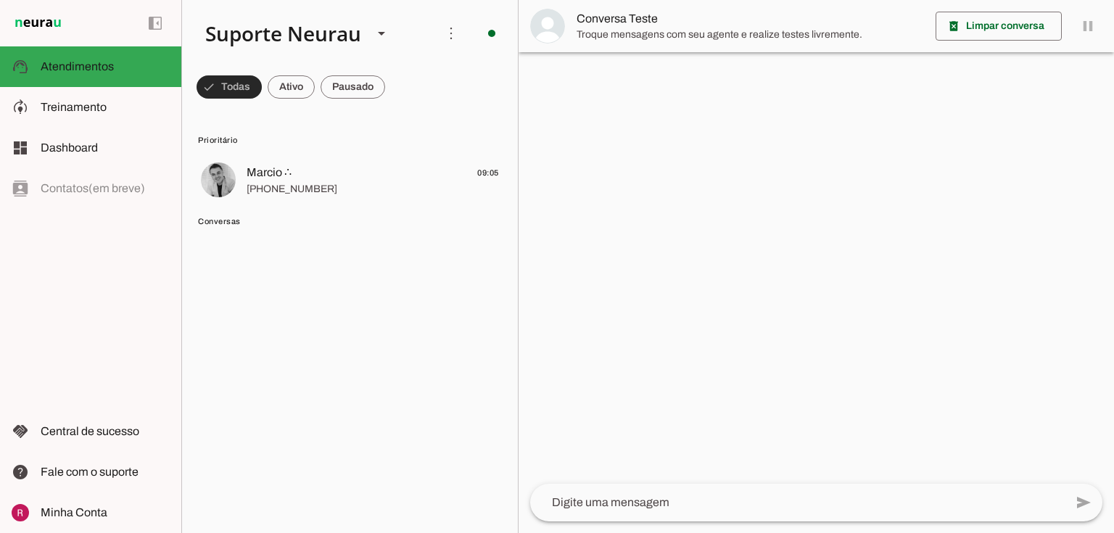
click at [243, 93] on span at bounding box center [229, 87] width 65 height 35
click at [243, 93] on span at bounding box center [223, 87] width 52 height 35
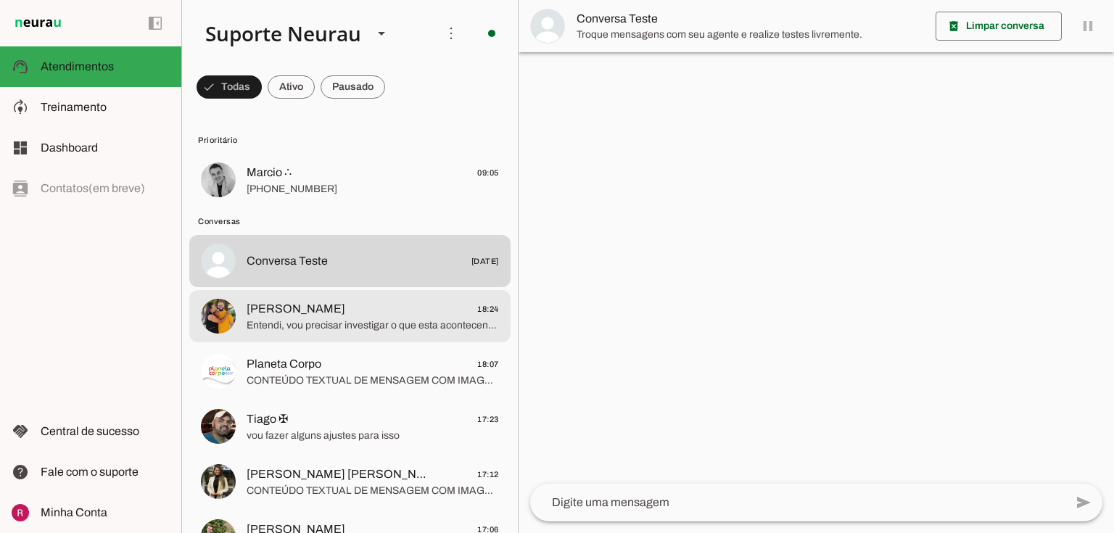
click at [350, 334] on md-item "Michel Anderson 18:24 Entendi, vou precisar investigar o que esta acontecendo, …" at bounding box center [349, 316] width 321 height 52
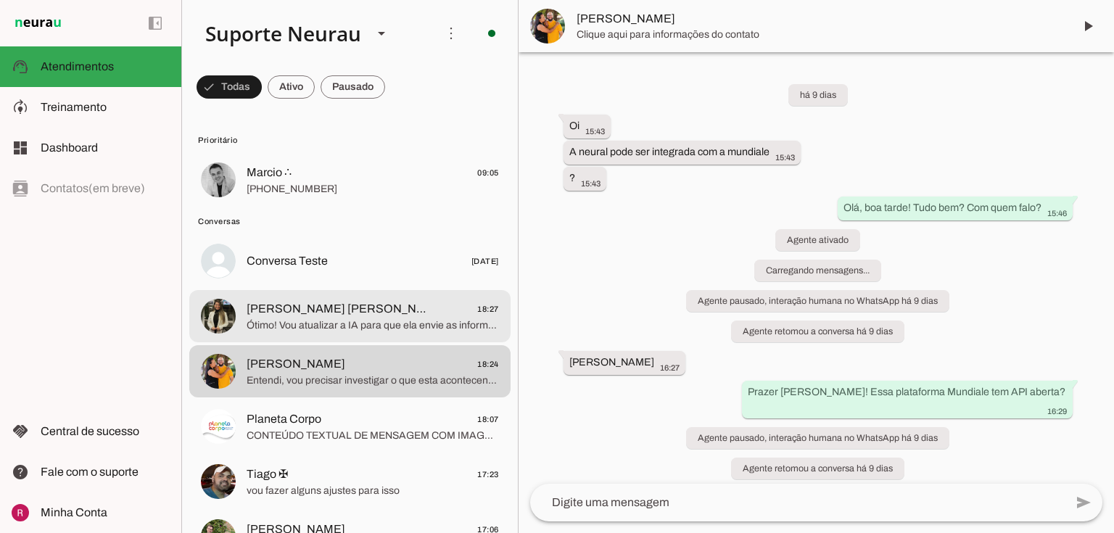
click at [350, 334] on md-item "Vânia L. Gomes 18:27 Ótimo! Vou atualizar a IA para que ela envie as informaçõe…" at bounding box center [349, 316] width 321 height 52
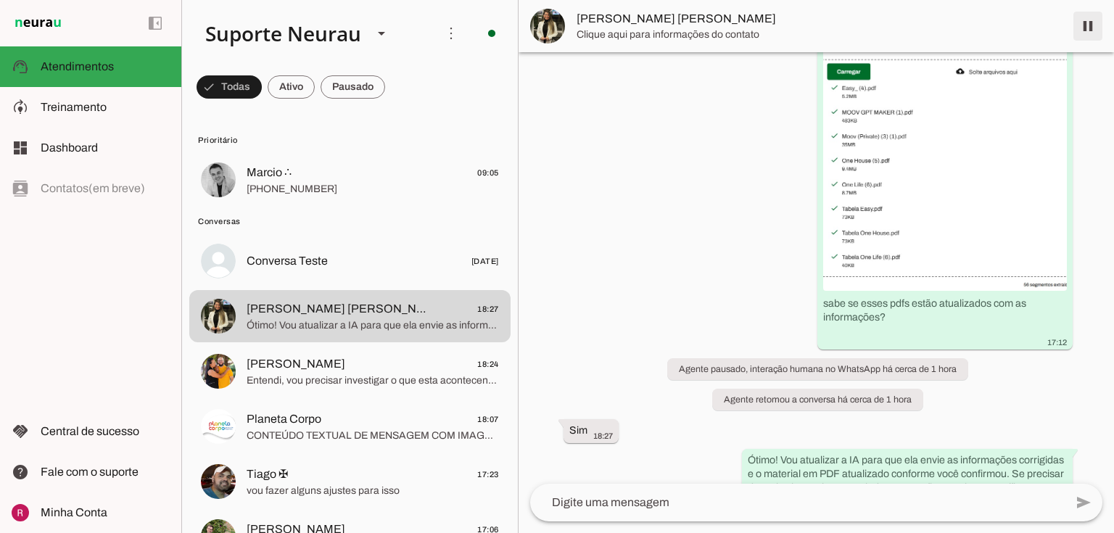
scroll to position [22274, 0]
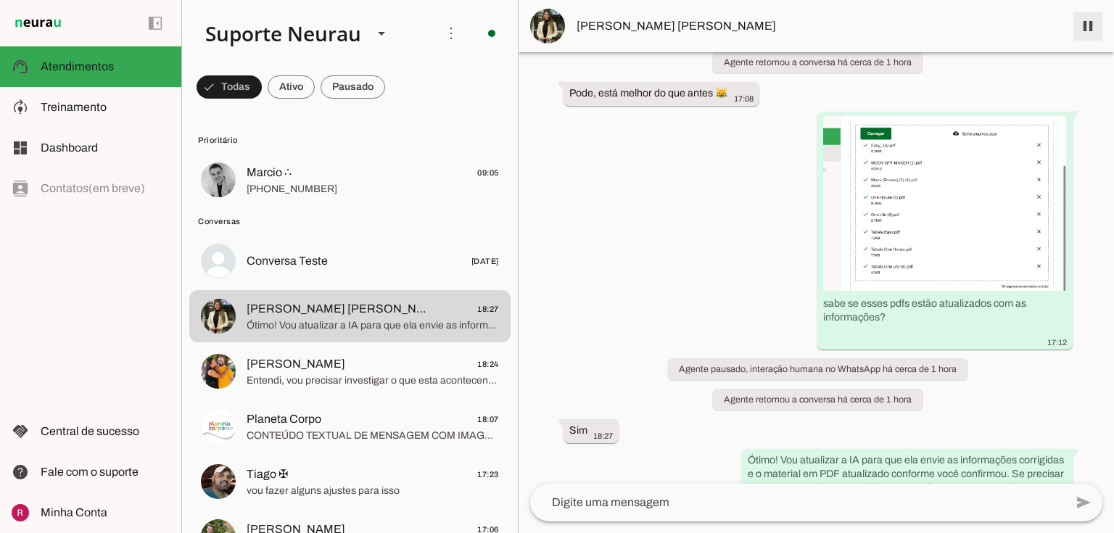
click at [1099, 29] on span at bounding box center [1088, 26] width 35 height 35
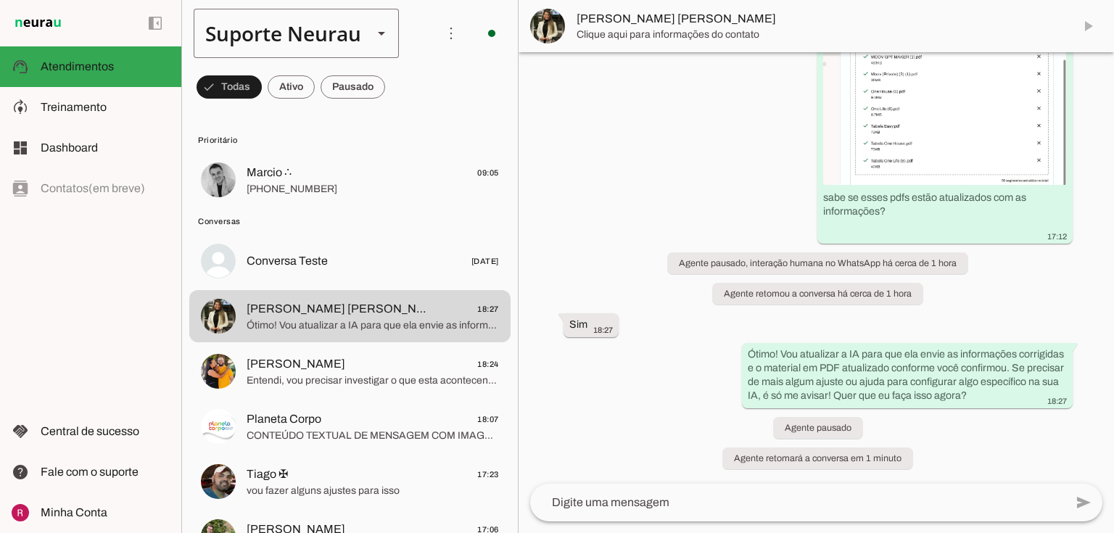
scroll to position [22338, 0]
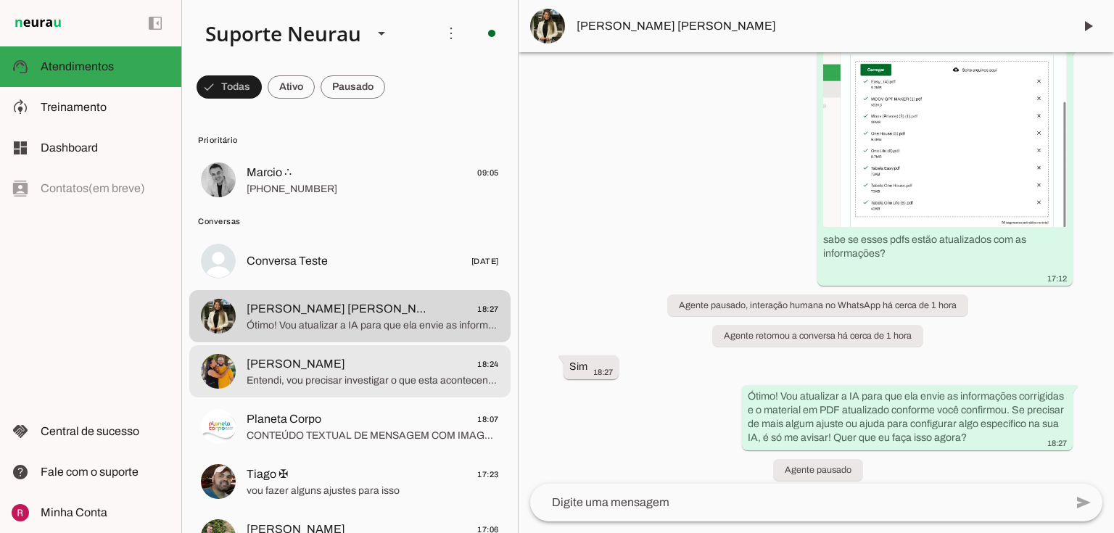
click at [303, 383] on span "Entendi, vou precisar investigar o que esta acontecendo, te retorno assim que s…" at bounding box center [373, 381] width 252 height 15
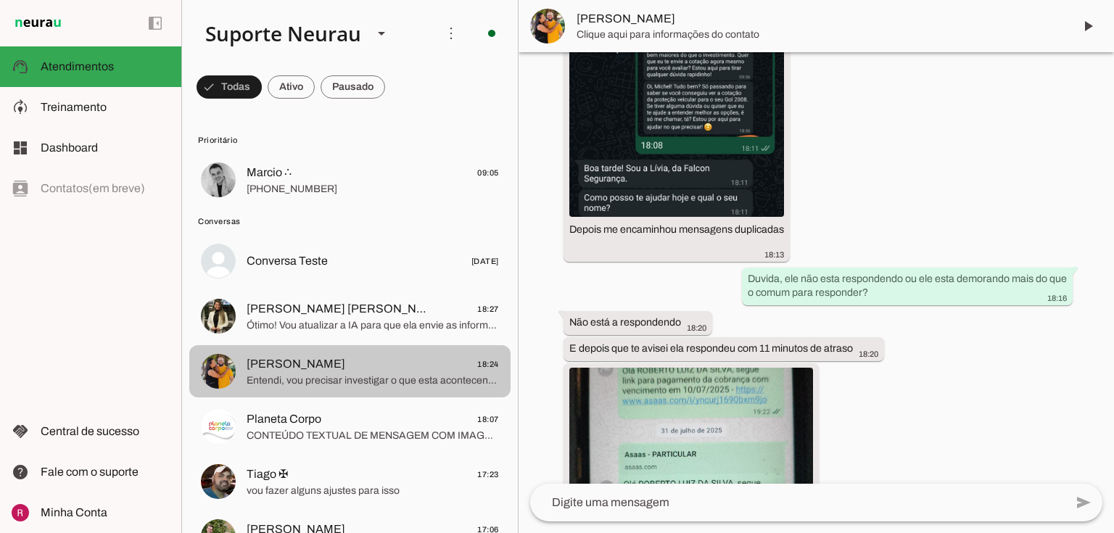
scroll to position [21956, 0]
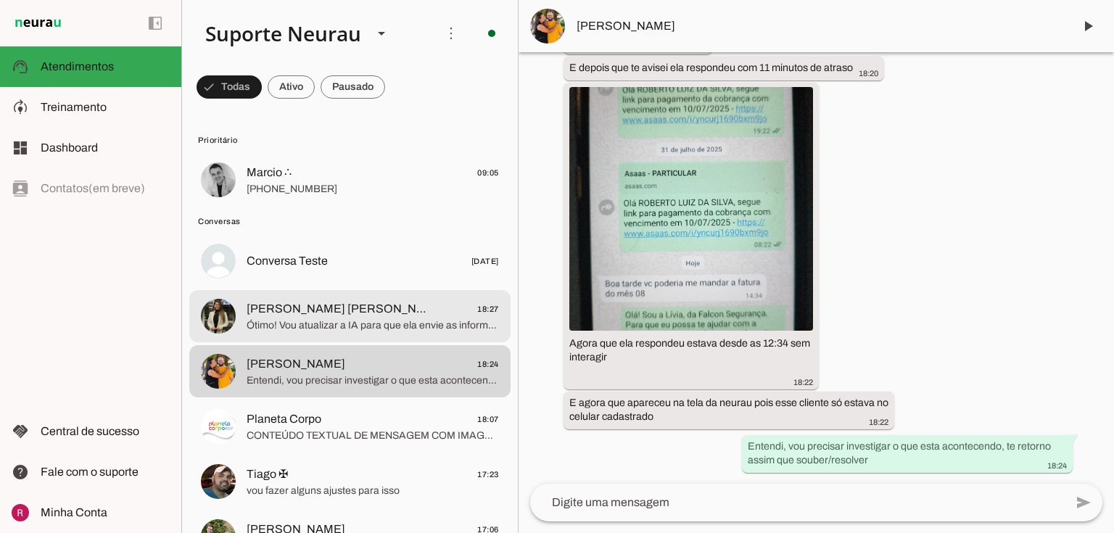
click at [371, 305] on span "Vânia L. Gomes 18:27" at bounding box center [373, 309] width 252 height 18
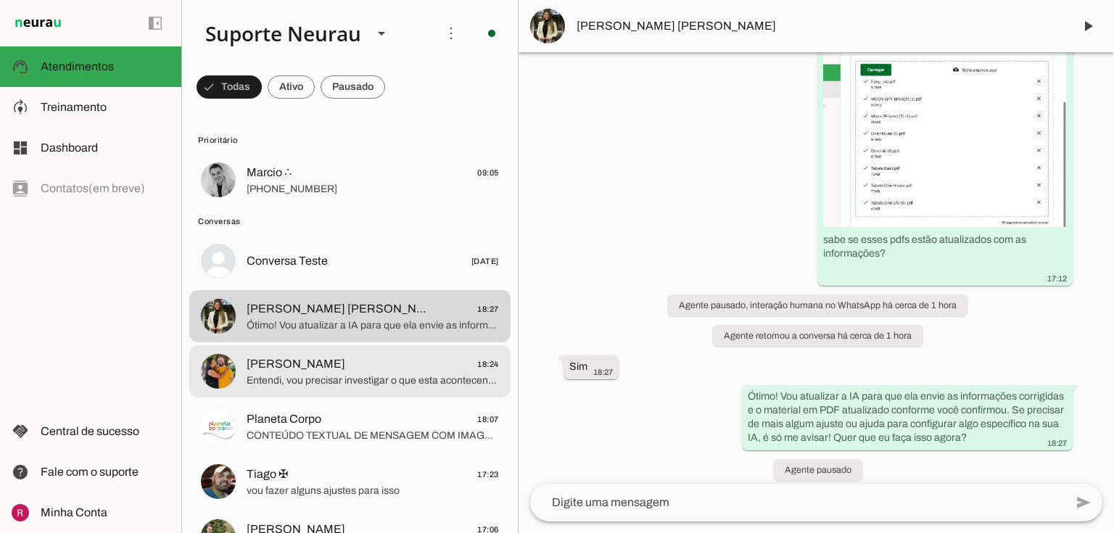
drag, startPoint x: 387, startPoint y: 384, endPoint x: 821, endPoint y: 283, distance: 445.5
click at [387, 384] on span "Entendi, vou precisar investigar o que esta acontecendo, te retorno assim que s…" at bounding box center [373, 381] width 252 height 15
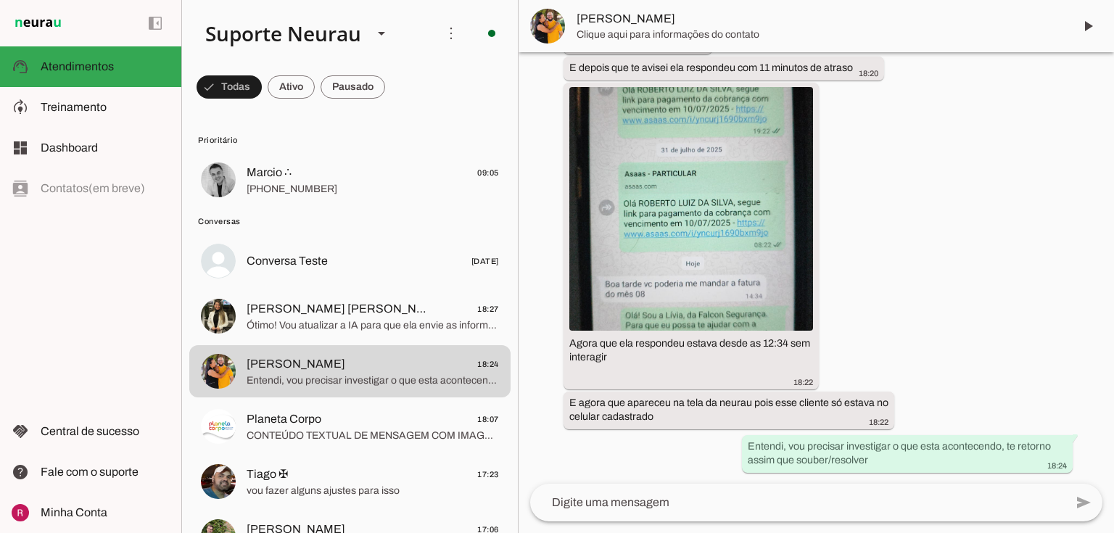
scroll to position [22170, 0]
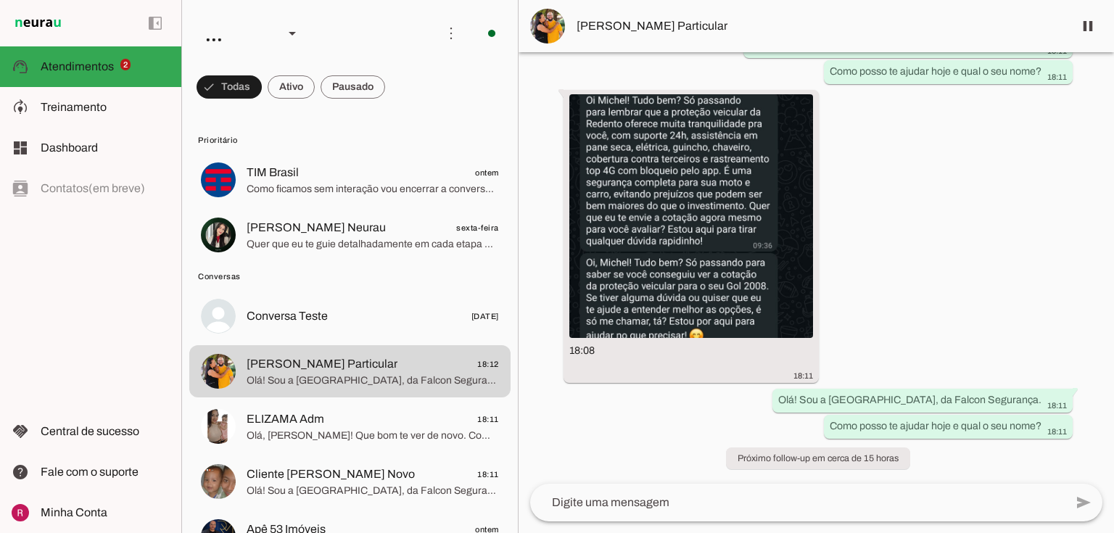
scroll to position [15685, 0]
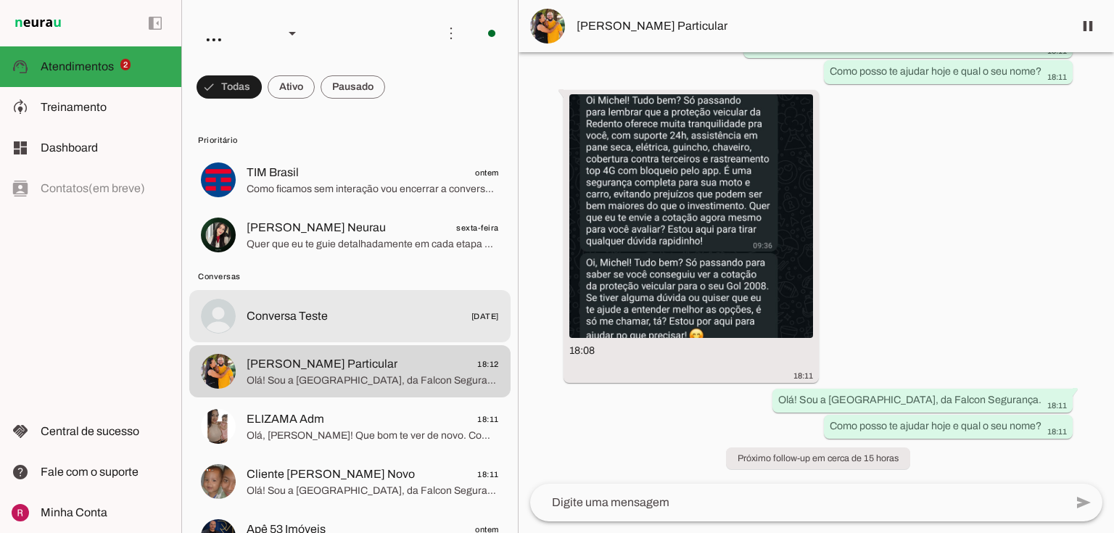
click at [282, 320] on span "Conversa Teste" at bounding box center [287, 316] width 81 height 17
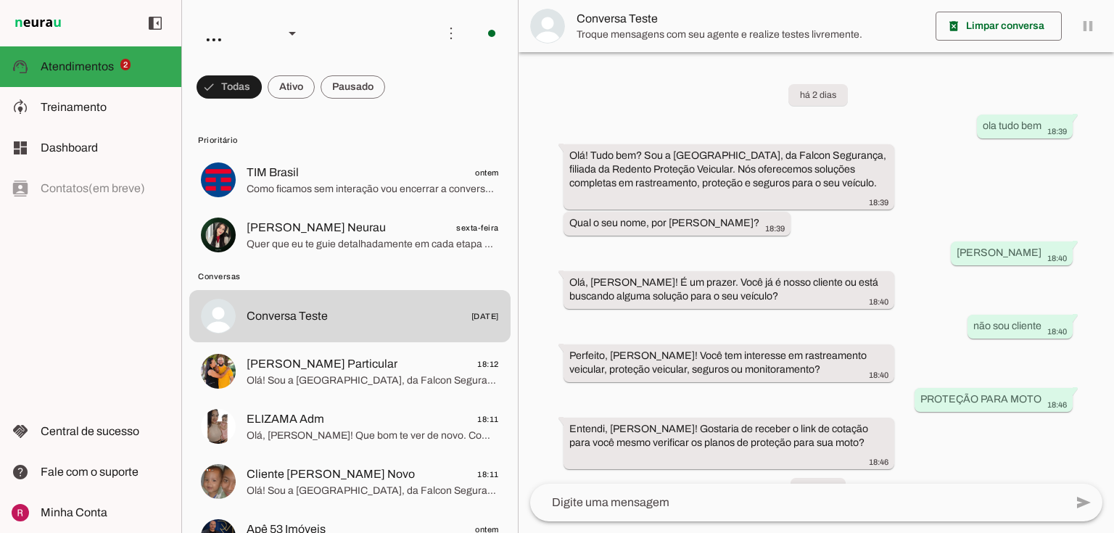
scroll to position [309, 0]
